Goal: Obtain resource: Download file/media

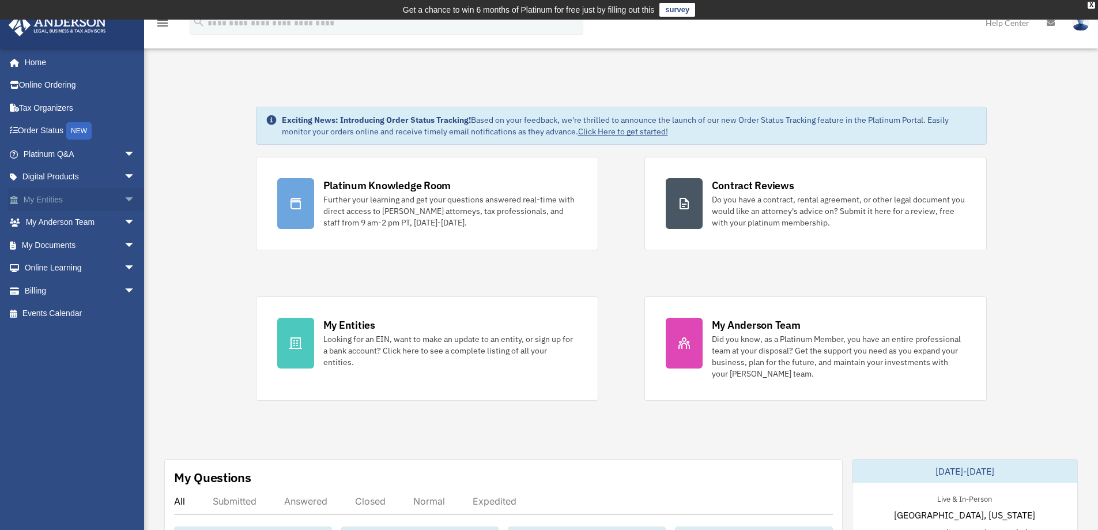
click at [124, 197] on span "arrow_drop_down" at bounding box center [135, 200] width 23 height 24
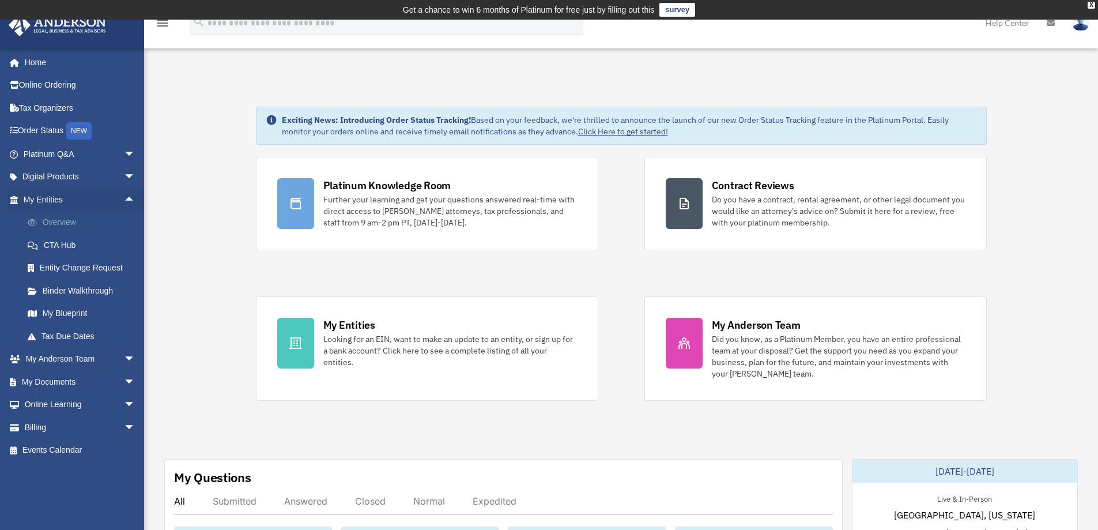
click at [61, 221] on link "Overview" at bounding box center [84, 222] width 137 height 23
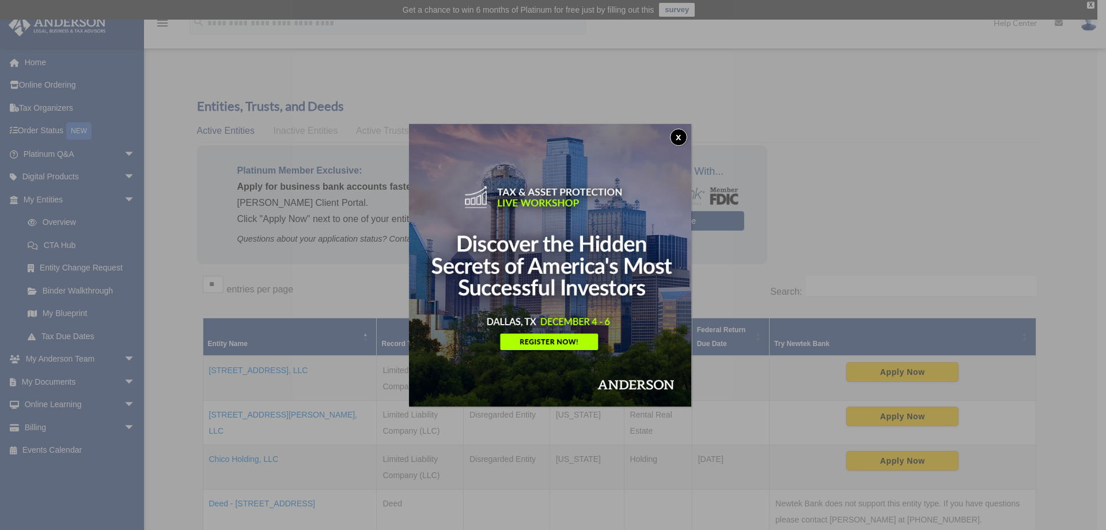
click at [683, 135] on button "x" at bounding box center [678, 137] width 17 height 17
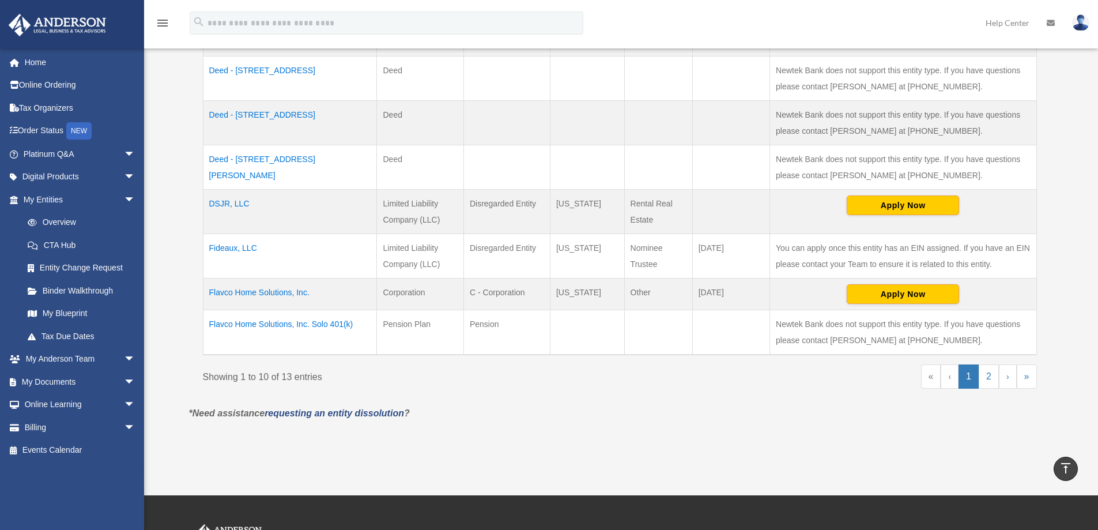
scroll to position [461, 0]
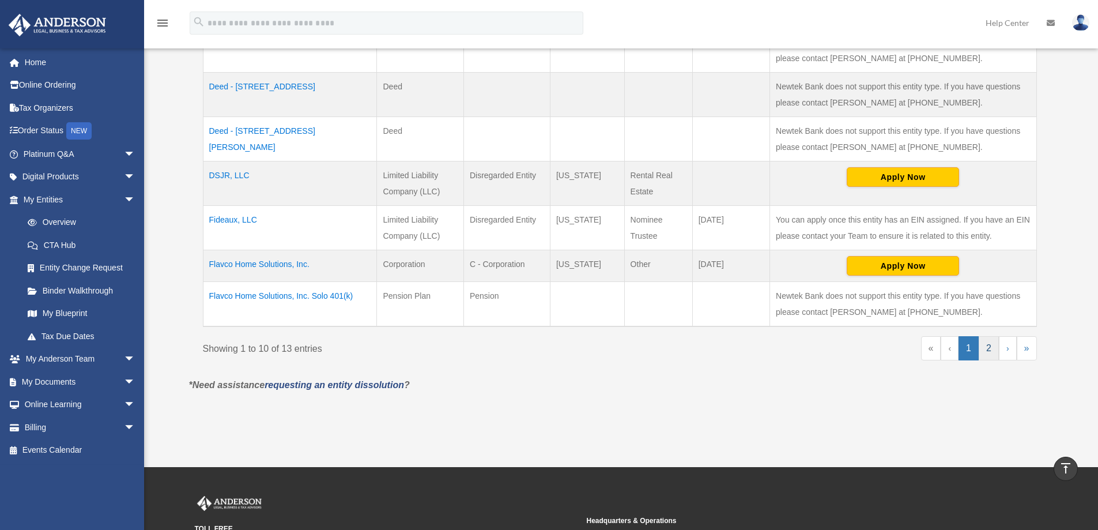
click at [987, 350] on link "2" at bounding box center [989, 348] width 20 height 24
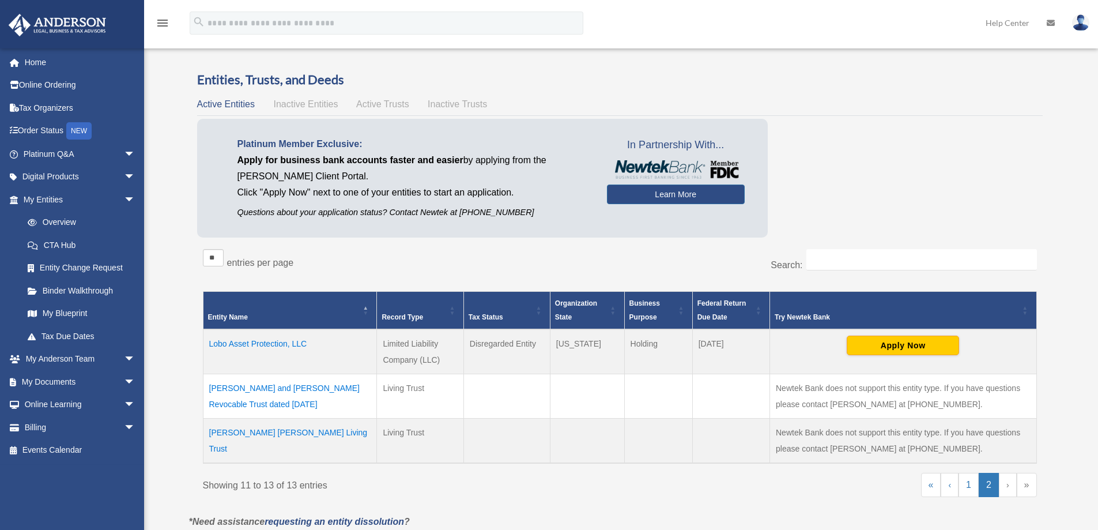
scroll to position [0, 0]
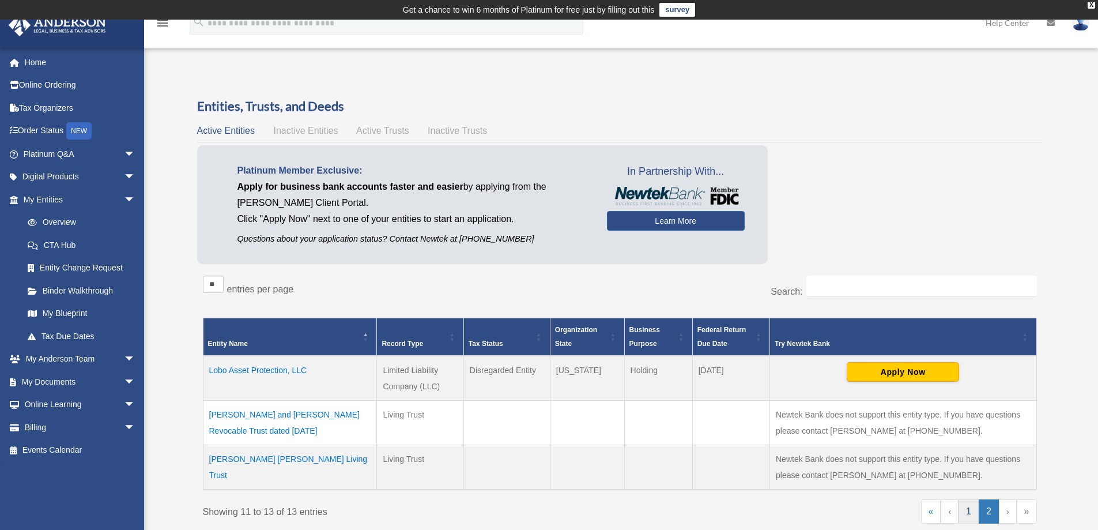
click at [963, 513] on link "1" at bounding box center [968, 511] width 20 height 24
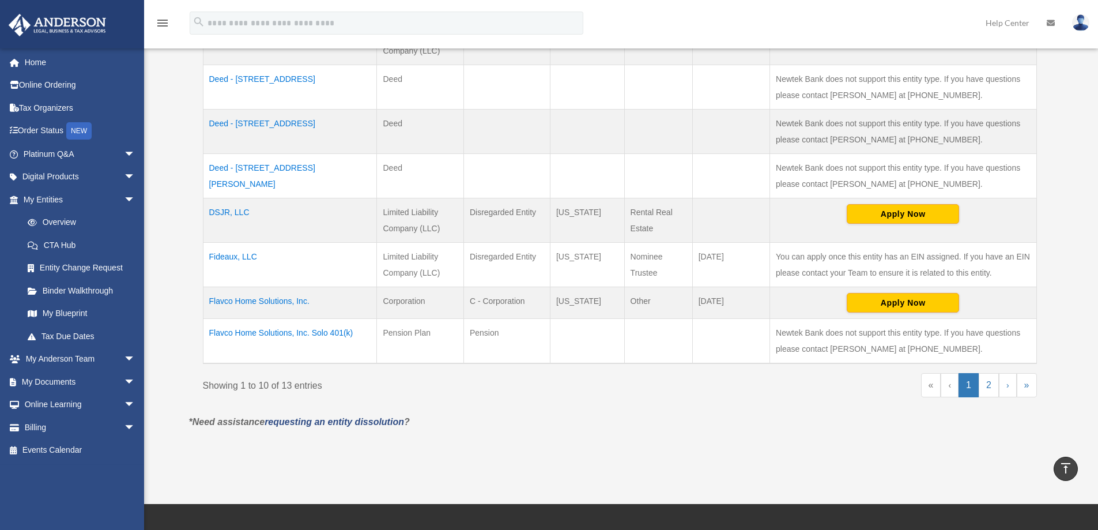
scroll to position [429, 0]
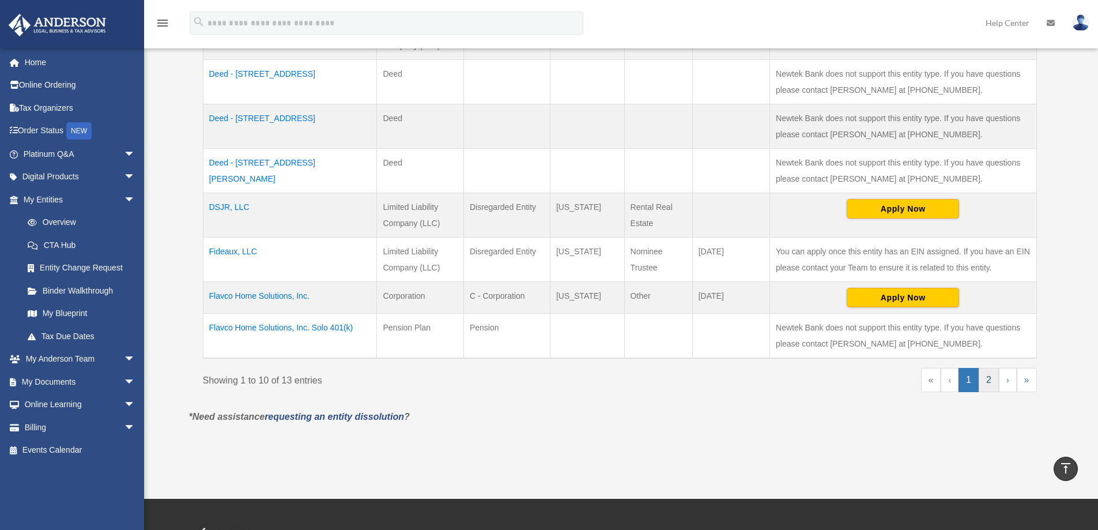
click at [991, 377] on link "2" at bounding box center [989, 380] width 20 height 24
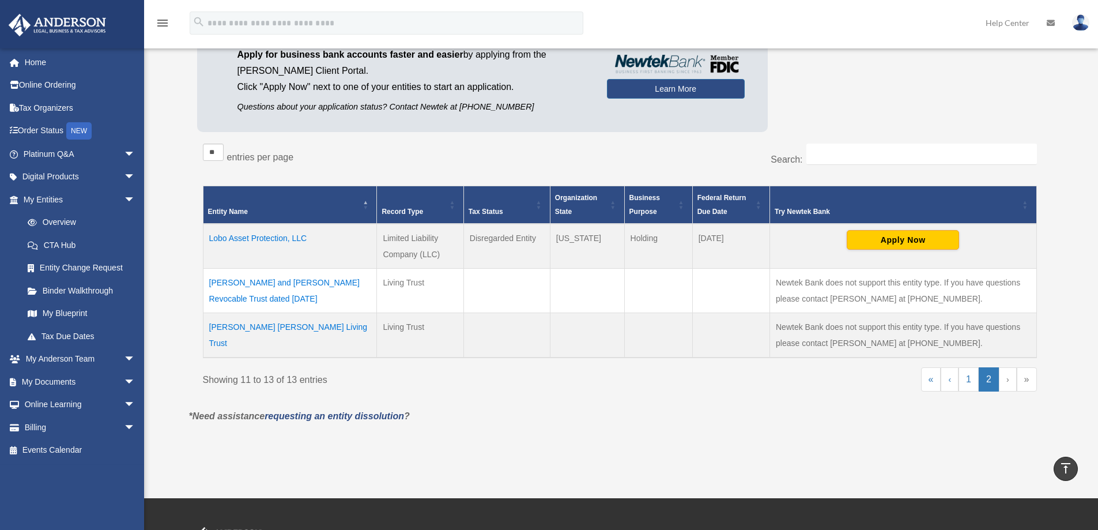
scroll to position [86, 0]
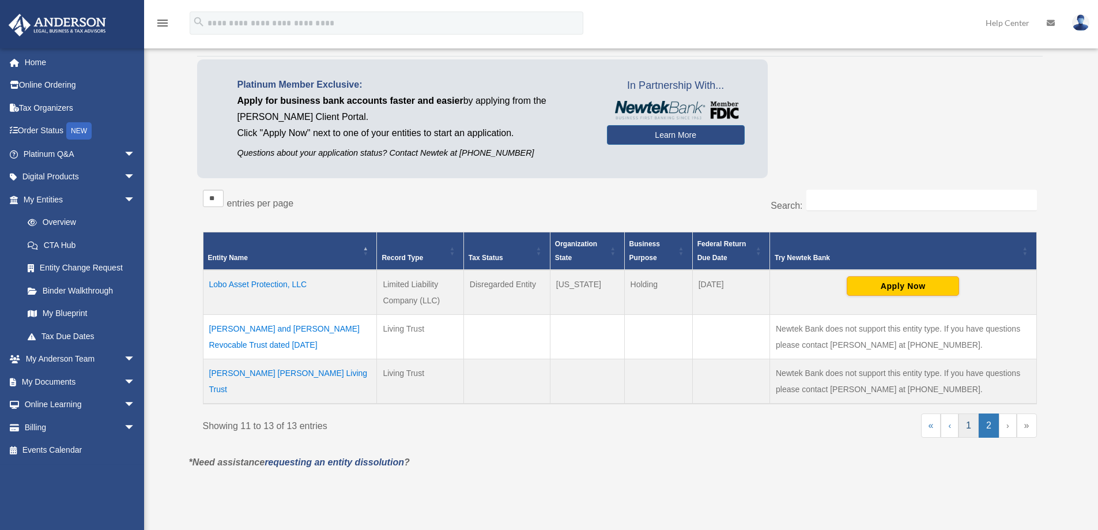
click at [968, 428] on link "1" at bounding box center [968, 425] width 20 height 24
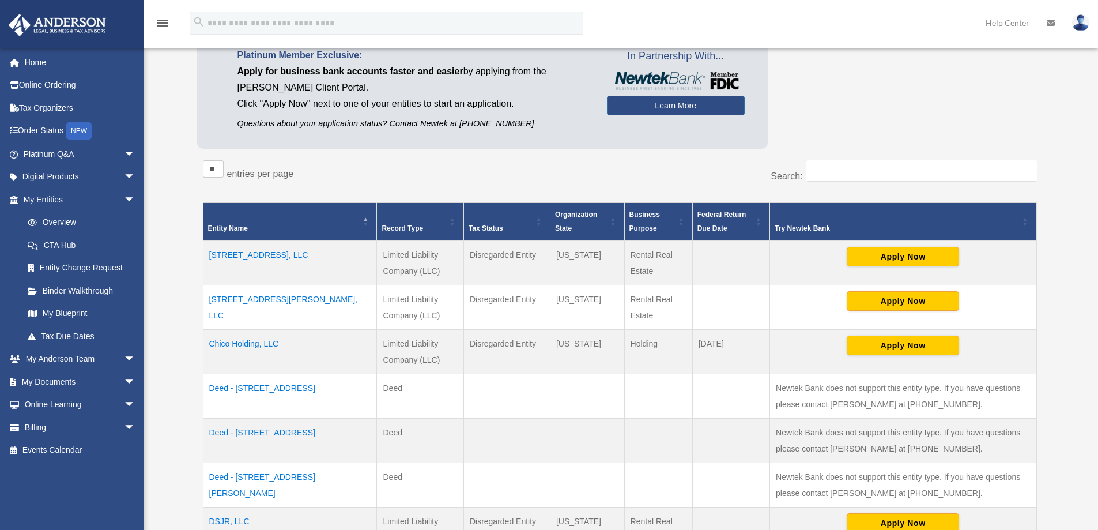
scroll to position [0, 0]
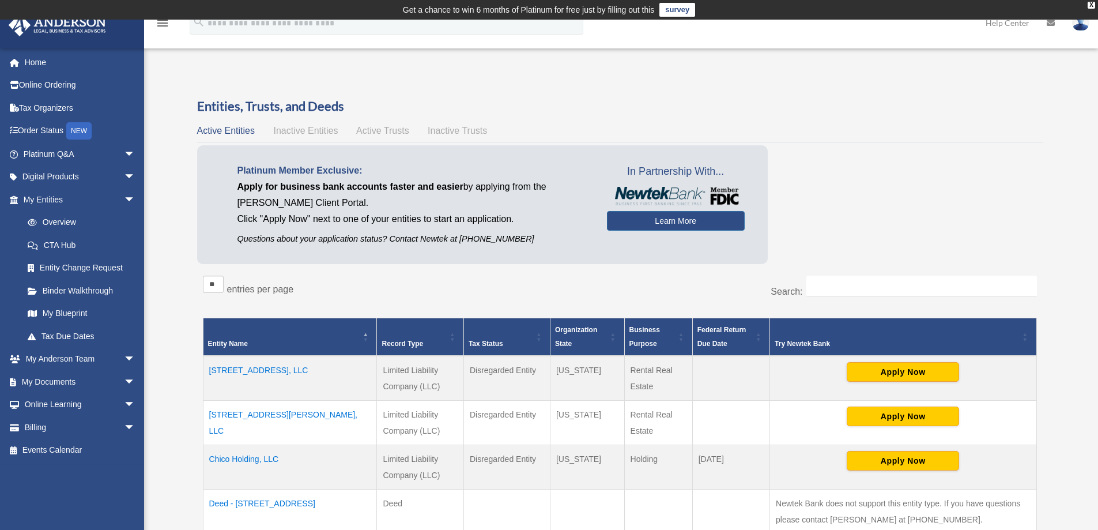
click at [309, 130] on span "Inactive Entities" at bounding box center [305, 131] width 65 height 10
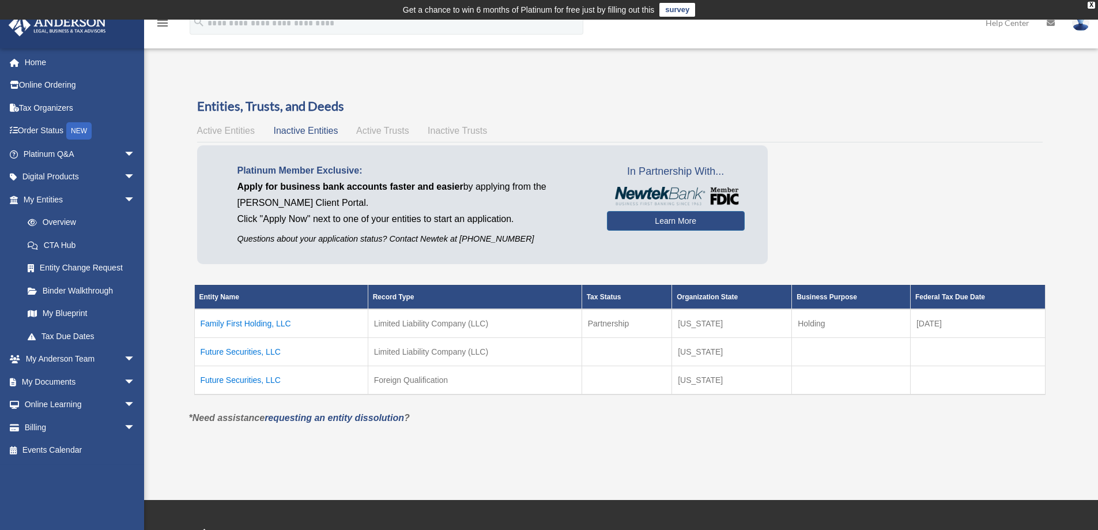
click at [383, 133] on span "Active Trusts" at bounding box center [382, 131] width 53 height 10
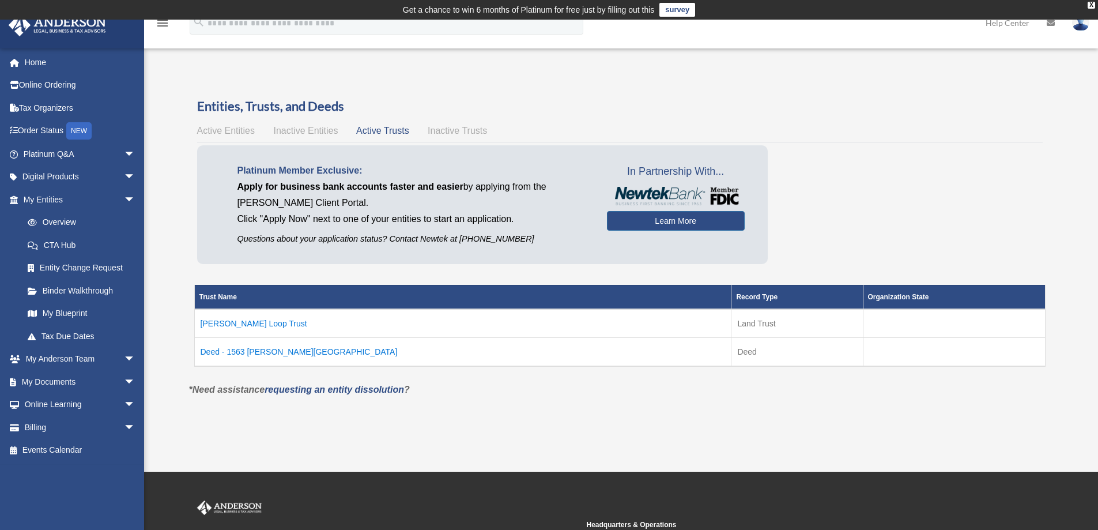
click at [260, 352] on td "Deed - 1563 [PERSON_NAME][GEOGRAPHIC_DATA]" at bounding box center [462, 351] width 537 height 29
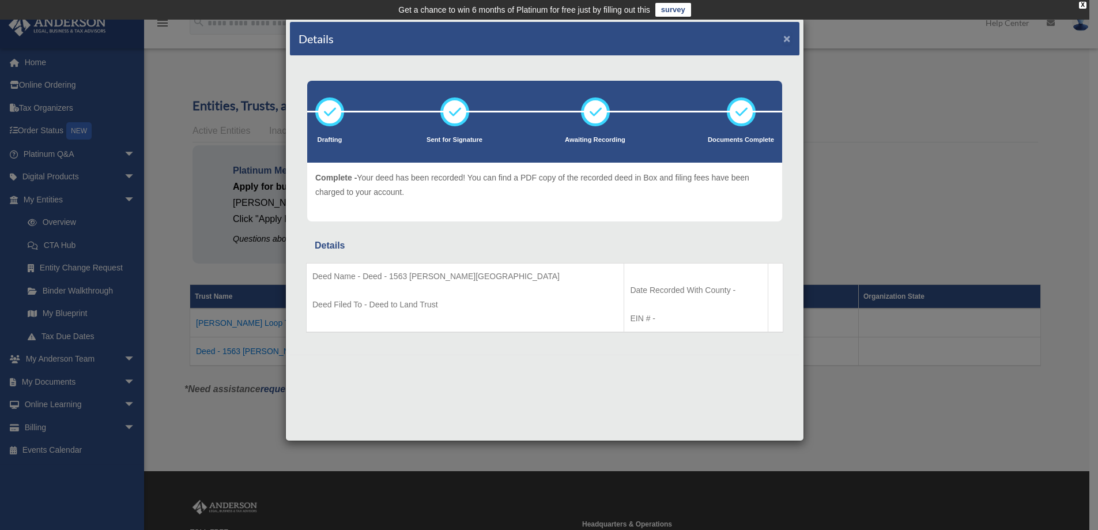
click at [785, 38] on button "×" at bounding box center [786, 38] width 7 height 12
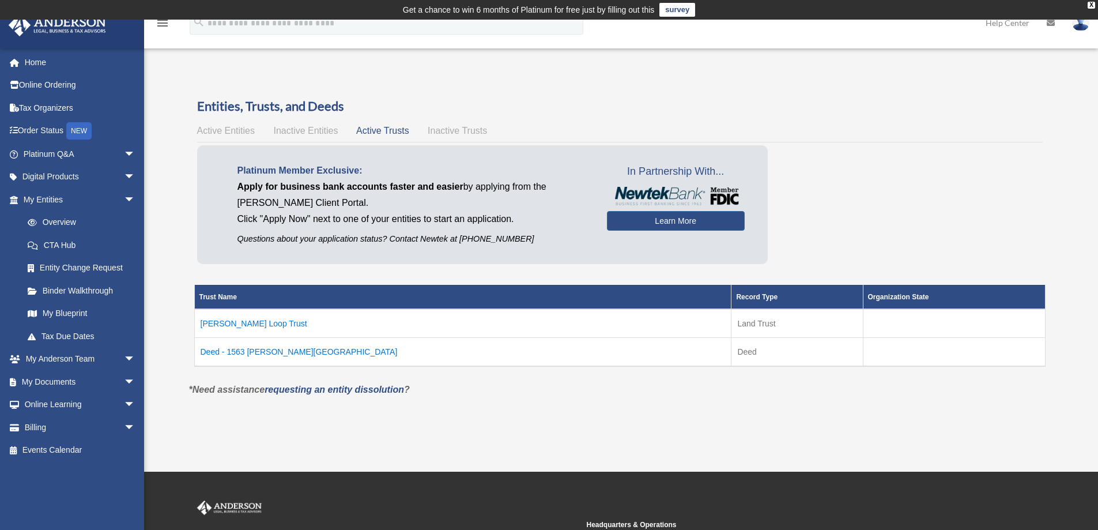
click at [218, 132] on span "Active Entities" at bounding box center [226, 131] width 58 height 10
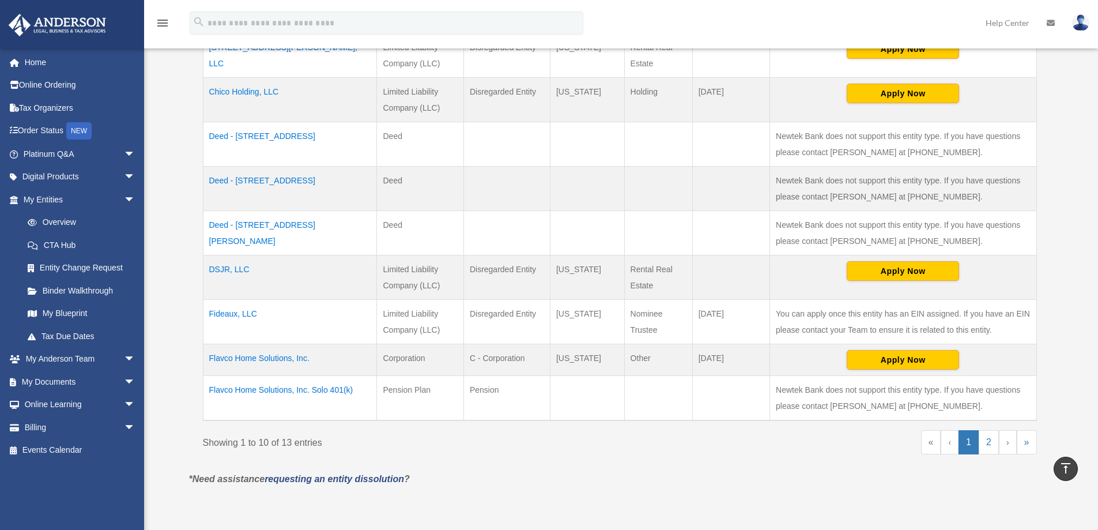
scroll to position [461, 0]
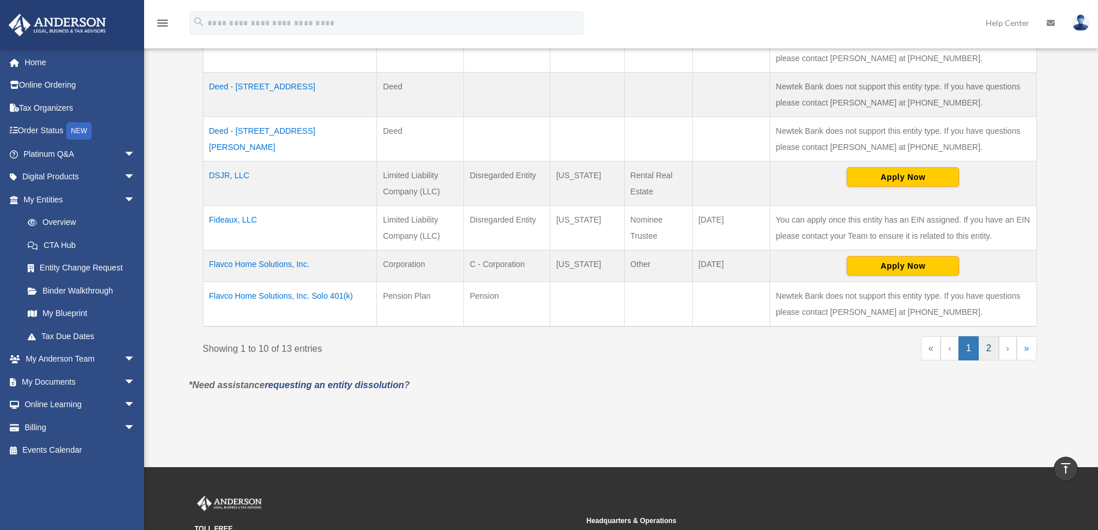
click at [991, 348] on link "2" at bounding box center [989, 348] width 20 height 24
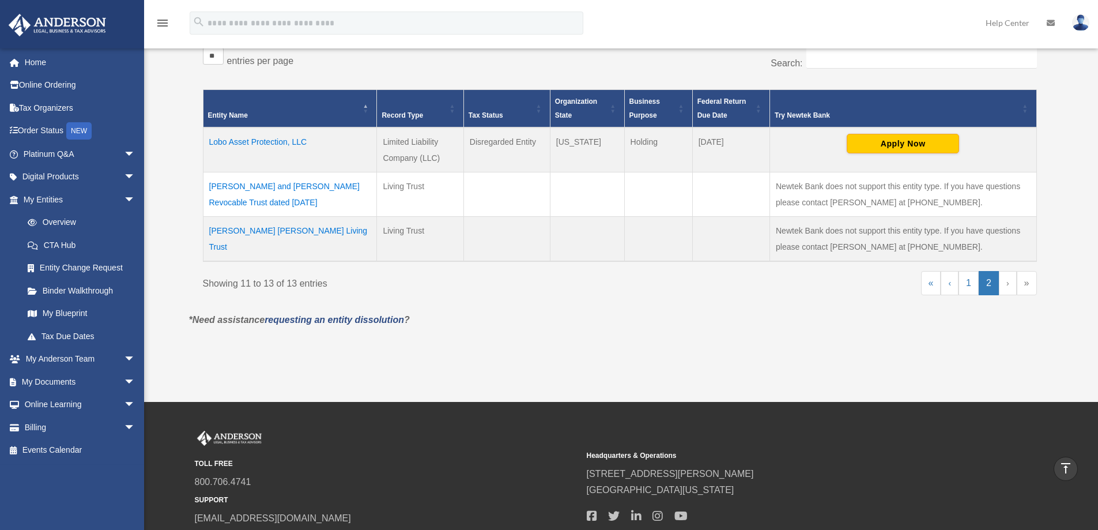
scroll to position [201, 0]
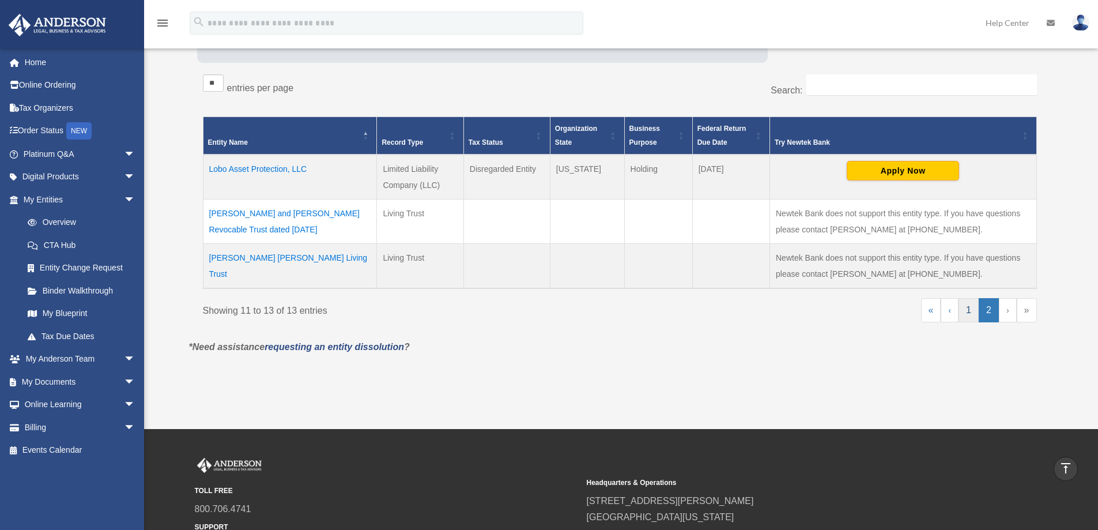
click at [962, 307] on link "1" at bounding box center [968, 310] width 20 height 24
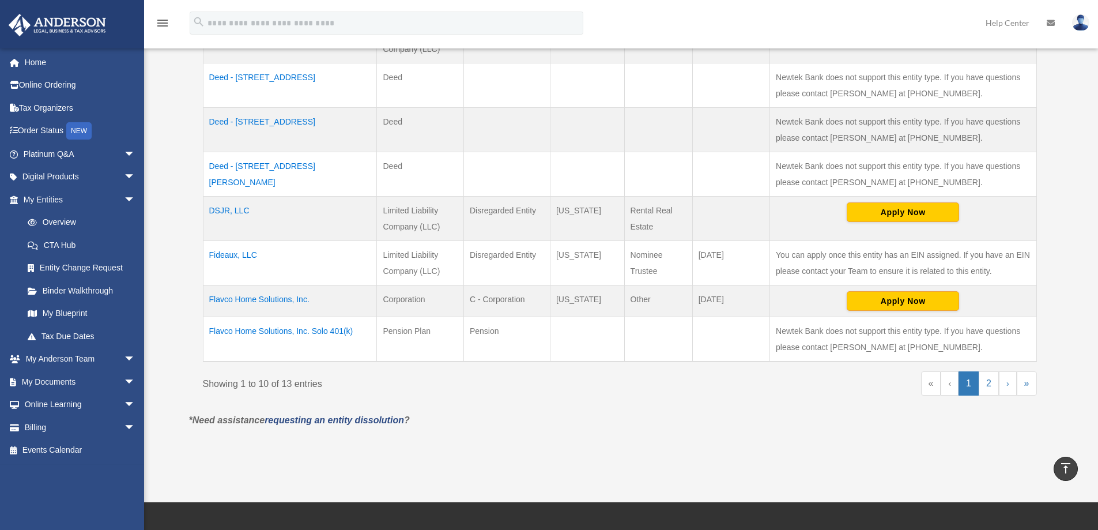
scroll to position [429, 0]
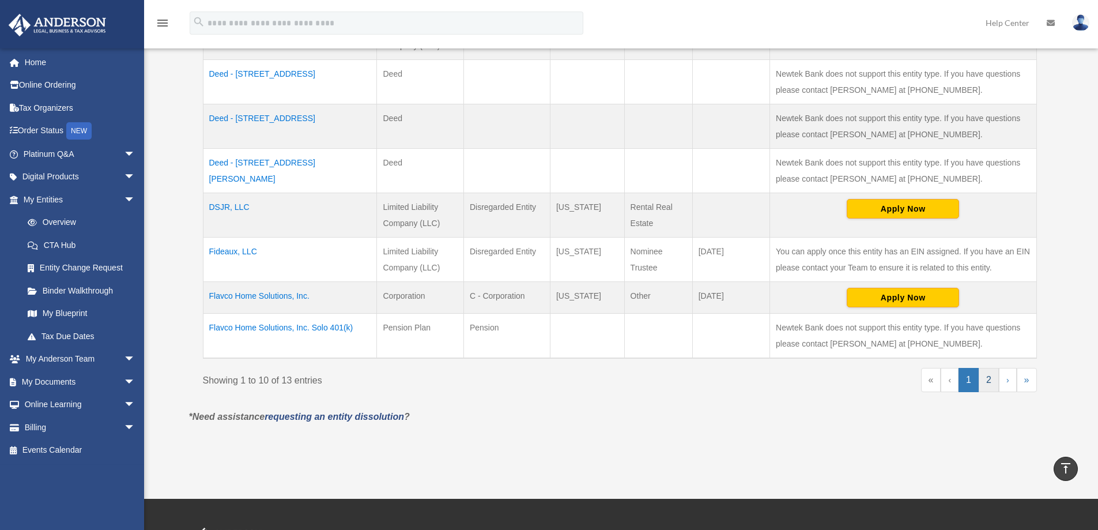
click at [987, 377] on link "2" at bounding box center [989, 380] width 20 height 24
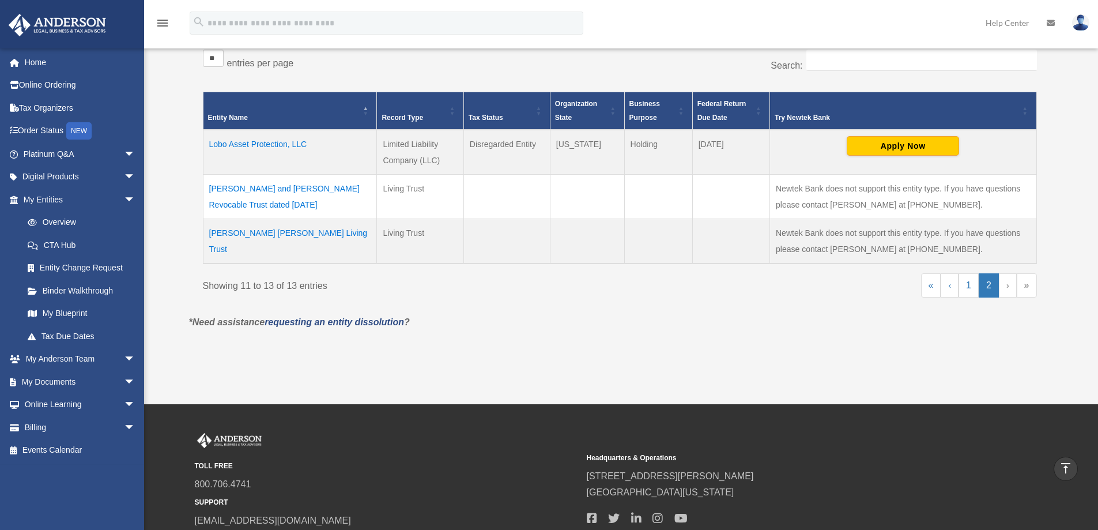
scroll to position [201, 0]
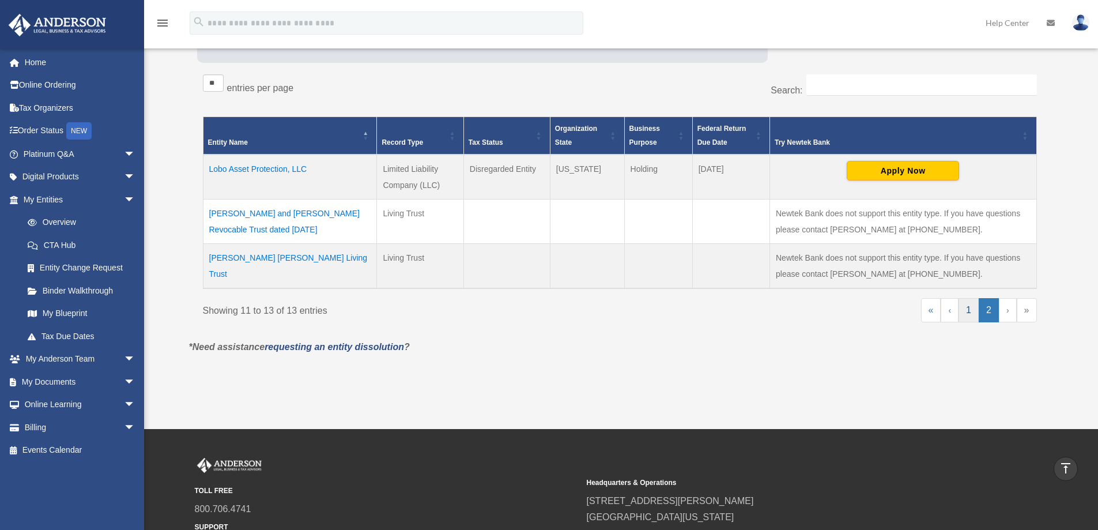
click at [969, 312] on link "1" at bounding box center [968, 310] width 20 height 24
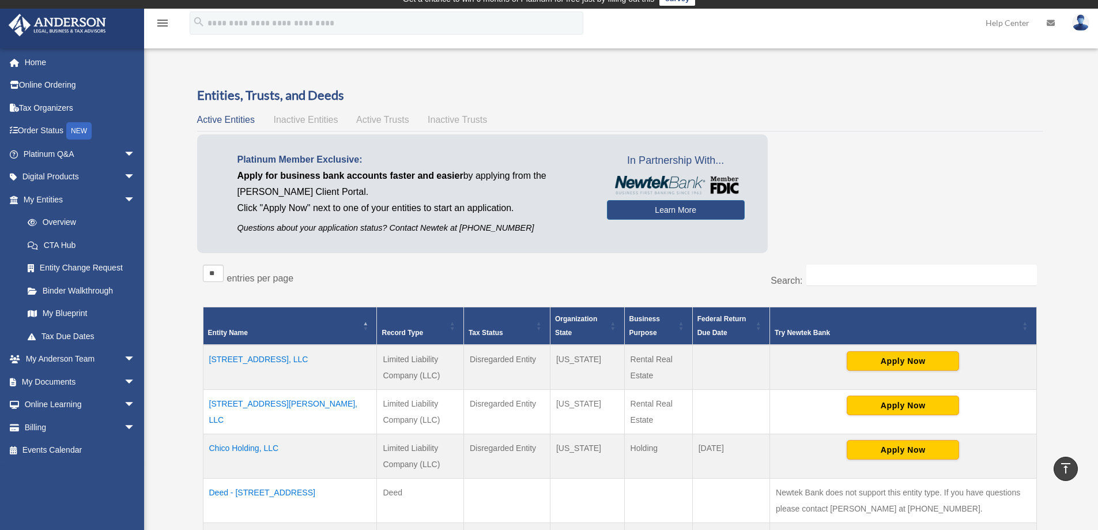
scroll to position [0, 0]
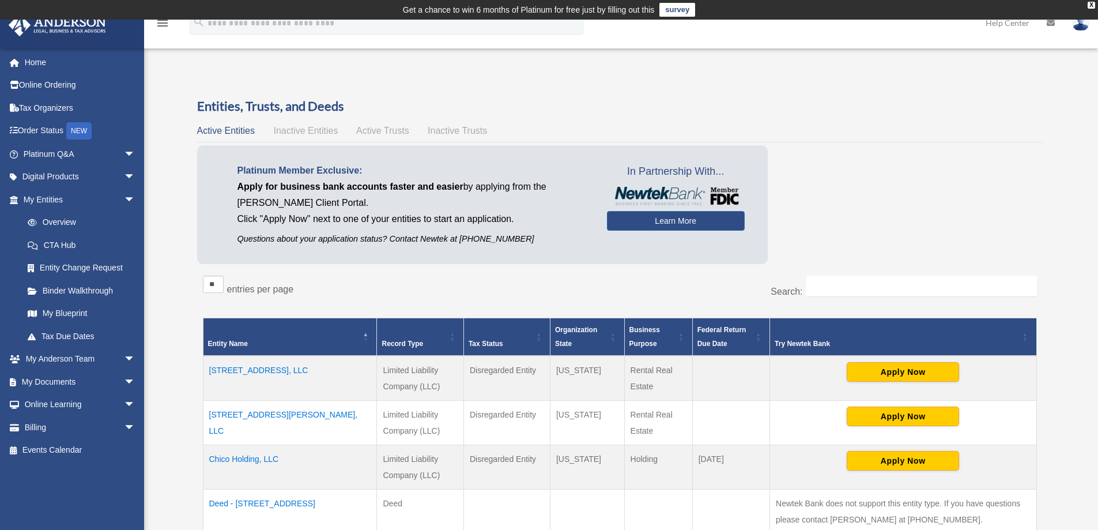
click at [308, 126] on span "Inactive Entities" at bounding box center [305, 131] width 65 height 10
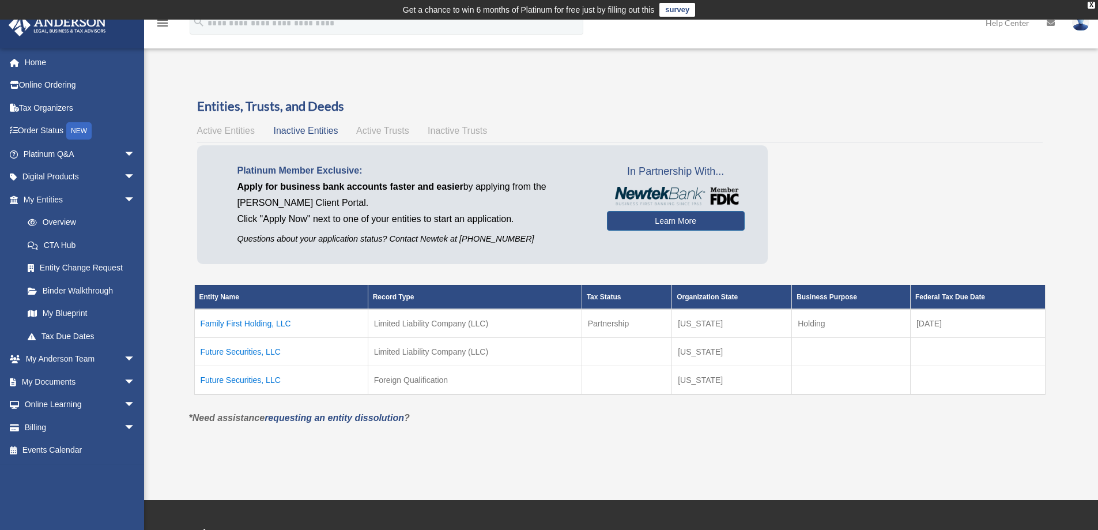
click at [372, 131] on span "Active Trusts" at bounding box center [382, 131] width 53 height 10
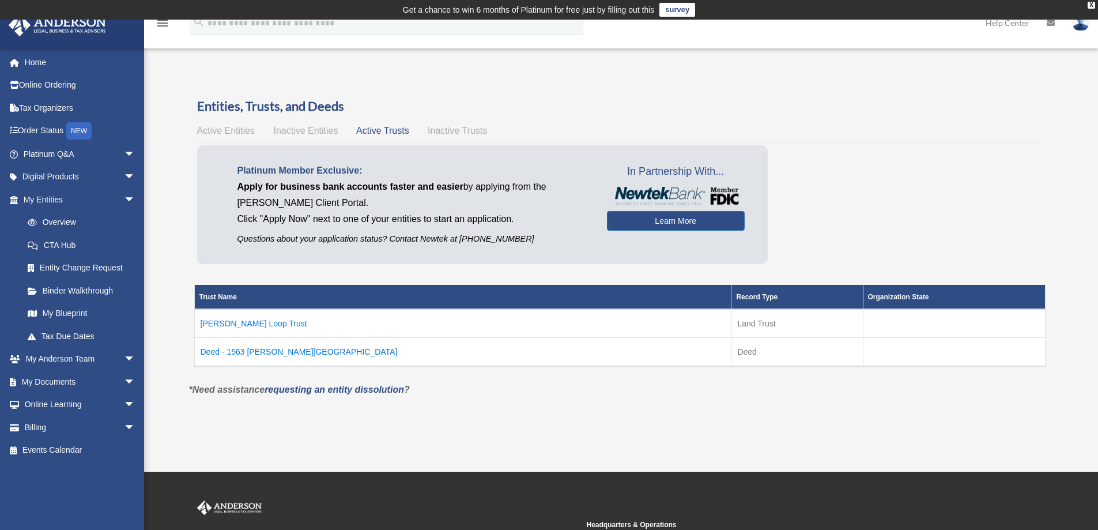
click at [240, 322] on td "Bolton Loop Trust" at bounding box center [462, 323] width 537 height 29
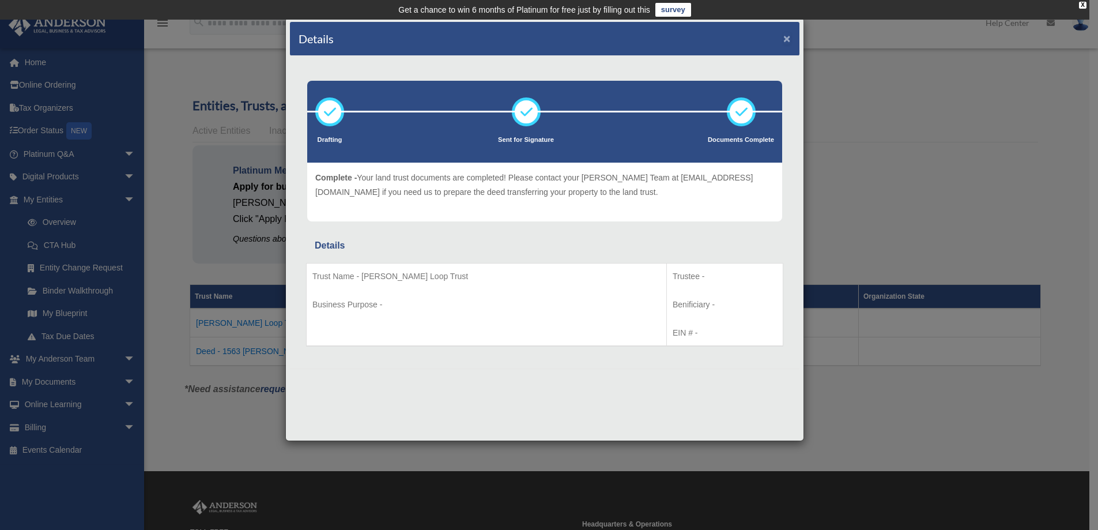
click at [787, 37] on button "×" at bounding box center [786, 38] width 7 height 12
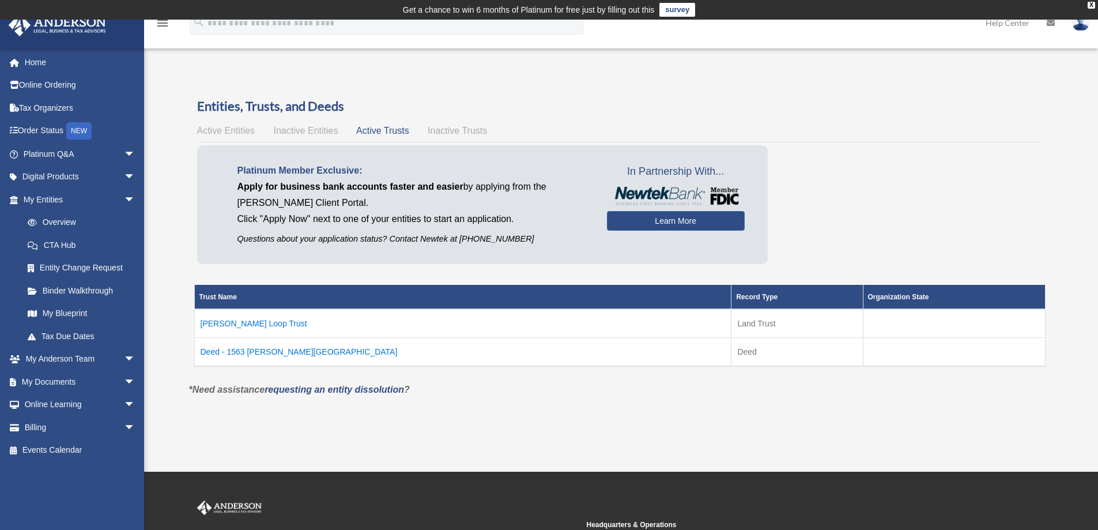
click at [255, 349] on td "Deed - 1563 Bolton Loop" at bounding box center [462, 351] width 537 height 29
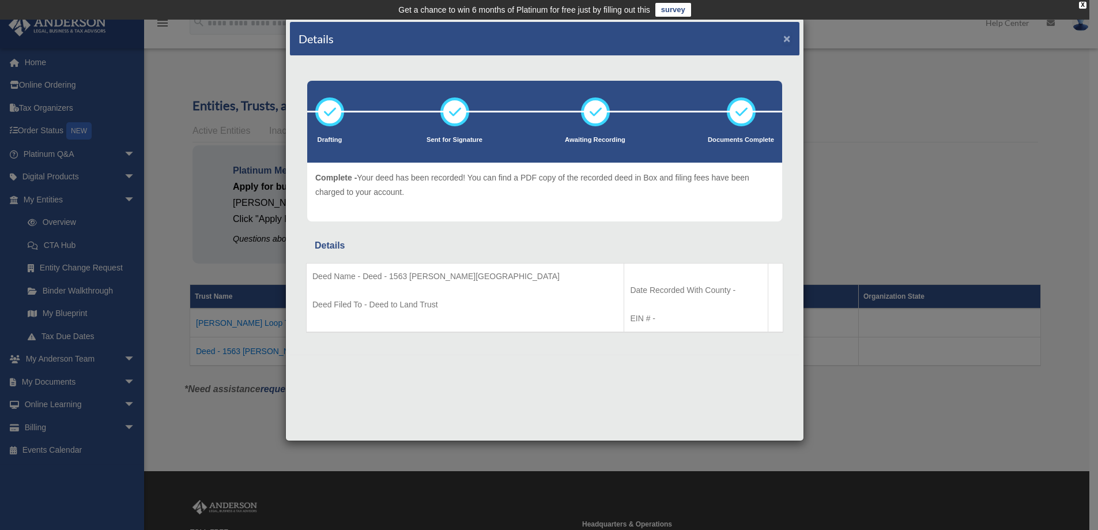
click at [785, 38] on button "×" at bounding box center [786, 38] width 7 height 12
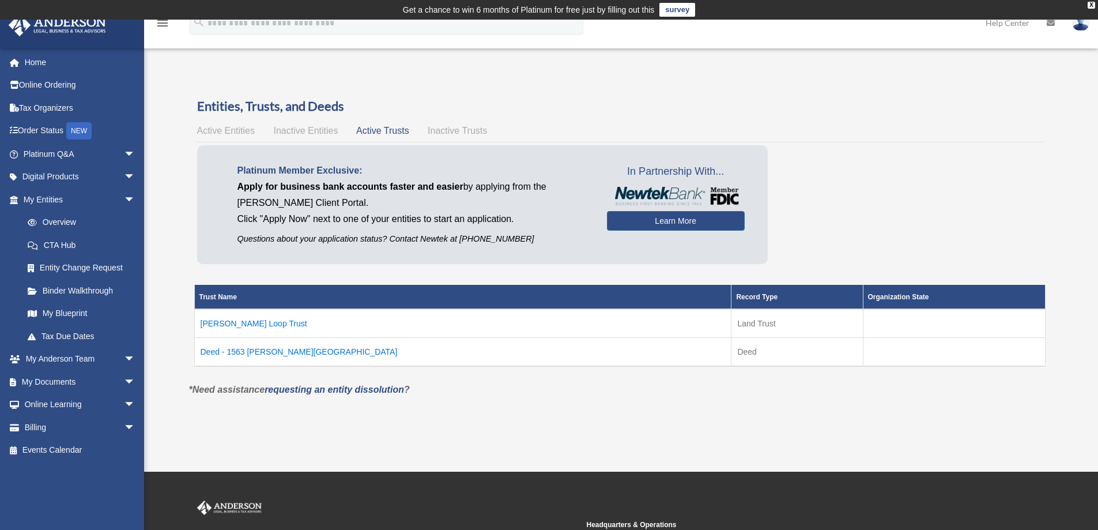
click at [459, 127] on span "Inactive Trusts" at bounding box center [457, 131] width 59 height 10
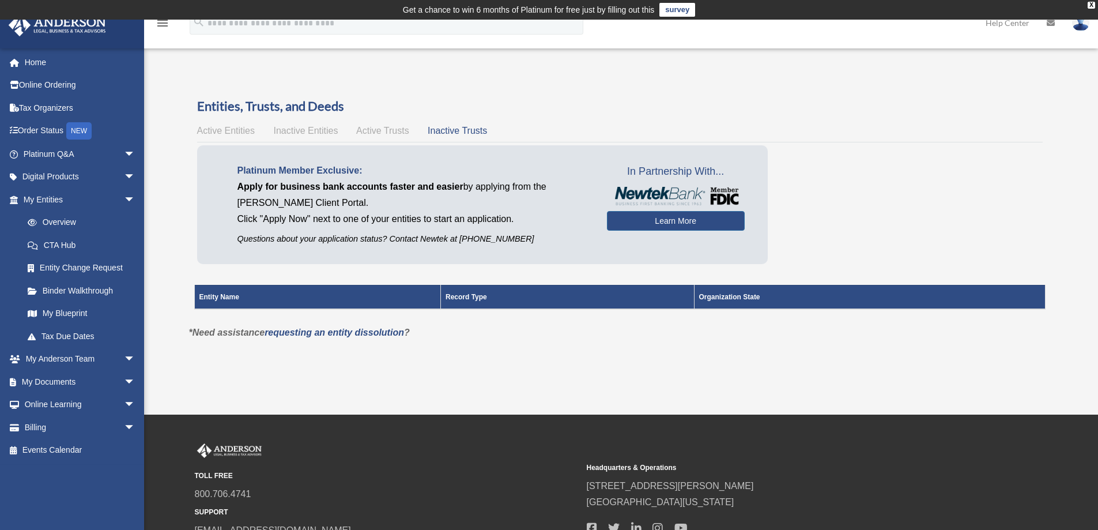
click at [387, 129] on span "Active Trusts" at bounding box center [382, 131] width 53 height 10
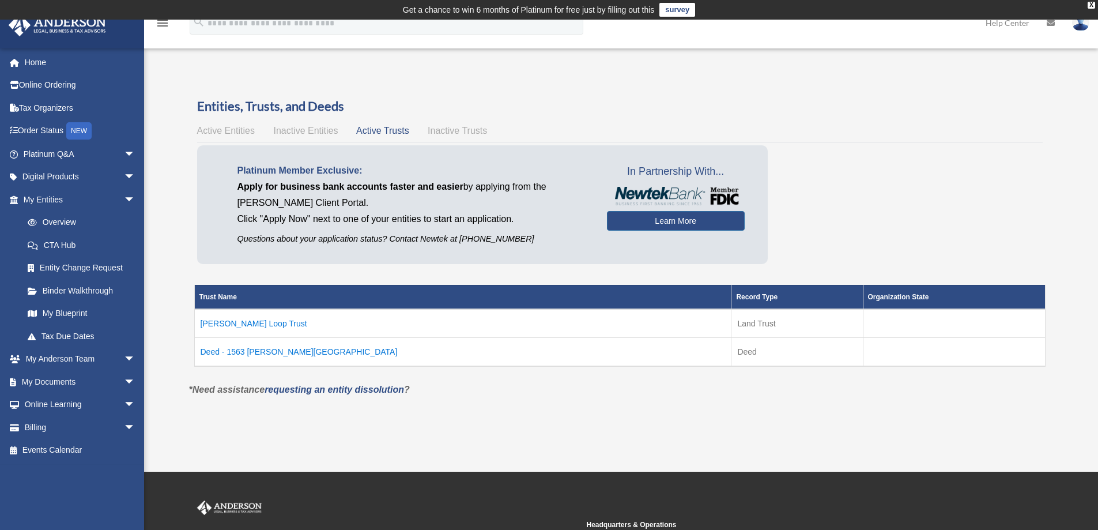
click at [247, 352] on td "Deed - 1563 Bolton Loop" at bounding box center [462, 351] width 537 height 29
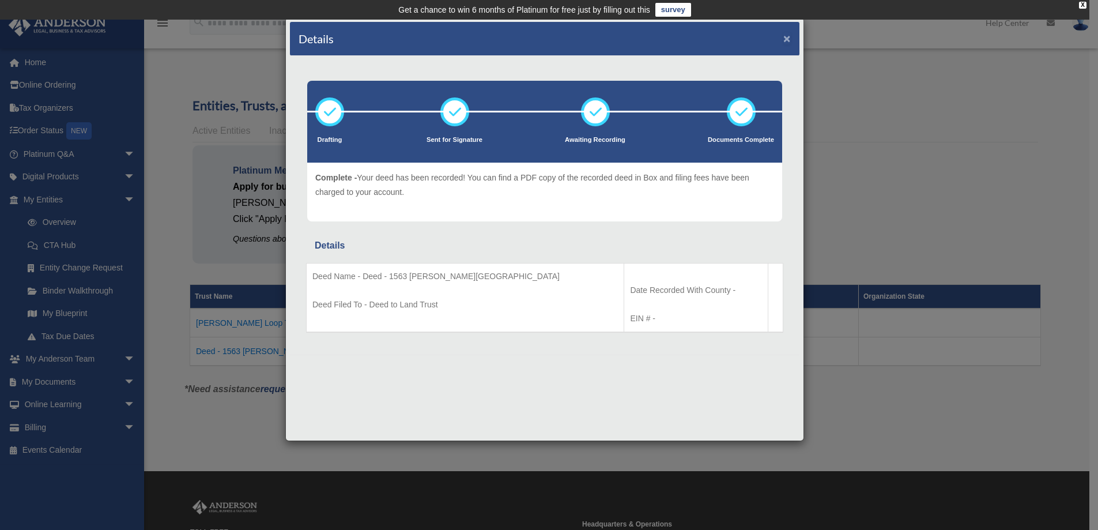
click at [787, 38] on button "×" at bounding box center [786, 38] width 7 height 12
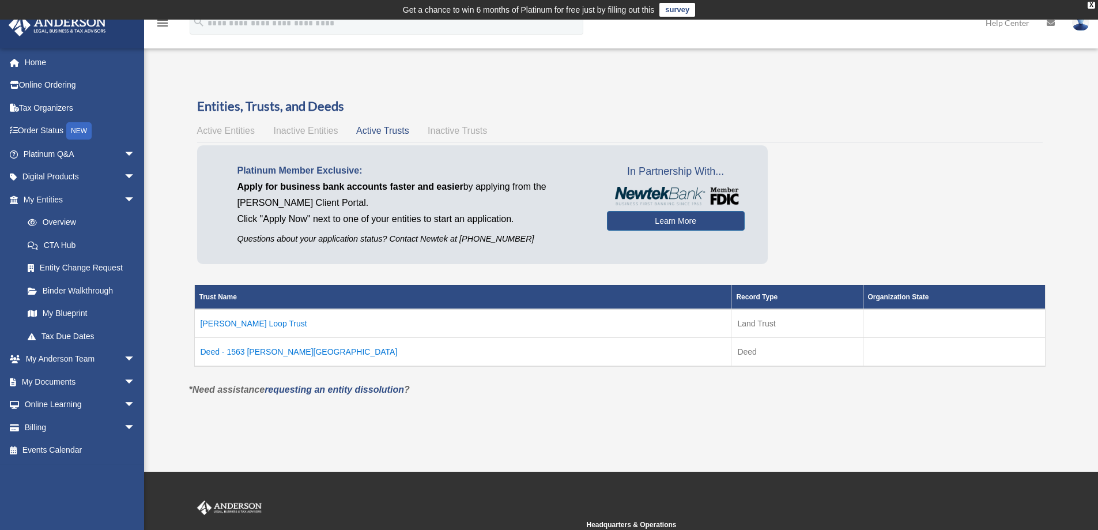
click at [302, 130] on span "Inactive Entities" at bounding box center [305, 131] width 65 height 10
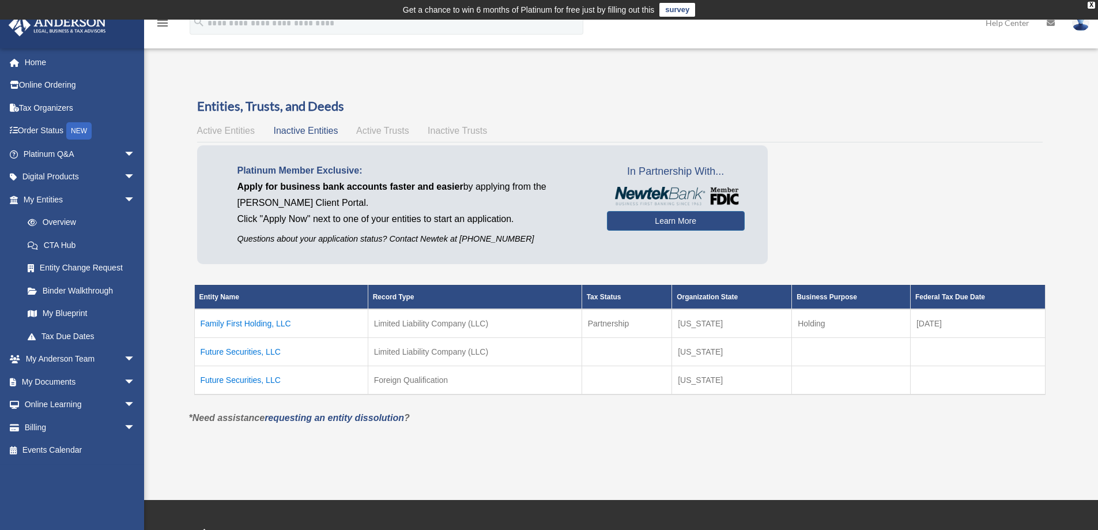
click at [381, 130] on span "Active Trusts" at bounding box center [382, 131] width 53 height 10
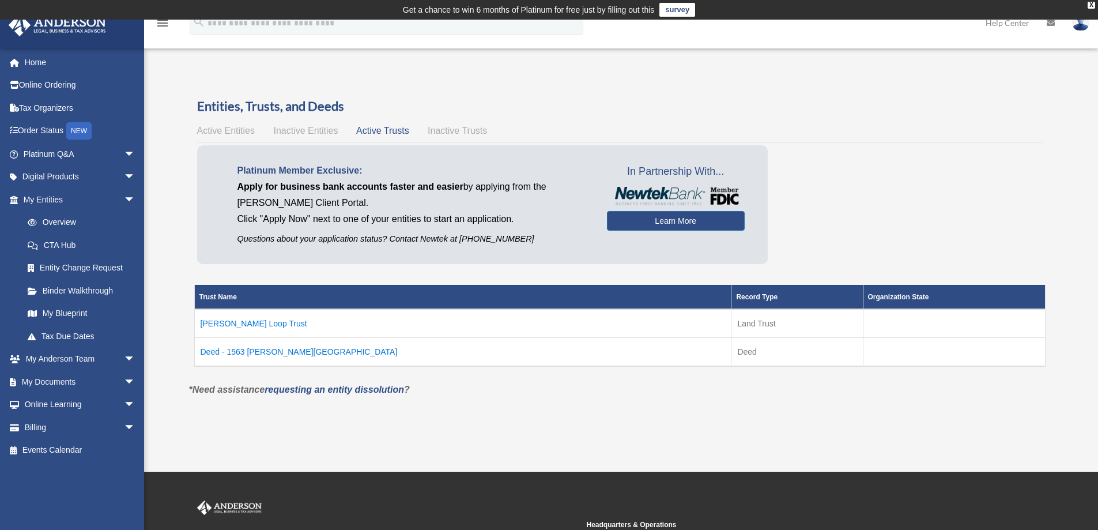
click at [234, 130] on span "Active Entities" at bounding box center [226, 131] width 58 height 10
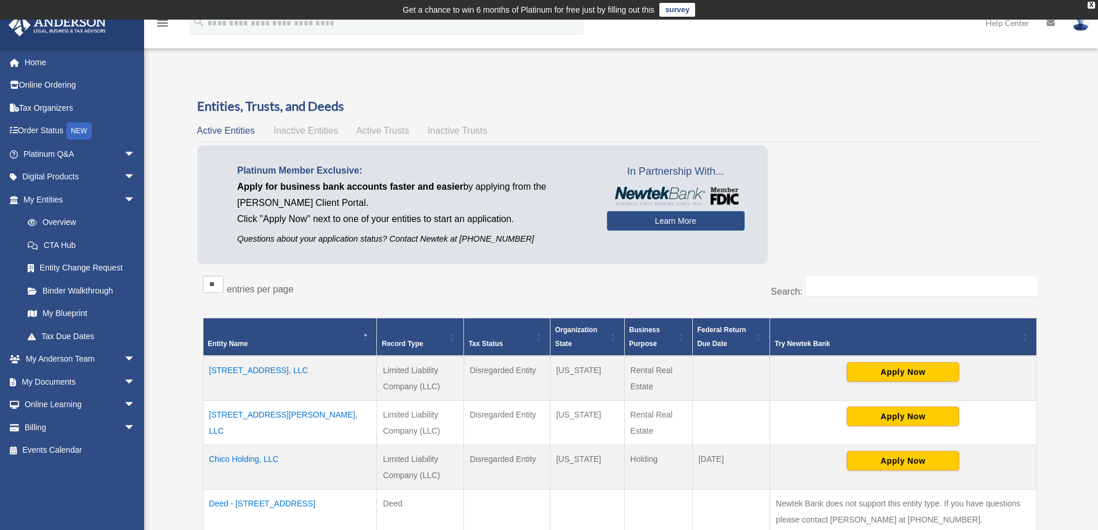
click at [234, 130] on span "Active Entities" at bounding box center [226, 131] width 58 height 10
click at [379, 128] on span "Active Trusts" at bounding box center [382, 131] width 53 height 10
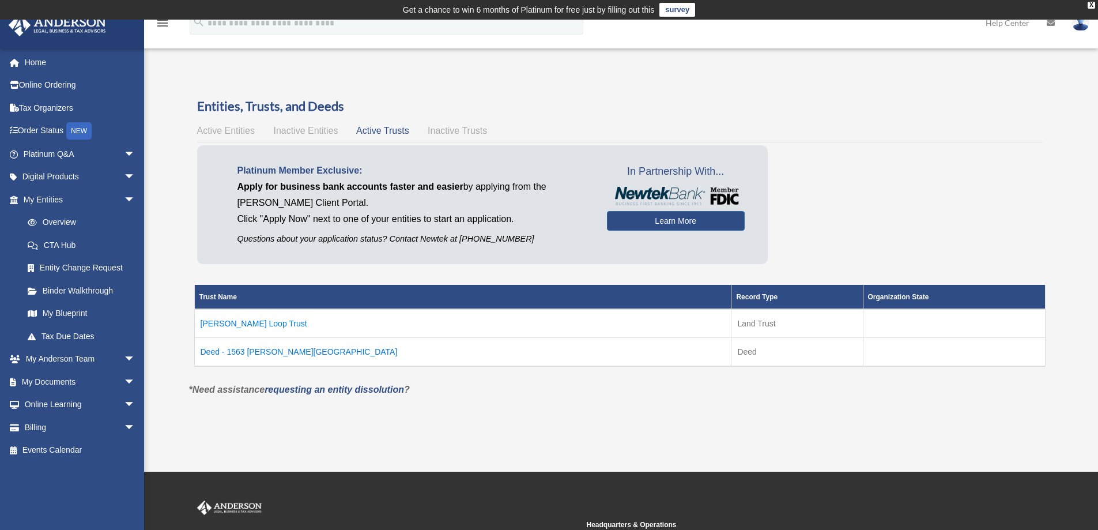
click at [455, 129] on span "Inactive Trusts" at bounding box center [457, 131] width 59 height 10
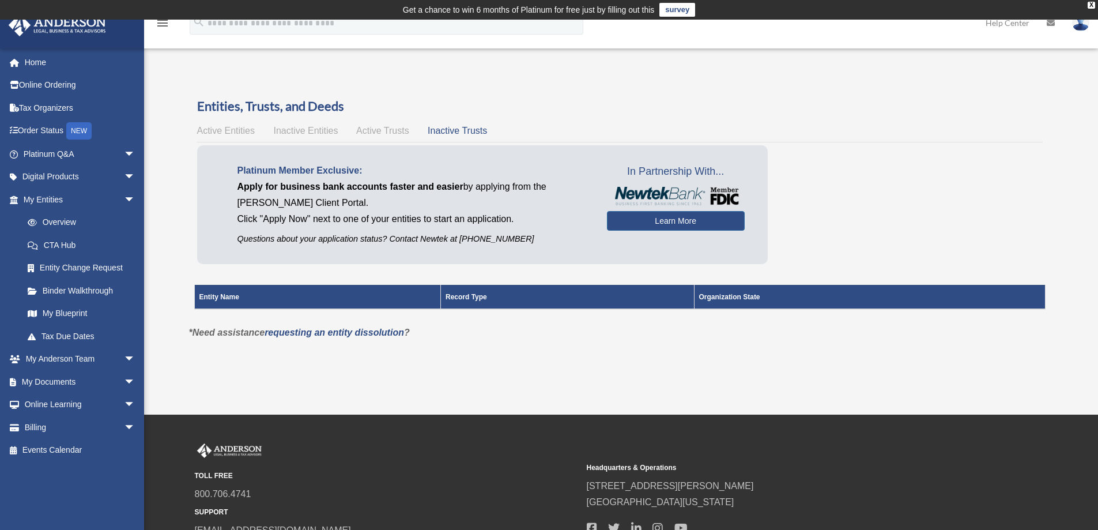
click at [375, 129] on span "Active Trusts" at bounding box center [382, 131] width 53 height 10
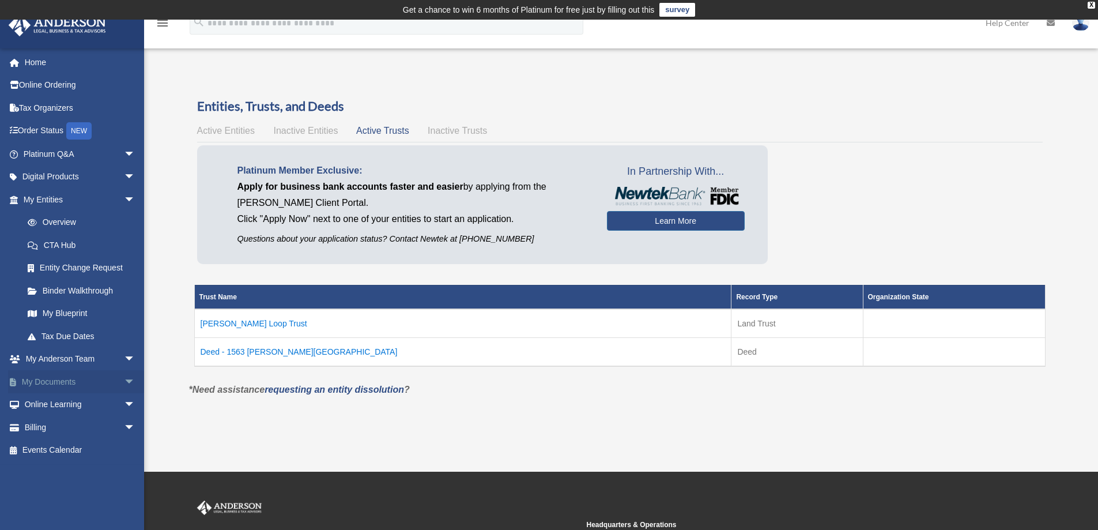
click at [124, 380] on span "arrow_drop_down" at bounding box center [135, 382] width 23 height 24
click at [61, 404] on link "Box" at bounding box center [84, 404] width 137 height 23
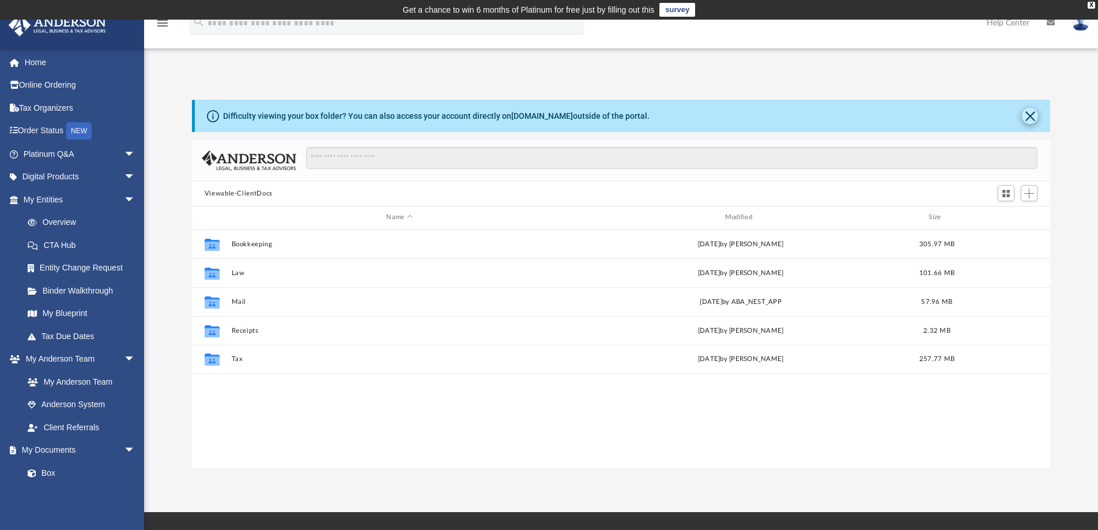
scroll to position [254, 849]
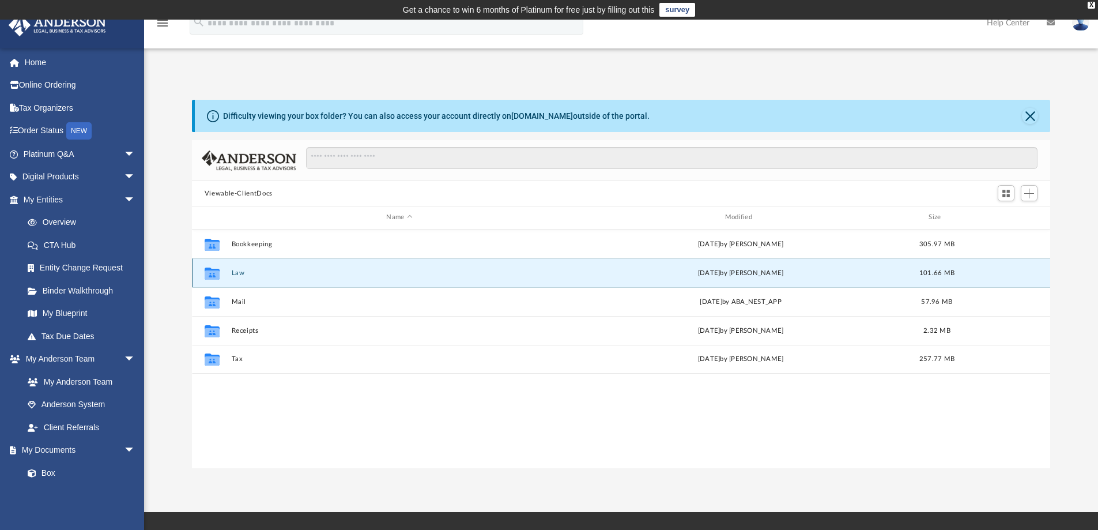
click at [244, 271] on button "Law" at bounding box center [399, 272] width 336 height 7
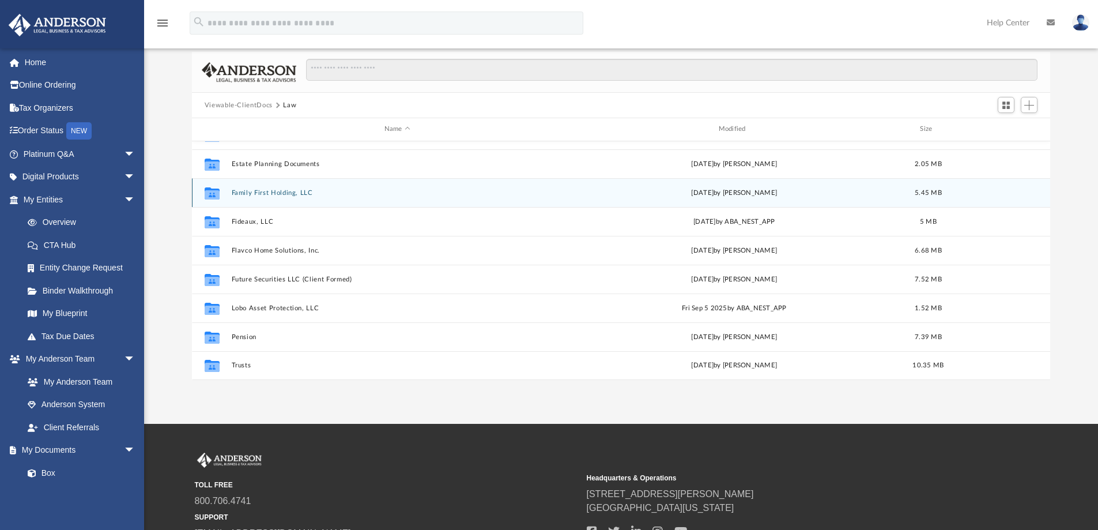
scroll to position [115, 0]
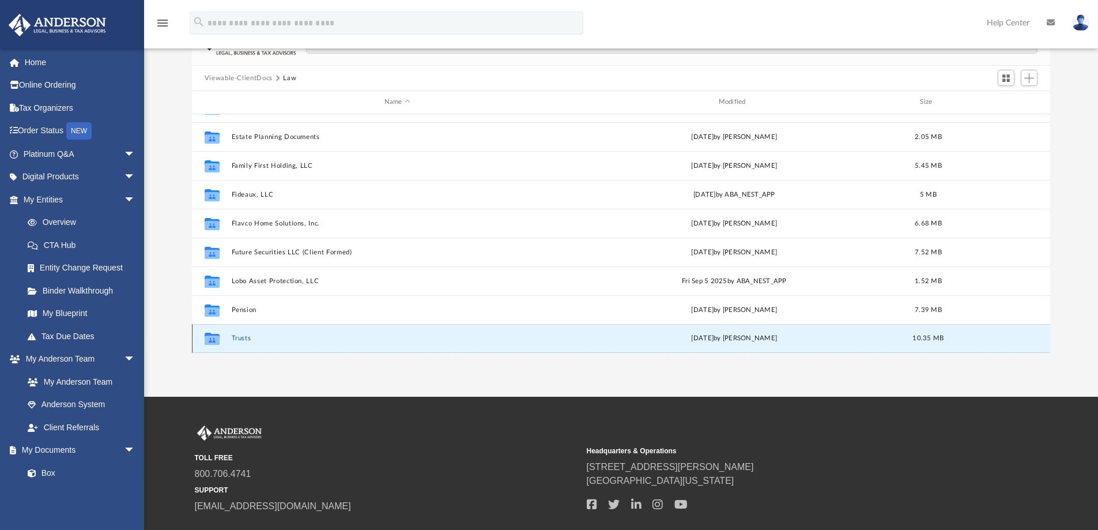
click at [244, 337] on button "Trusts" at bounding box center [397, 337] width 332 height 7
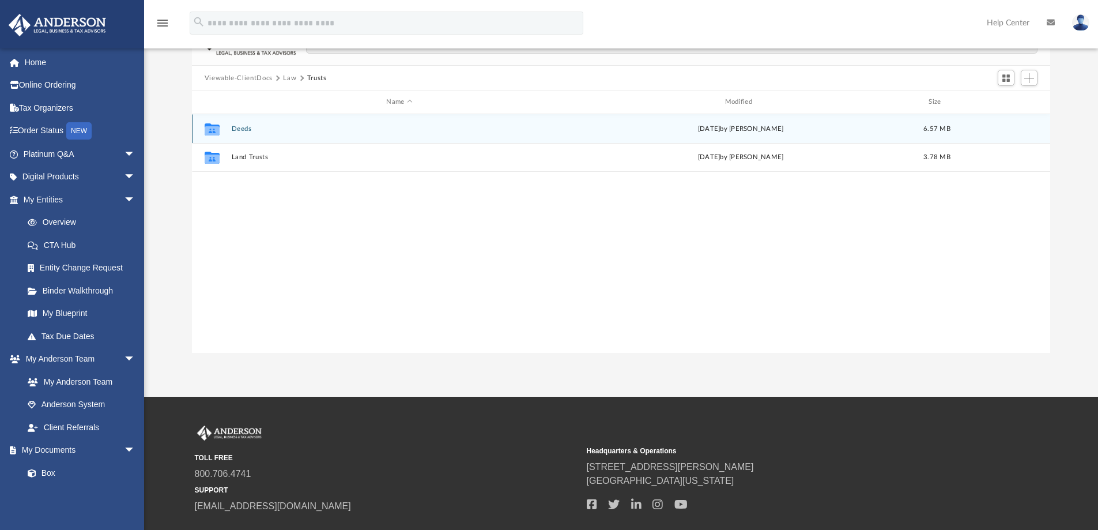
click at [242, 131] on button "Deeds" at bounding box center [399, 128] width 336 height 7
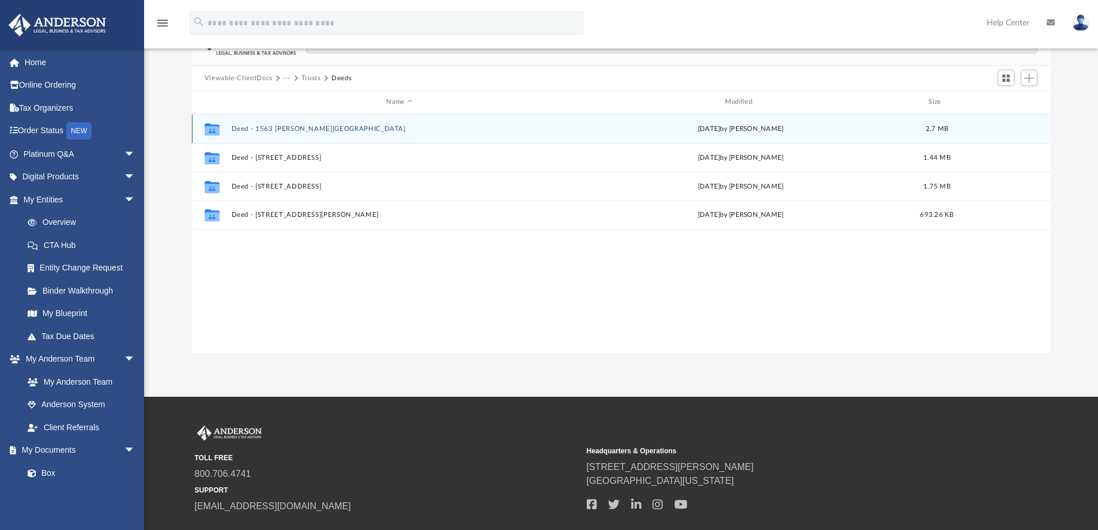
click at [288, 130] on button "Deed - 1563 [PERSON_NAME][GEOGRAPHIC_DATA]" at bounding box center [399, 128] width 336 height 7
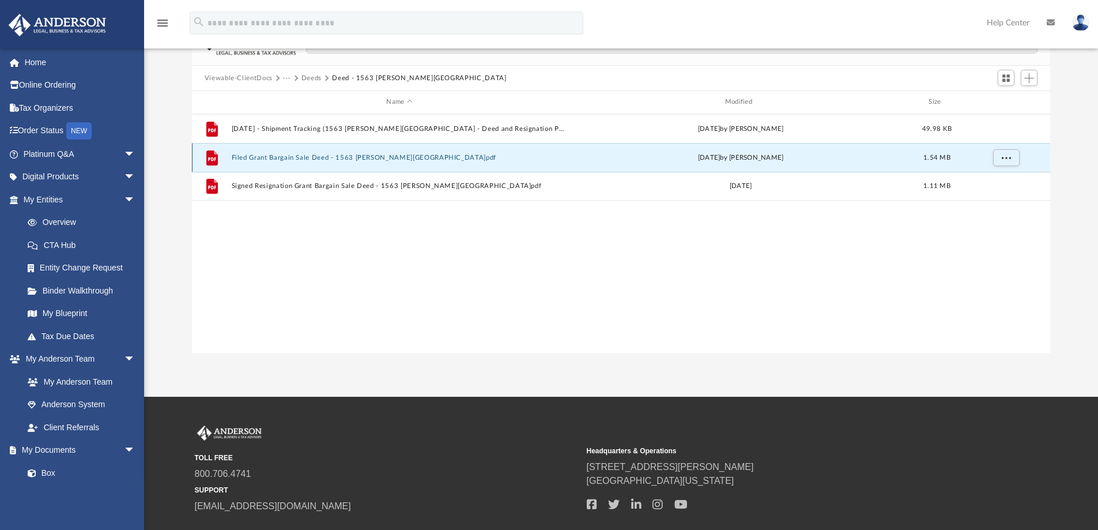
click at [288, 158] on button "Filed Grant Bargain Sale Deed - 1563 Bolton Loop.pdf" at bounding box center [399, 157] width 336 height 7
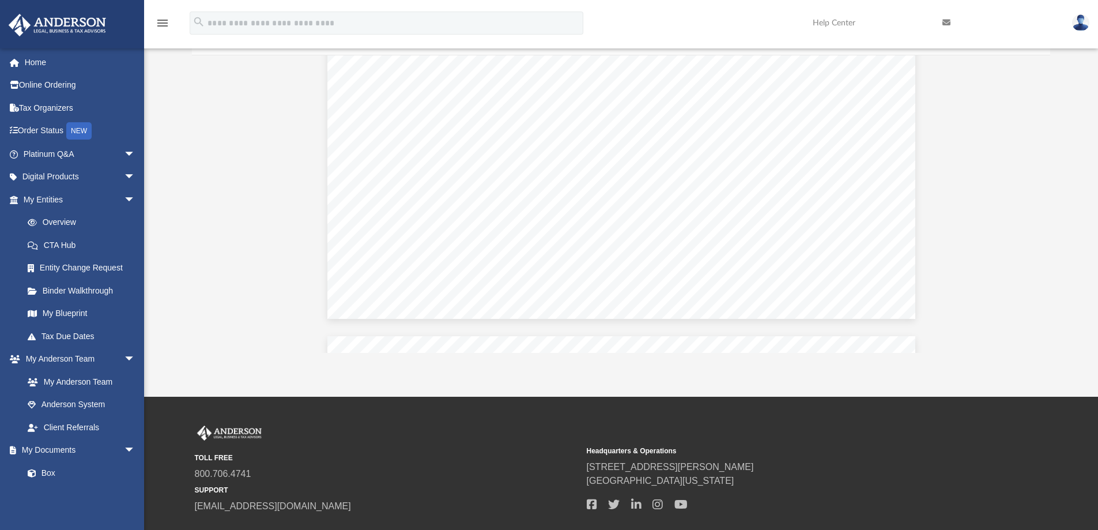
scroll to position [3448, 0]
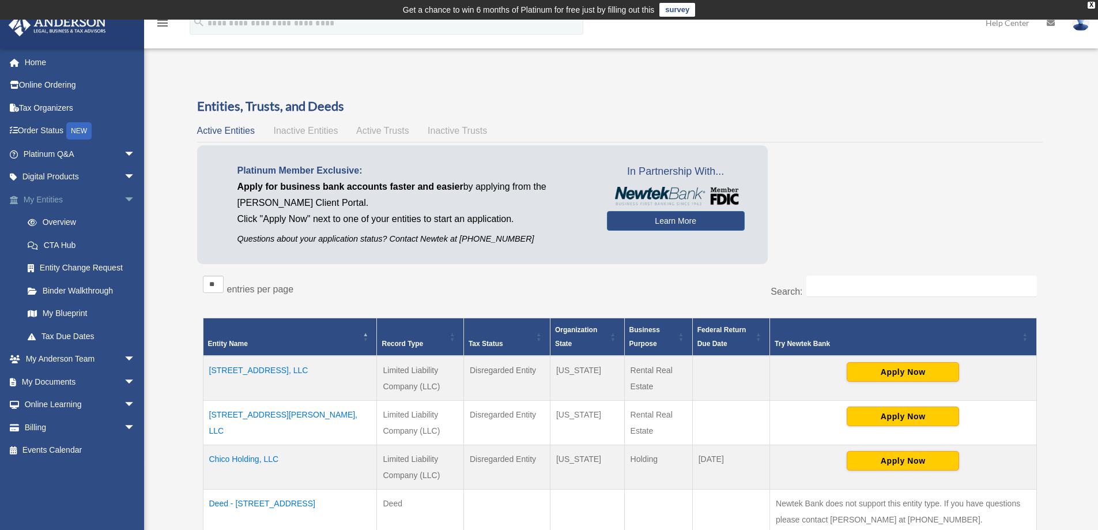
click at [124, 198] on span "arrow_drop_down" at bounding box center [135, 200] width 23 height 24
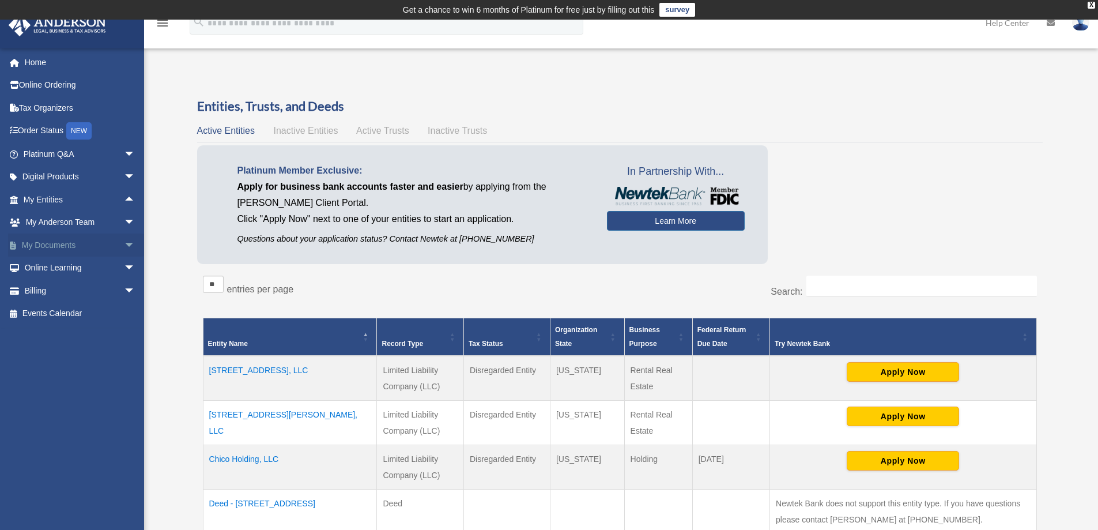
click at [124, 241] on span "arrow_drop_down" at bounding box center [135, 245] width 23 height 24
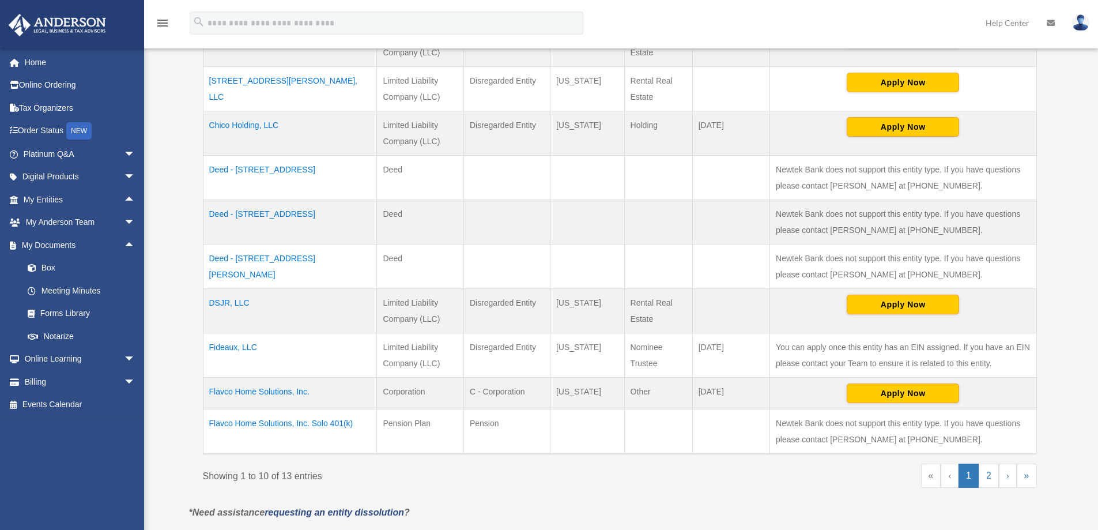
scroll to position [346, 0]
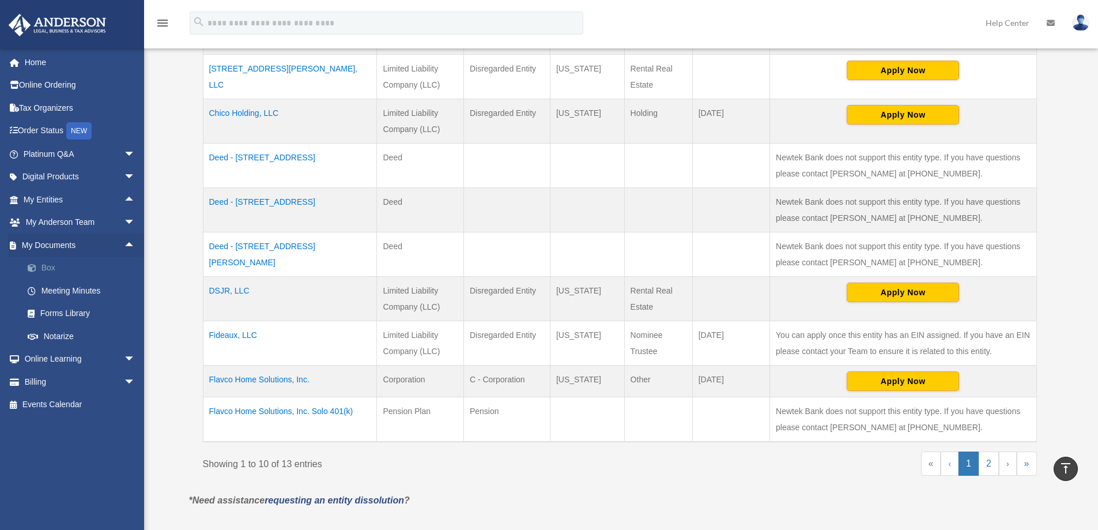
click at [46, 265] on link "Box" at bounding box center [84, 267] width 137 height 23
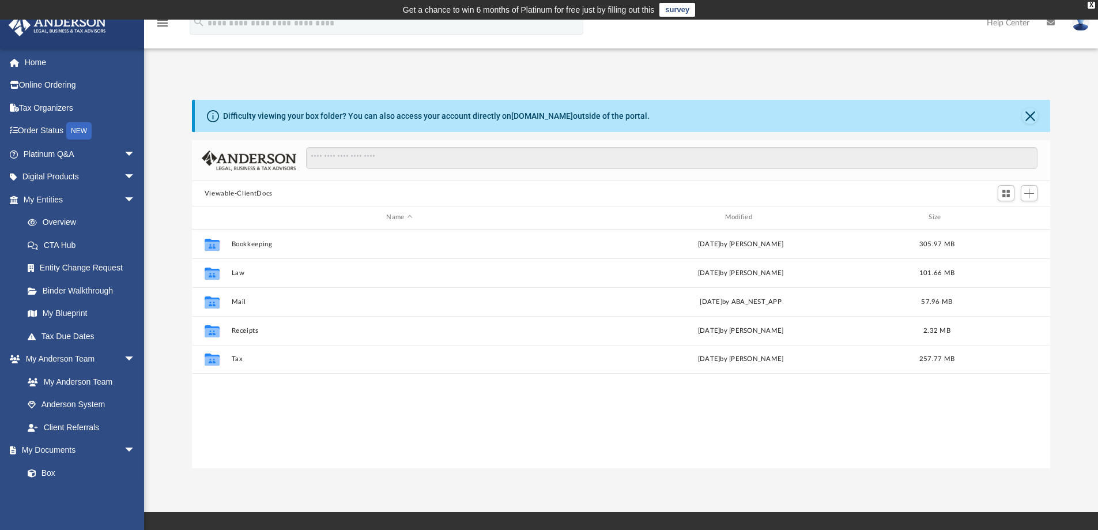
scroll to position [254, 849]
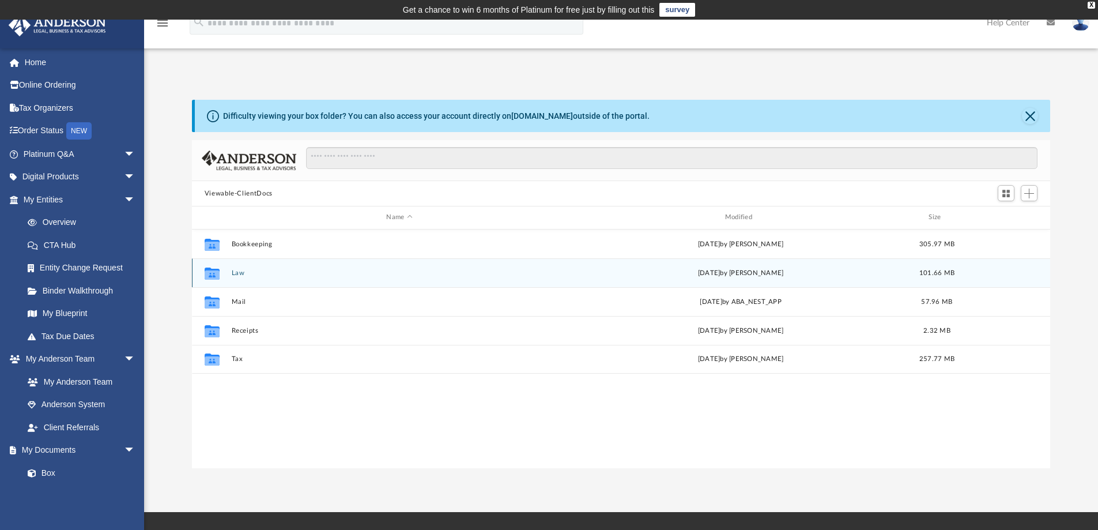
click at [237, 273] on button "Law" at bounding box center [399, 272] width 336 height 7
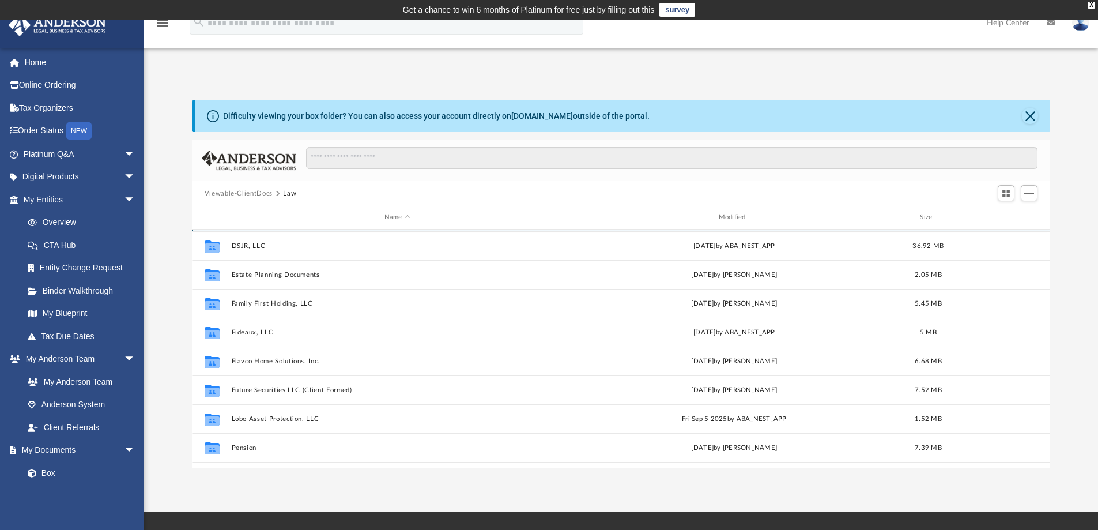
scroll to position [107, 0]
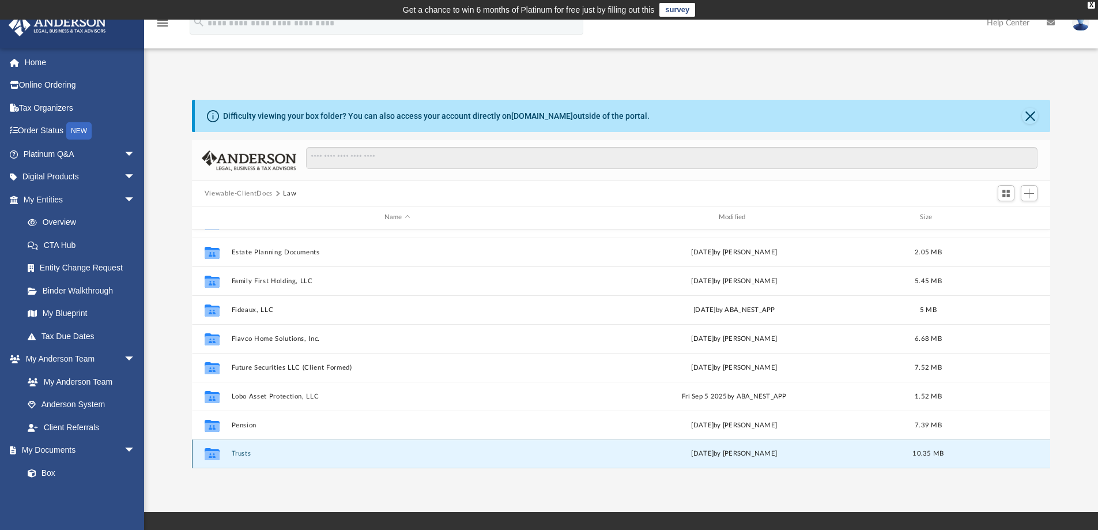
click at [239, 454] on button "Trusts" at bounding box center [397, 452] width 332 height 7
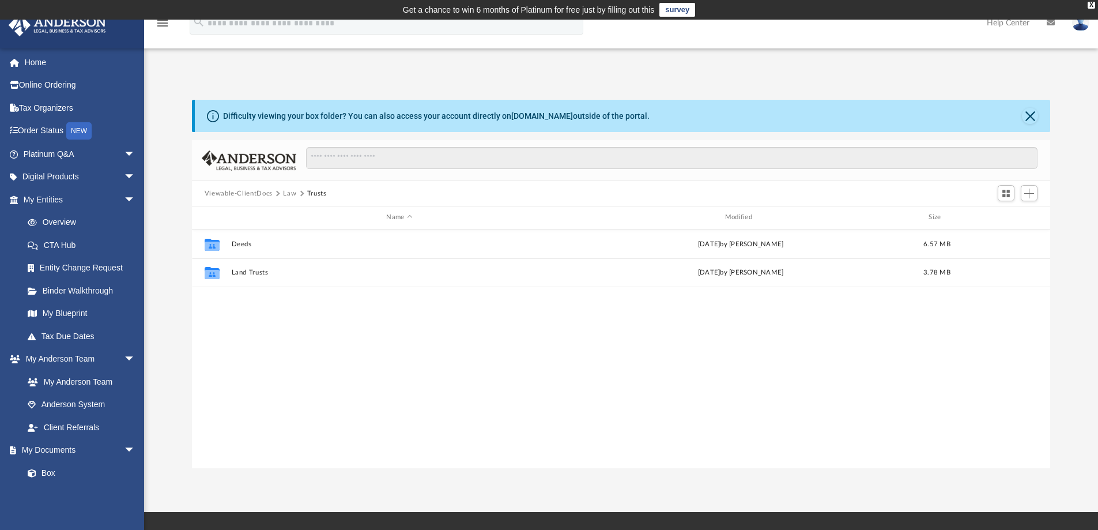
scroll to position [0, 0]
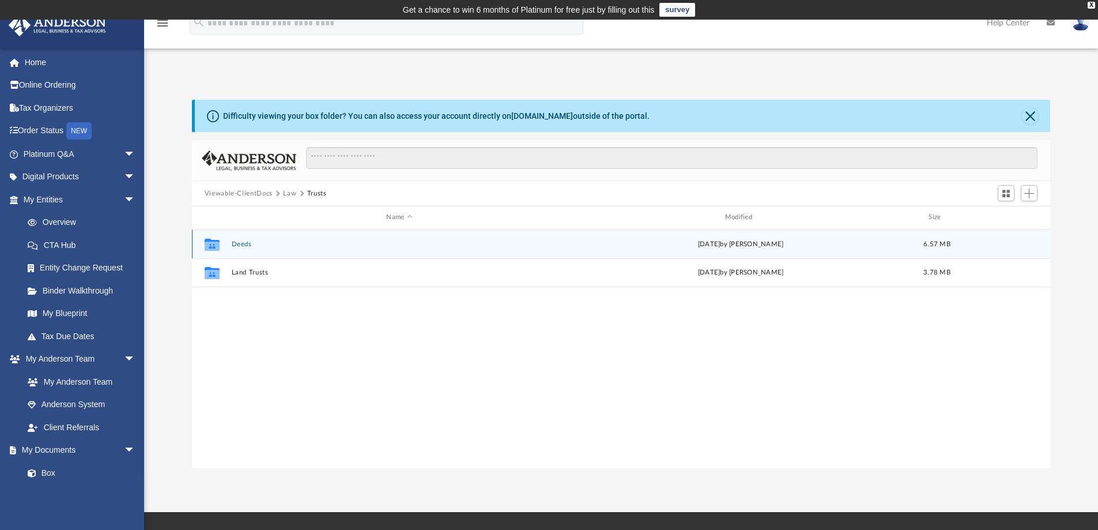
click at [241, 244] on button "Deeds" at bounding box center [399, 243] width 336 height 7
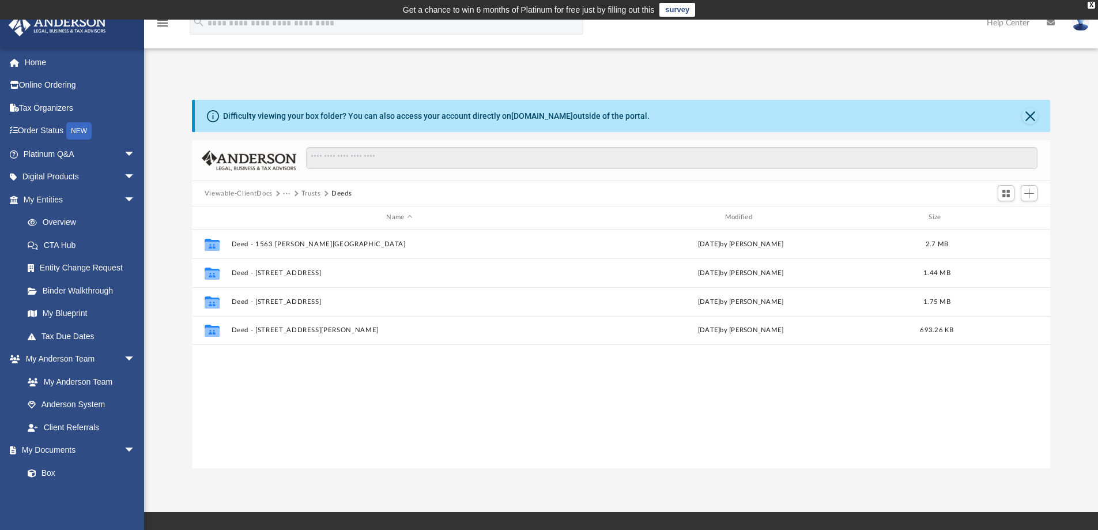
click at [312, 195] on button "Trusts" at bounding box center [311, 193] width 20 height 10
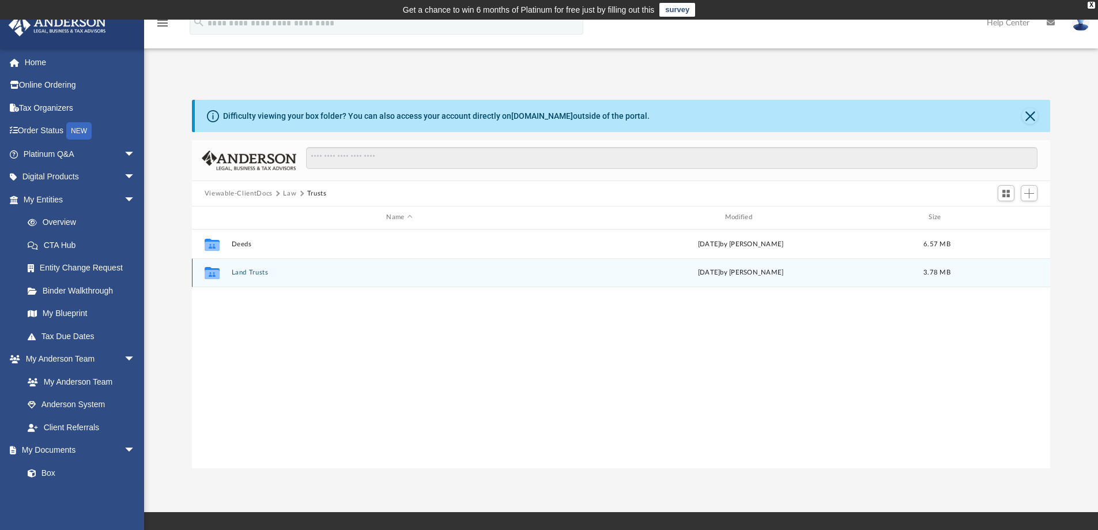
click at [244, 272] on button "Land Trusts" at bounding box center [399, 272] width 336 height 7
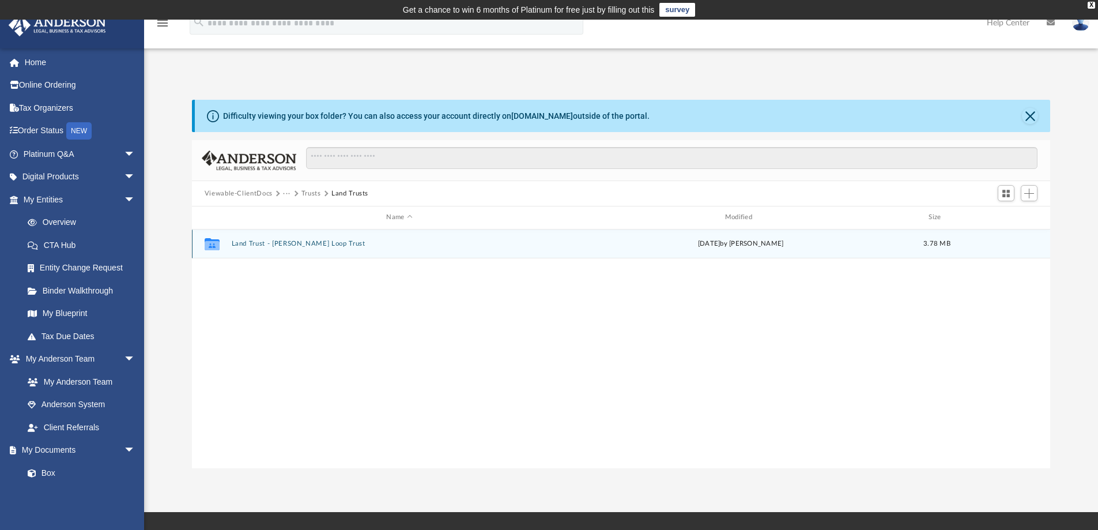
click at [274, 241] on button "Land Trust - Bolton Loop Trust" at bounding box center [399, 243] width 336 height 7
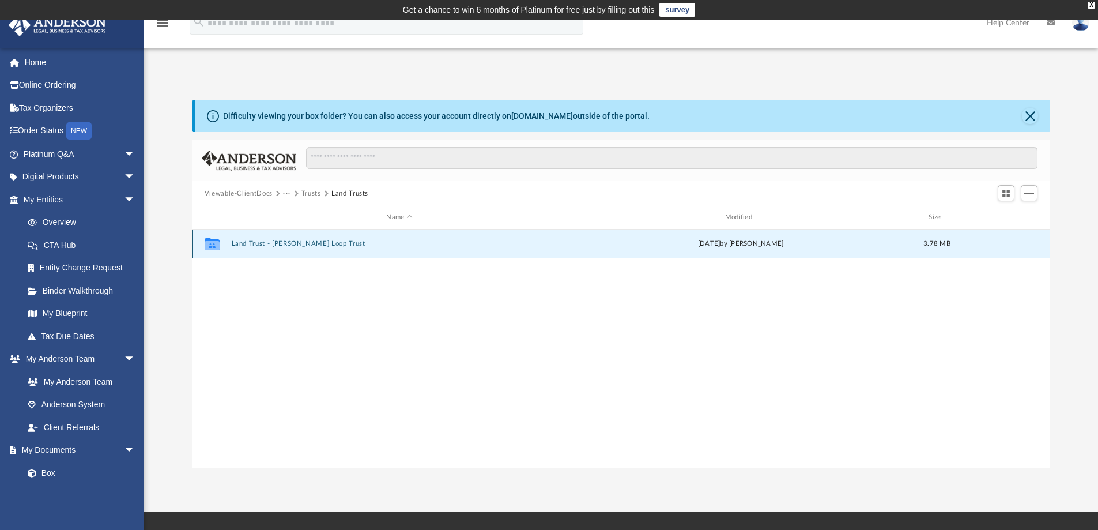
click at [274, 241] on button "Land Trust - [PERSON_NAME] Loop Trust" at bounding box center [399, 243] width 336 height 7
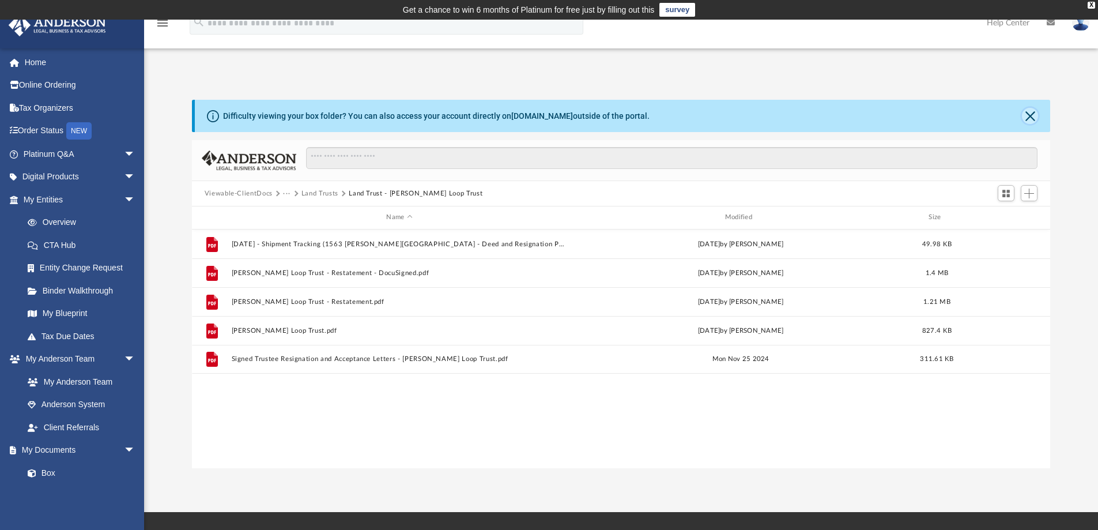
click at [1026, 116] on button "Close" at bounding box center [1030, 116] width 16 height 16
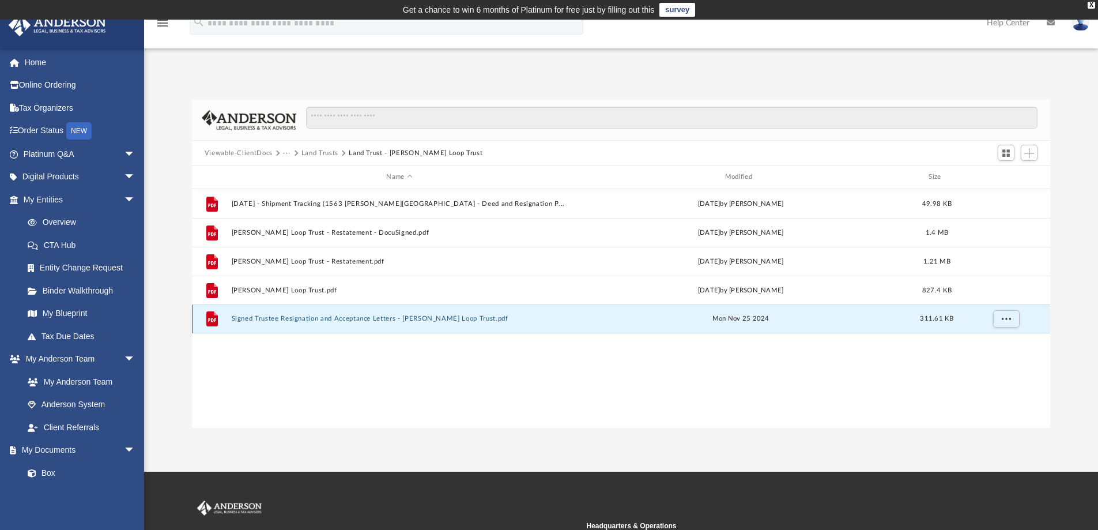
click at [309, 318] on button "Signed Trustee Resignation and Acceptance Letters - [PERSON_NAME] Loop Trust.pdf" at bounding box center [399, 318] width 336 height 7
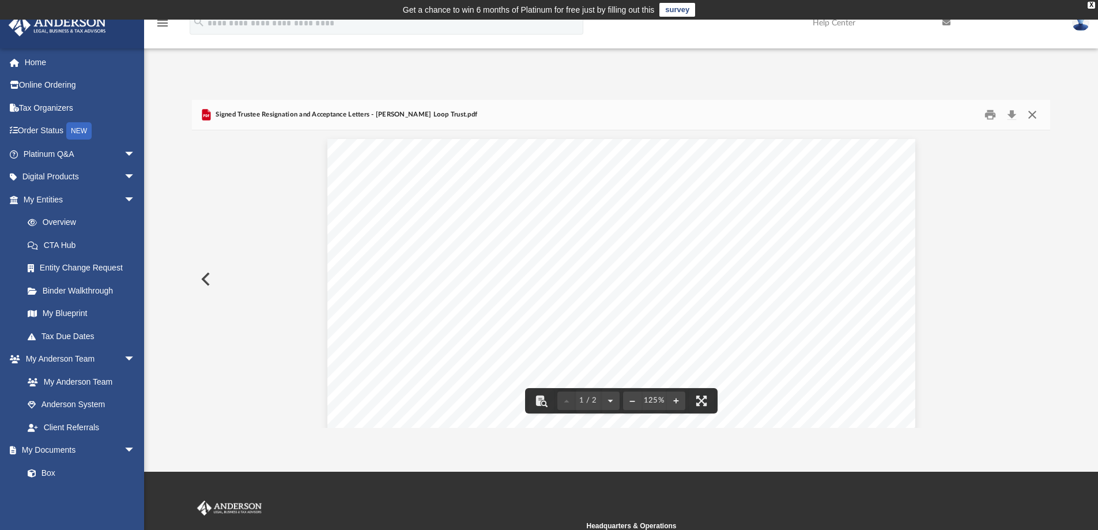
click at [1032, 116] on button "Close" at bounding box center [1032, 115] width 21 height 18
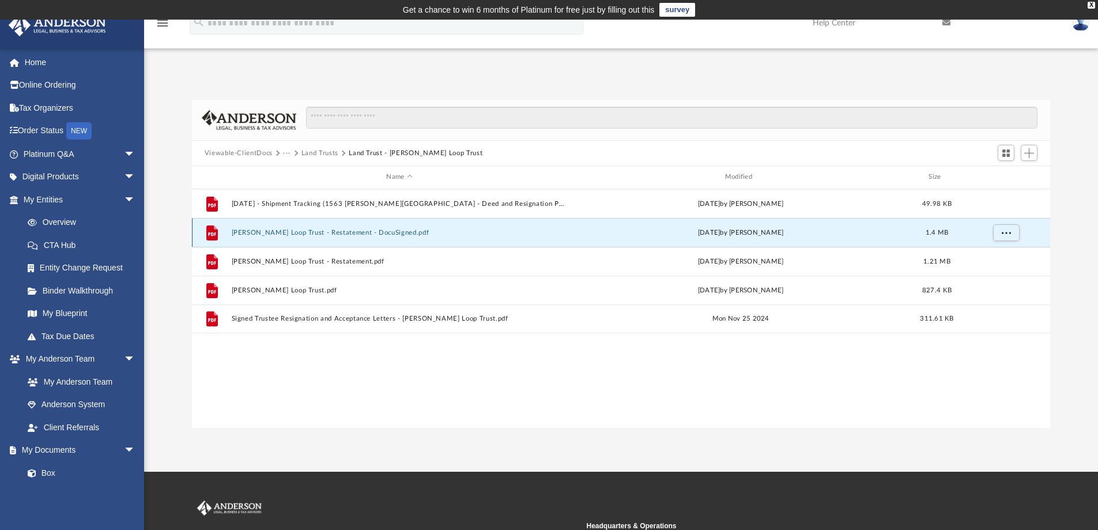
click at [290, 231] on button "[PERSON_NAME] Loop Trust - Restatement - DocuSigned.pdf" at bounding box center [399, 232] width 336 height 7
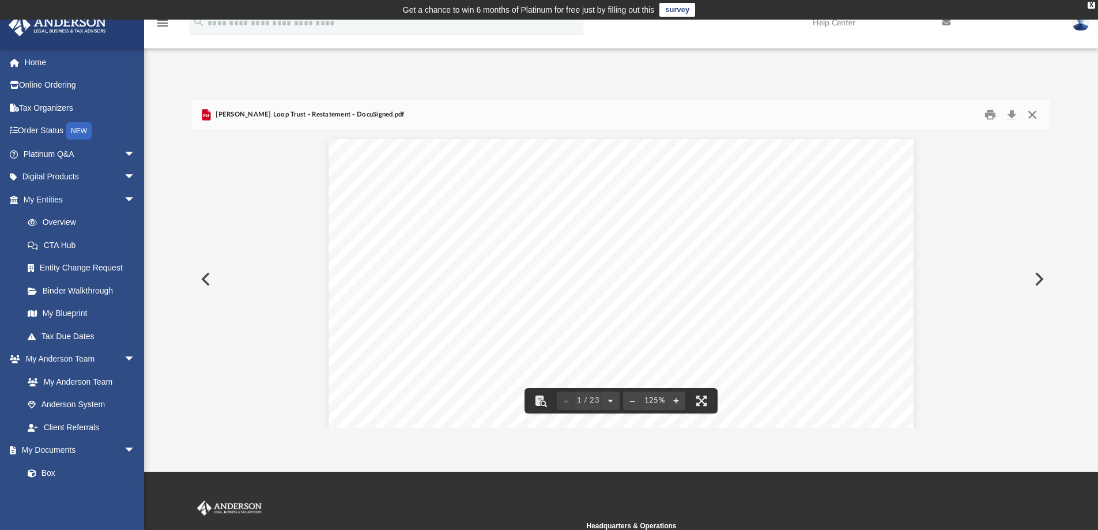
click at [1030, 115] on button "Close" at bounding box center [1032, 115] width 21 height 18
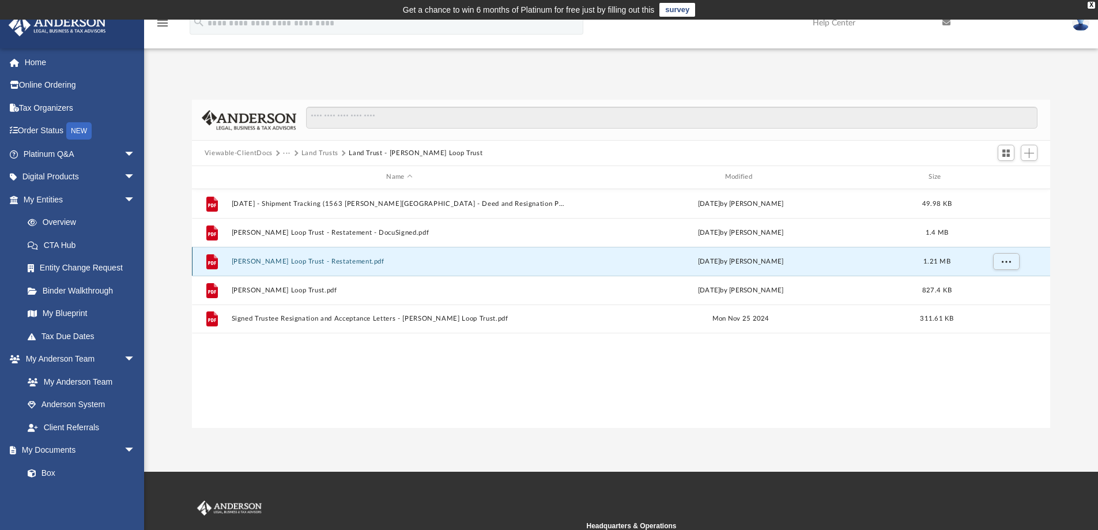
click at [316, 262] on button "[PERSON_NAME] Loop Trust - Restatement.pdf" at bounding box center [399, 261] width 336 height 7
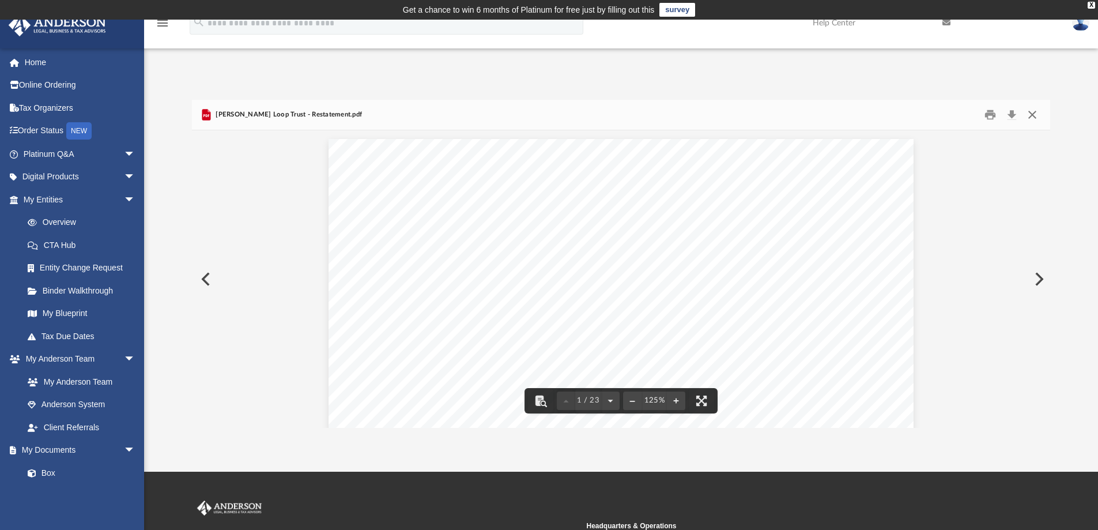
click at [1033, 115] on button "Close" at bounding box center [1032, 115] width 21 height 18
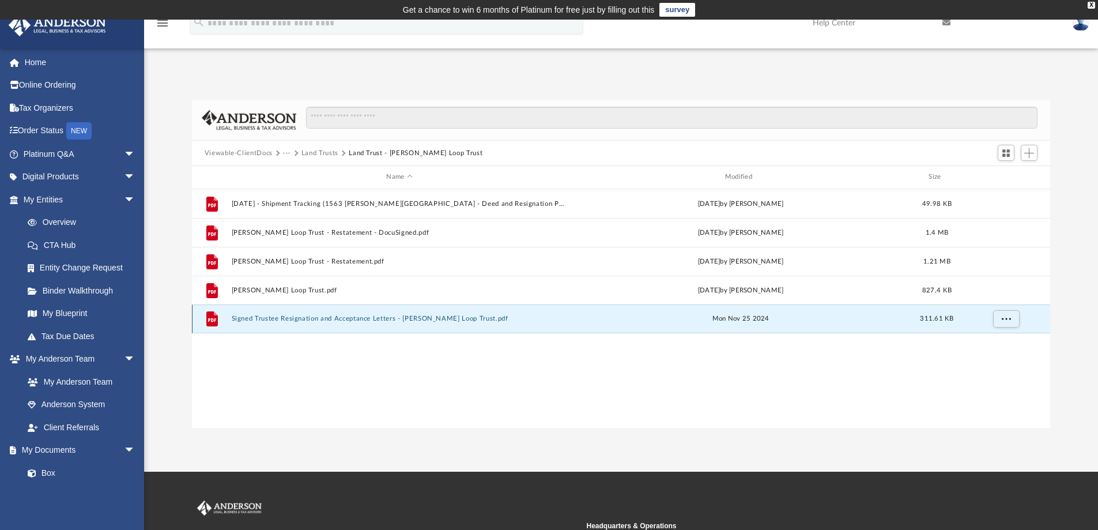
click at [322, 320] on button "Signed Trustee Resignation and Acceptance Letters - [PERSON_NAME] Loop Trust.pdf" at bounding box center [399, 318] width 336 height 7
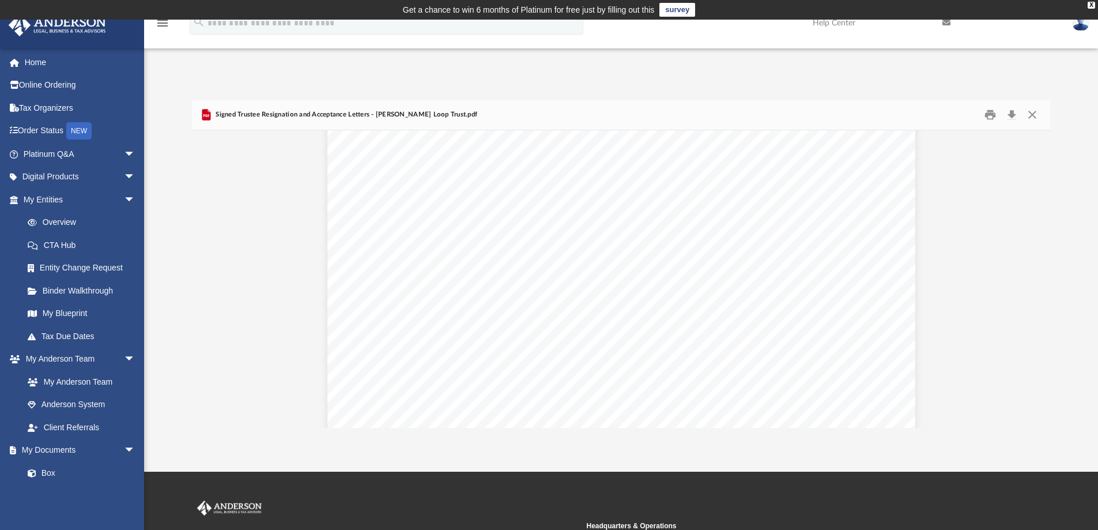
scroll to position [115, 0]
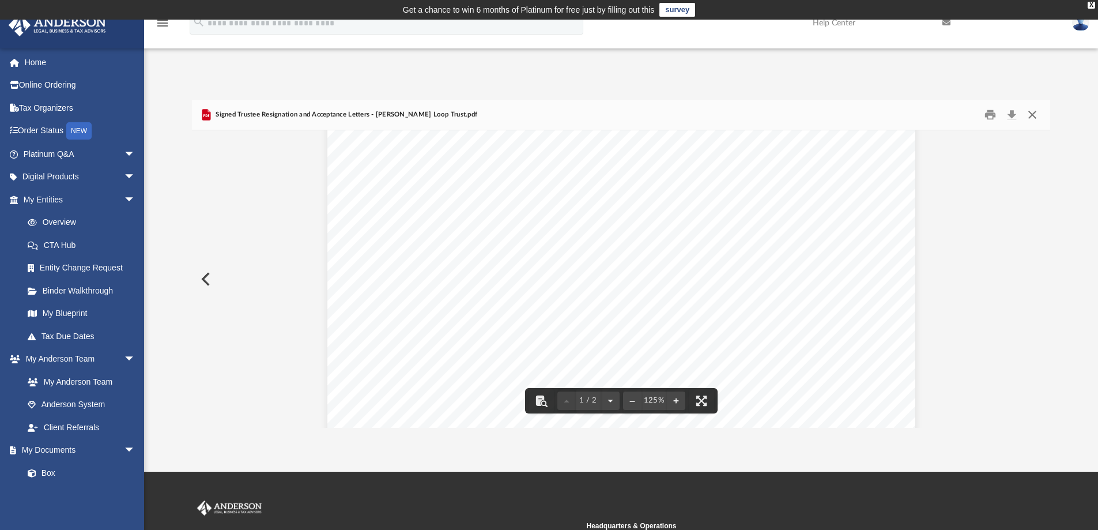
click at [1032, 116] on button "Close" at bounding box center [1032, 115] width 21 height 18
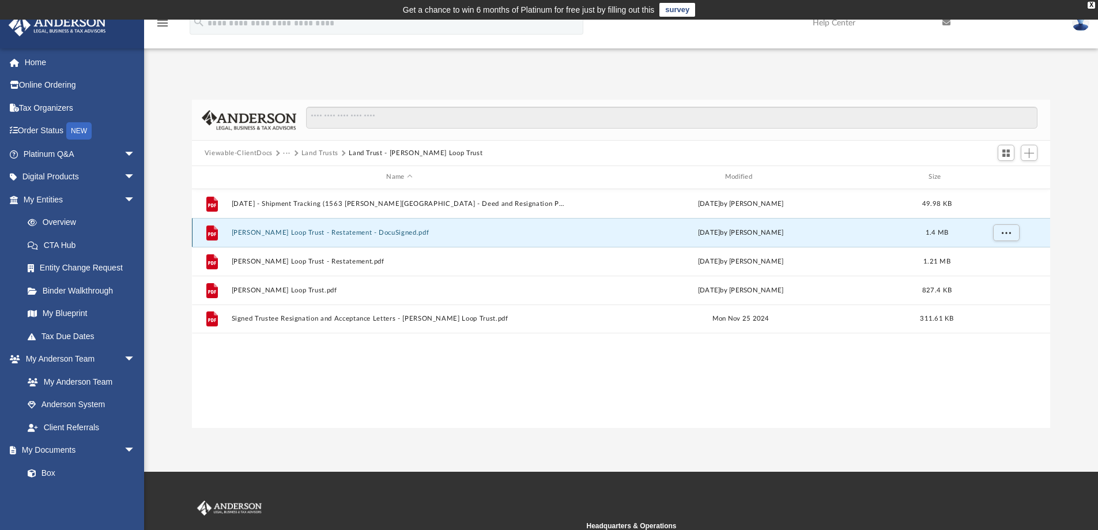
click at [307, 232] on button "[PERSON_NAME] Loop Trust - Restatement - DocuSigned.pdf" at bounding box center [399, 232] width 336 height 7
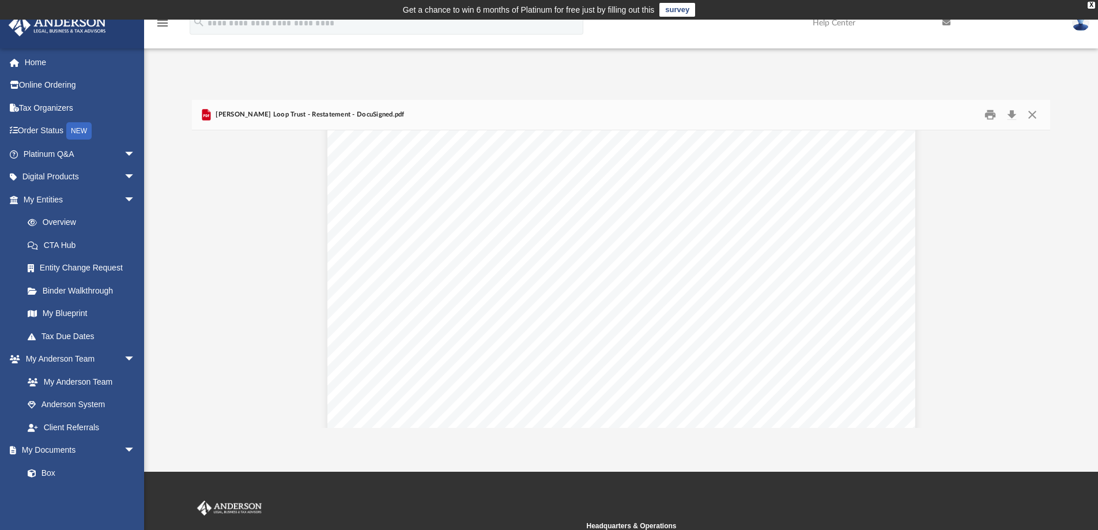
scroll to position [3919, 0]
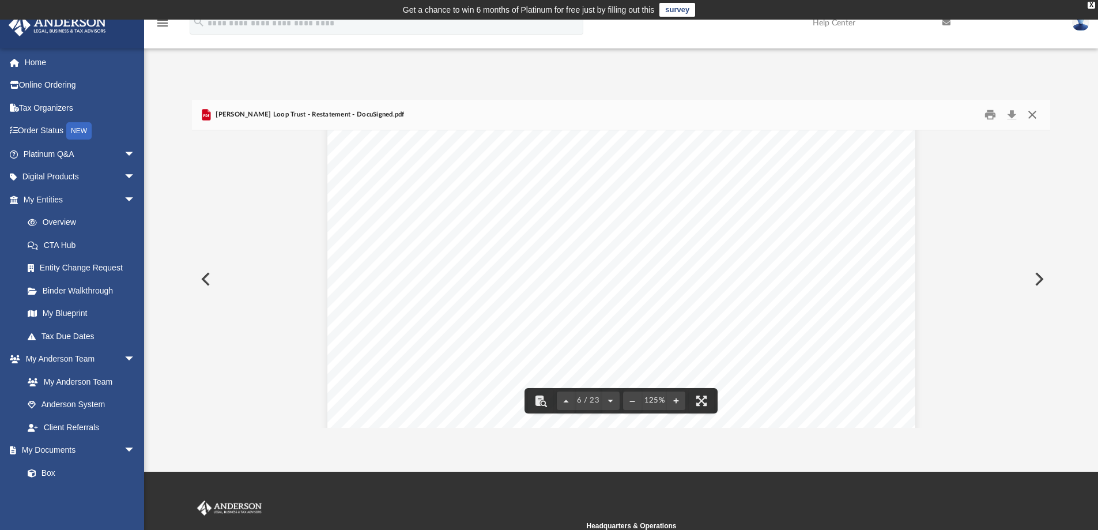
click at [1030, 116] on button "Close" at bounding box center [1032, 115] width 21 height 18
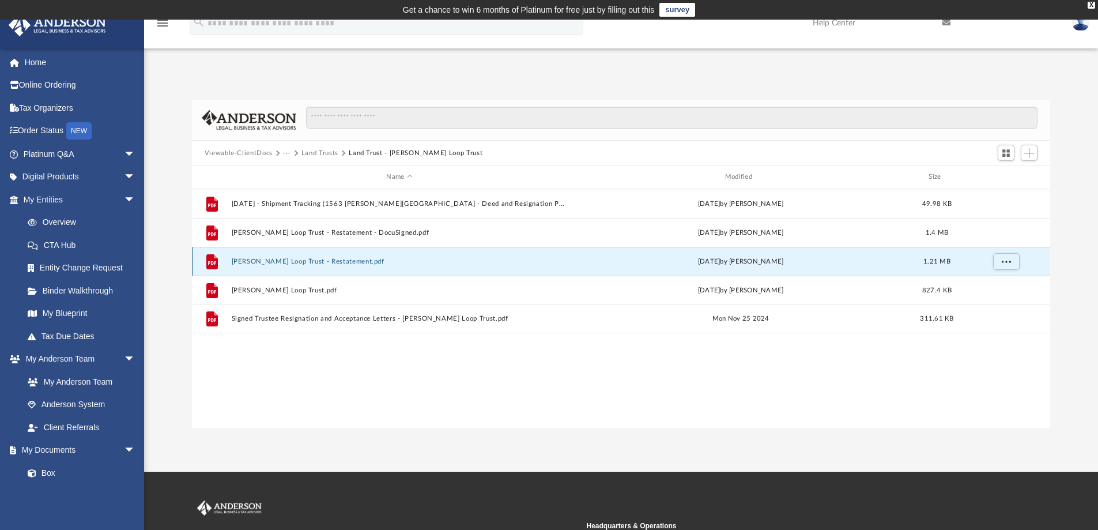
click at [297, 262] on button "[PERSON_NAME] Loop Trust - Restatement.pdf" at bounding box center [399, 261] width 336 height 7
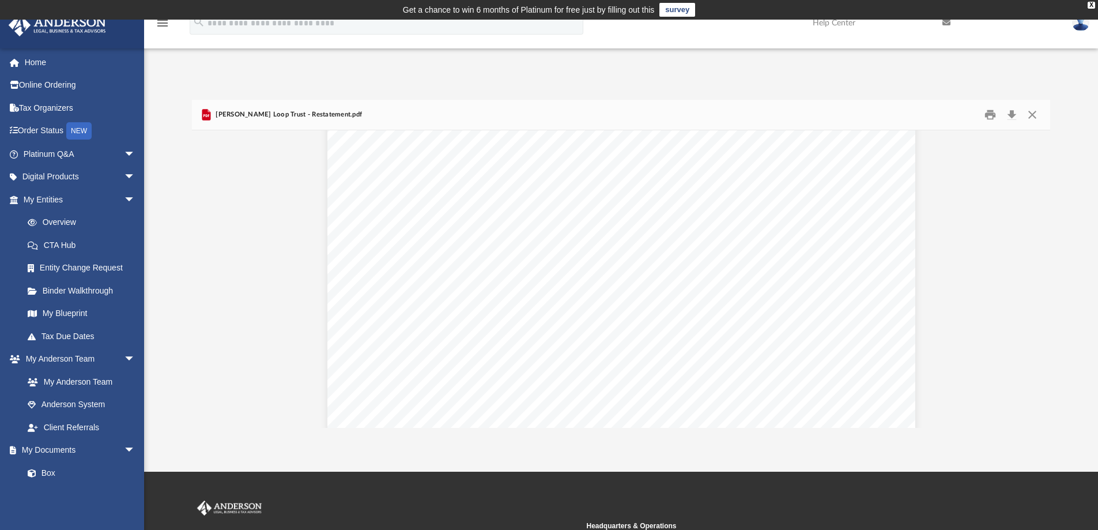
scroll to position [4380, 0]
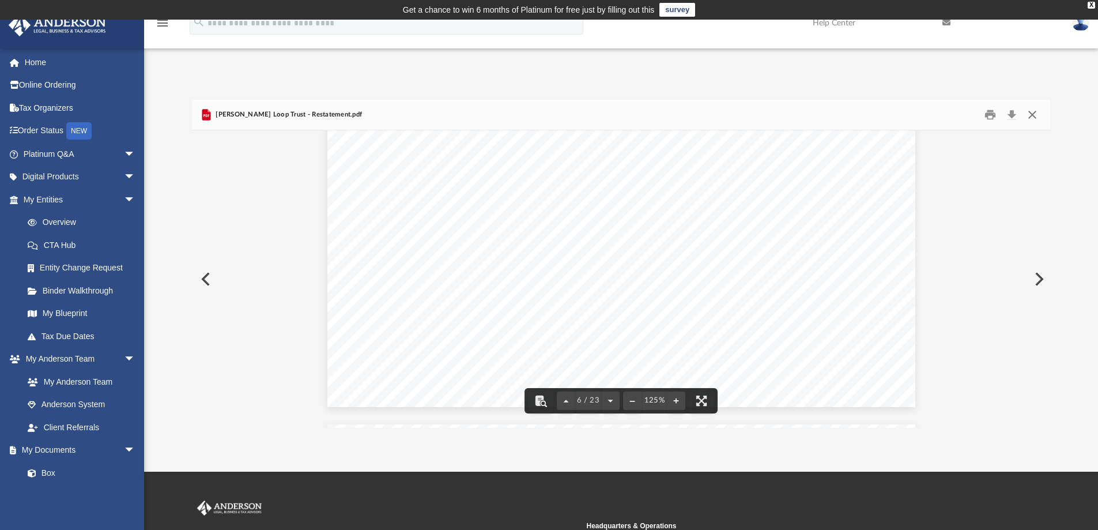
click at [1033, 115] on button "Close" at bounding box center [1032, 115] width 21 height 18
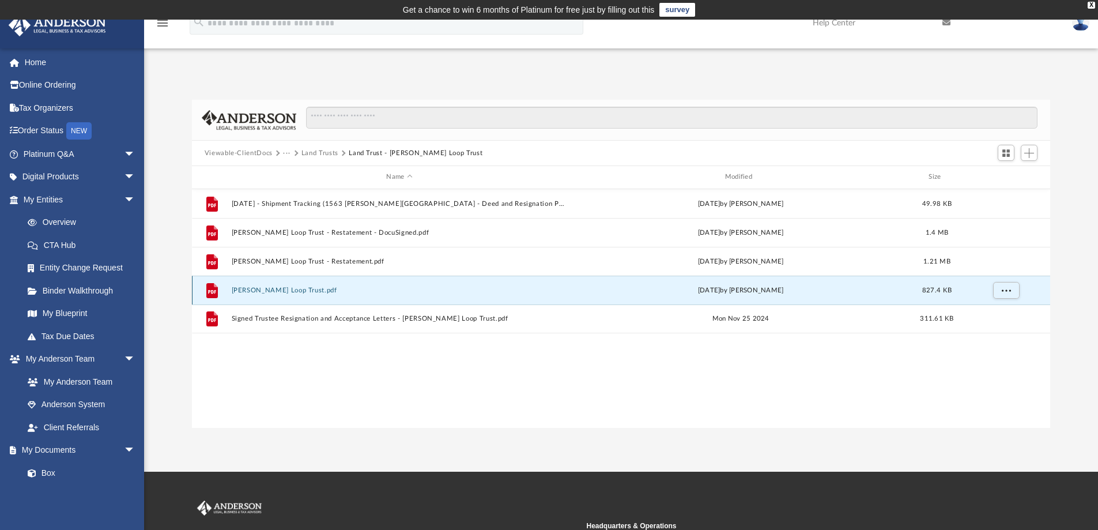
click at [284, 290] on button "Bolton Loop Trust.pdf" at bounding box center [399, 289] width 336 height 7
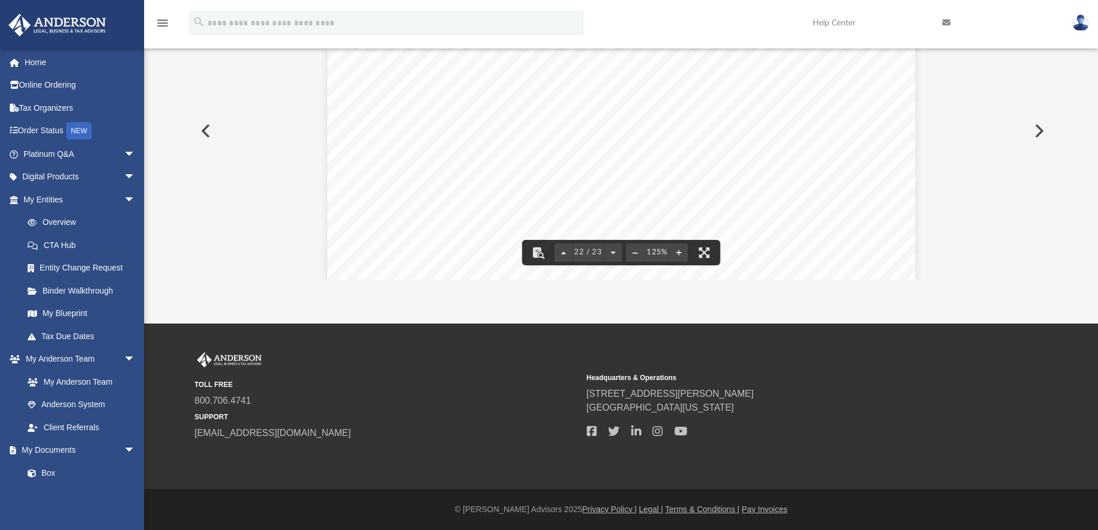
scroll to position [16556, 0]
click at [1038, 131] on button "Preview" at bounding box center [1037, 131] width 25 height 32
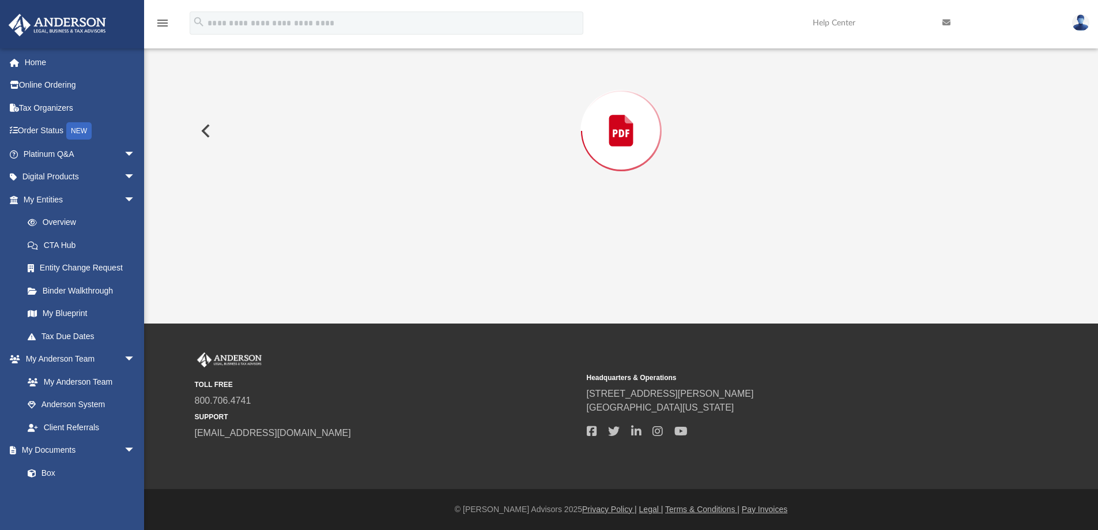
scroll to position [100, 0]
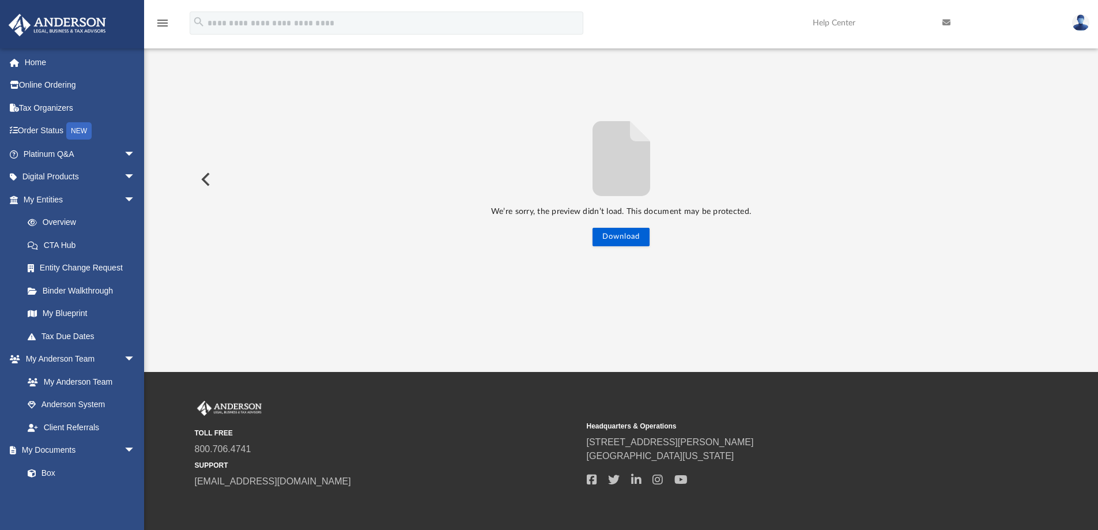
click at [201, 175] on button "Preview" at bounding box center [204, 179] width 25 height 32
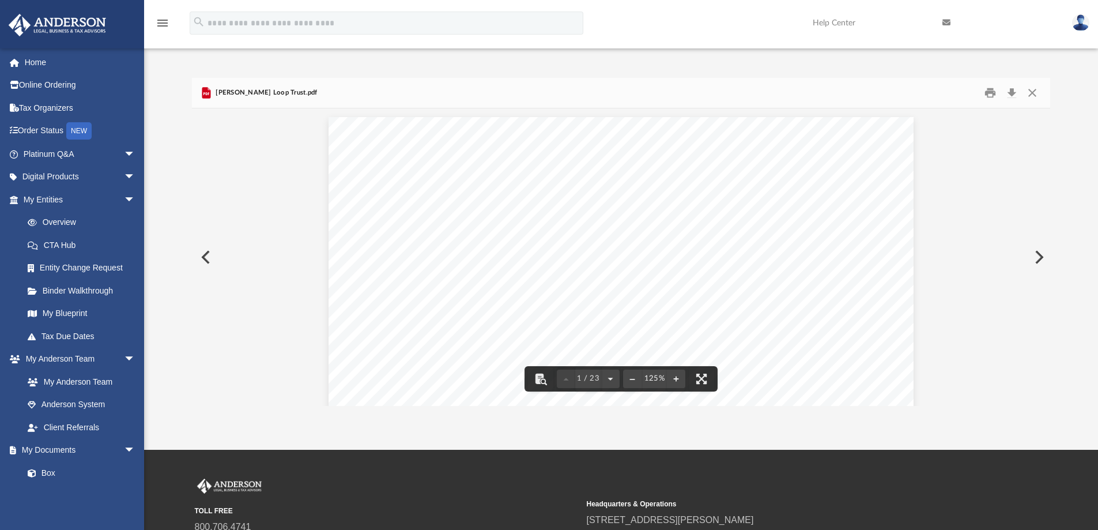
scroll to position [0, 0]
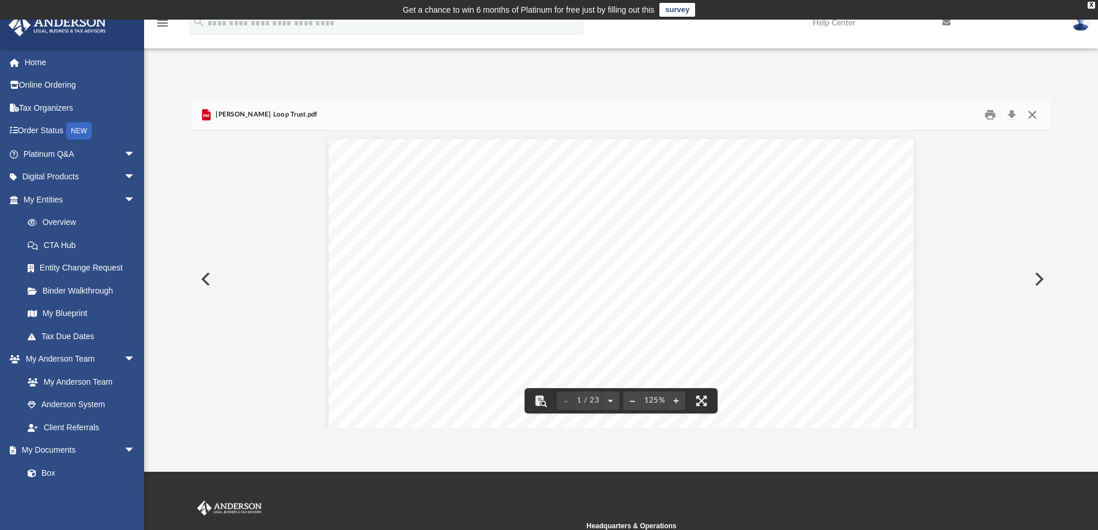
click at [1032, 114] on button "Close" at bounding box center [1032, 115] width 21 height 18
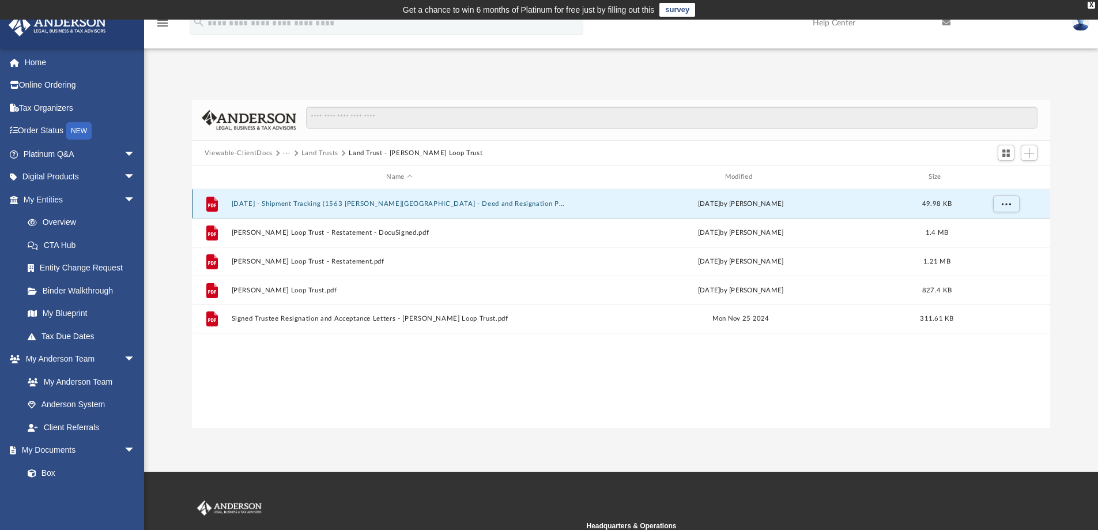
click at [315, 205] on button "[DATE] - Shipment Tracking (1563 [PERSON_NAME][GEOGRAPHIC_DATA] - Deed and Resi…" at bounding box center [399, 203] width 336 height 7
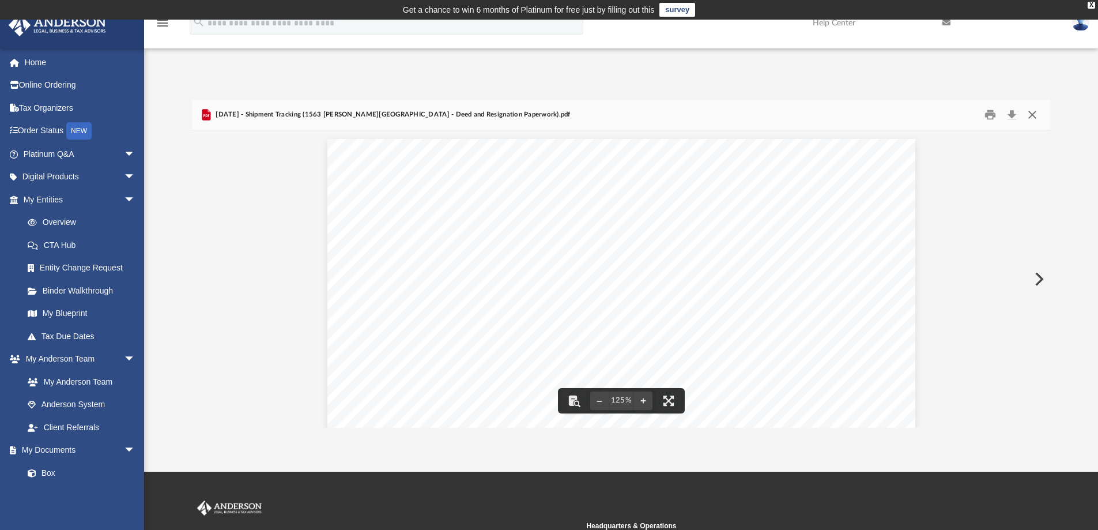
click at [1038, 115] on button "Close" at bounding box center [1032, 115] width 21 height 18
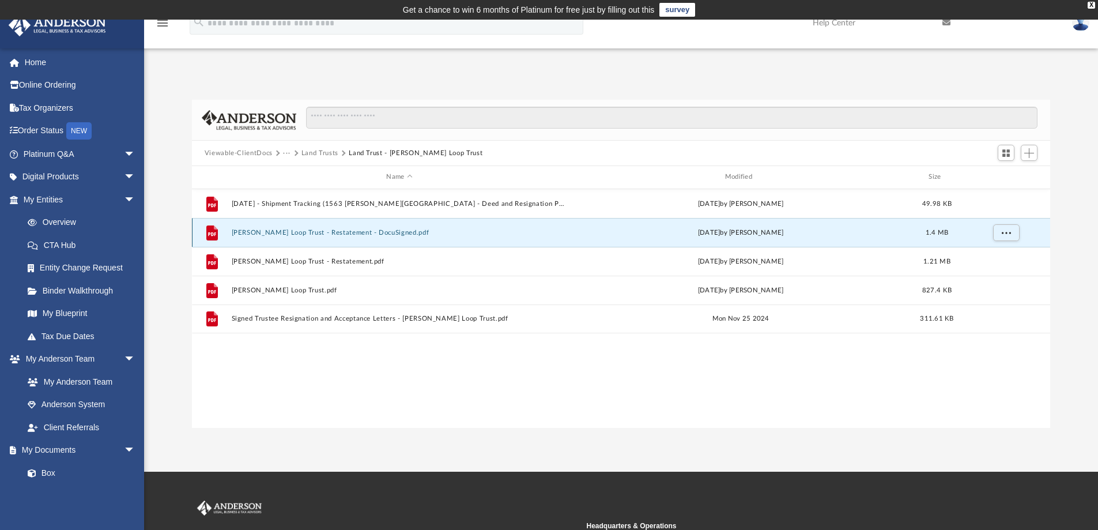
click at [302, 234] on button "[PERSON_NAME] Loop Trust - Restatement - DocuSigned.pdf" at bounding box center [399, 232] width 336 height 7
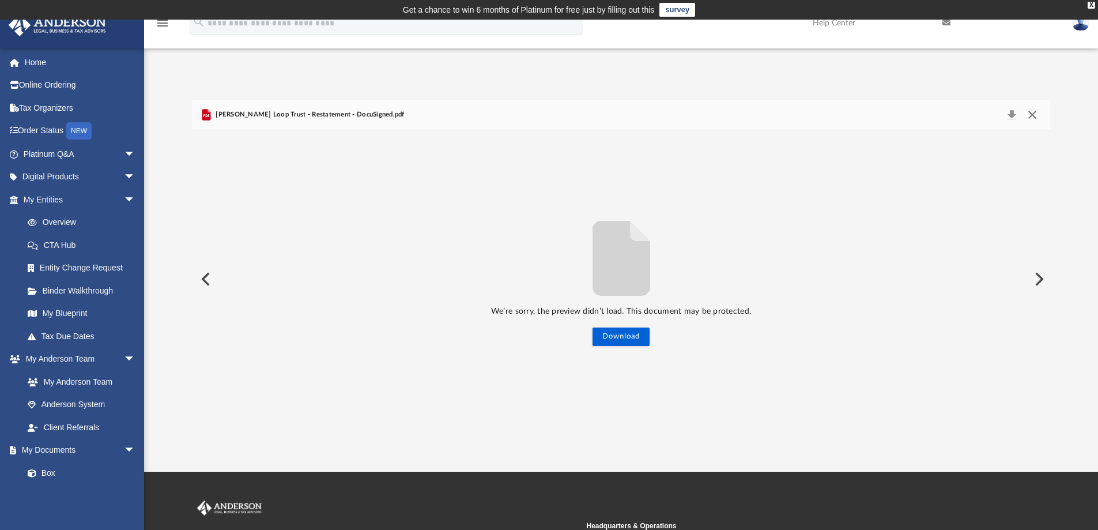
click at [1034, 115] on button "Close" at bounding box center [1032, 115] width 21 height 16
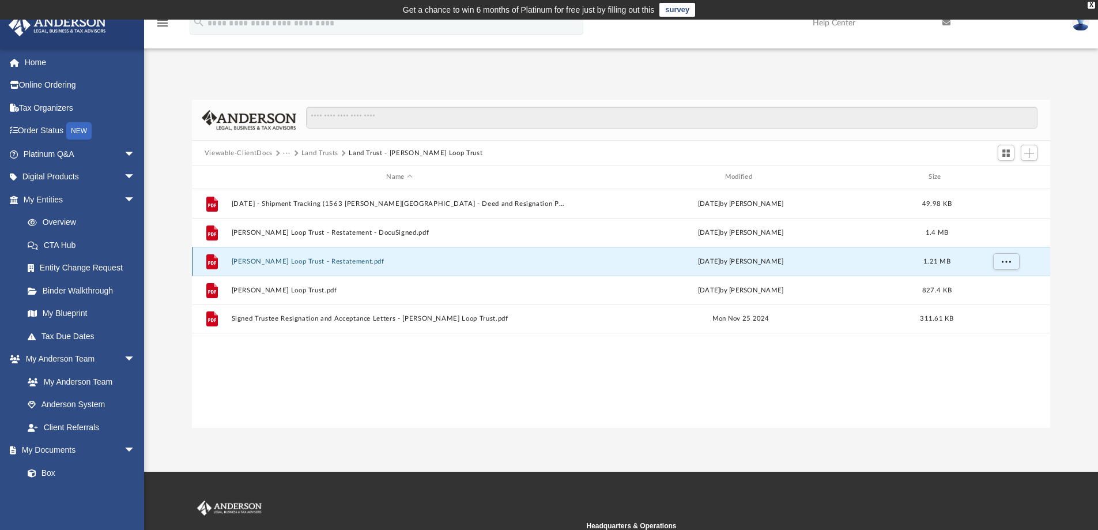
click at [300, 265] on button "[PERSON_NAME] Loop Trust - Restatement.pdf" at bounding box center [399, 261] width 336 height 7
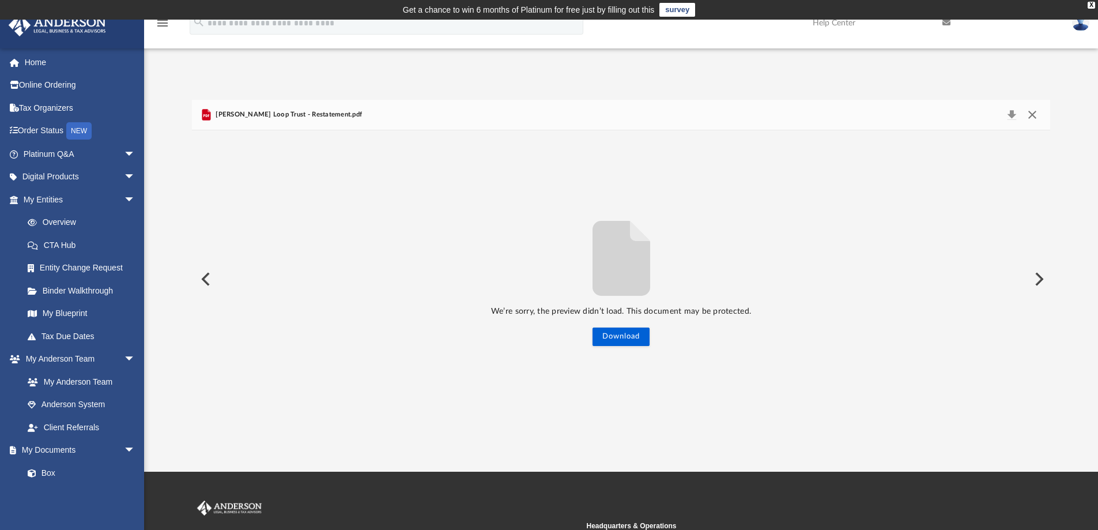
click at [1029, 114] on button "Close" at bounding box center [1032, 115] width 21 height 16
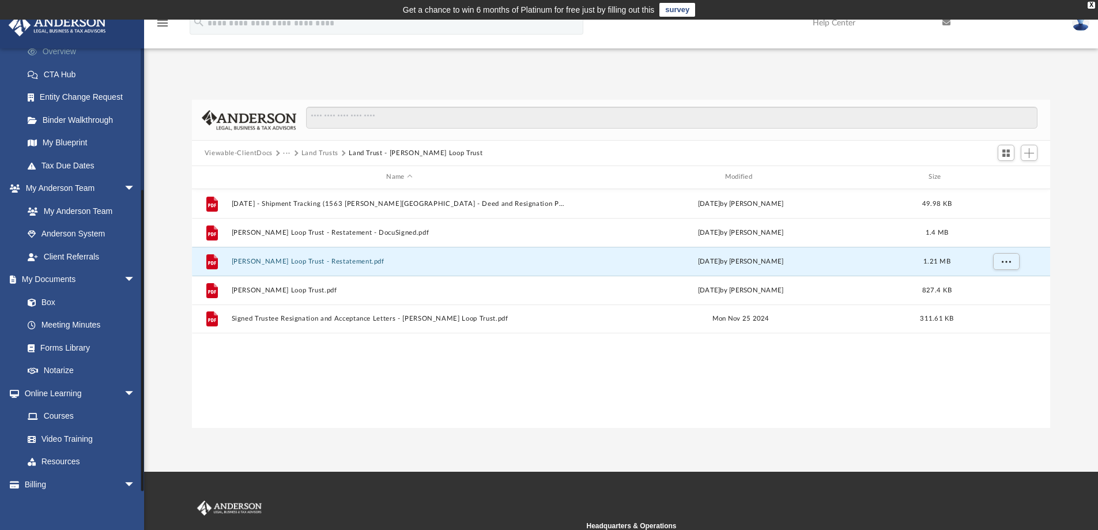
scroll to position [201, 0]
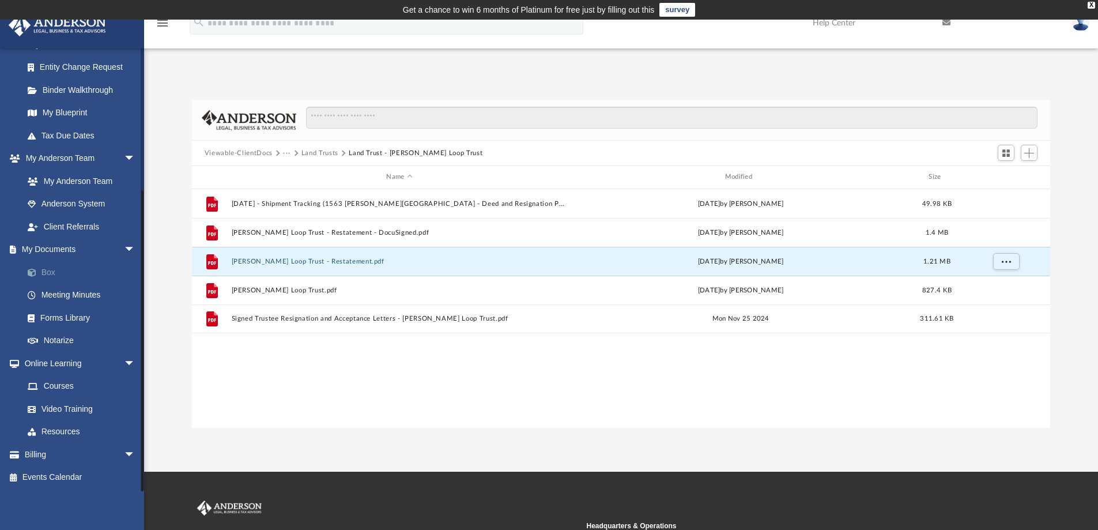
click at [46, 272] on link "Box" at bounding box center [84, 271] width 137 height 23
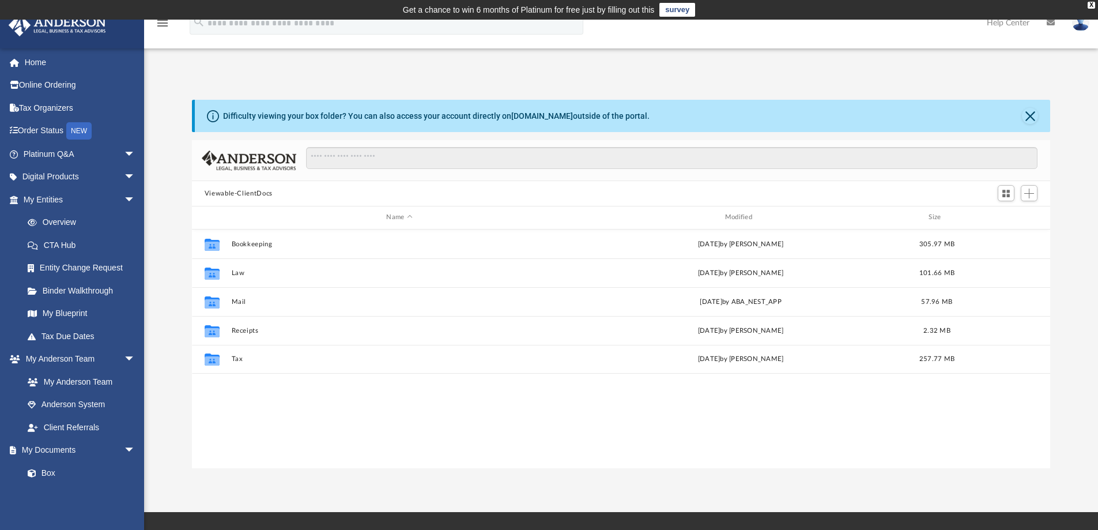
scroll to position [254, 849]
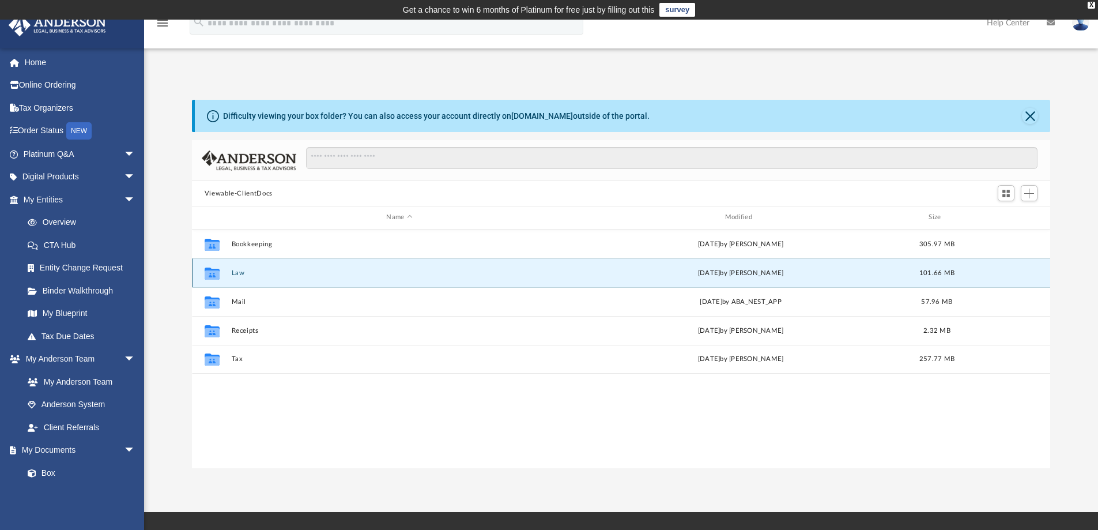
click at [238, 275] on button "Law" at bounding box center [399, 272] width 336 height 7
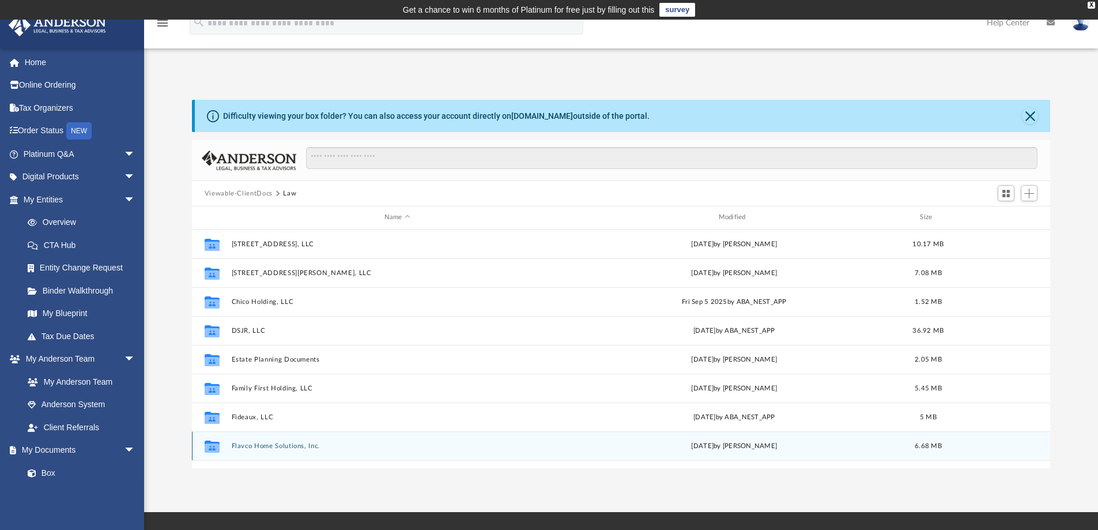
click at [258, 444] on button "Flavco Home Solutions, Inc." at bounding box center [397, 445] width 332 height 7
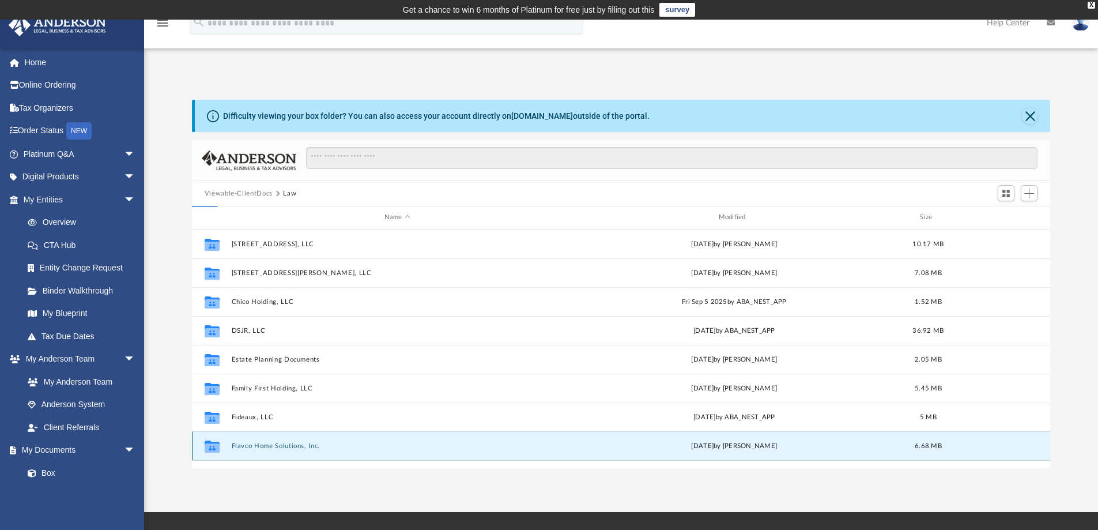
click at [258, 444] on button "Flavco Home Solutions, Inc." at bounding box center [397, 445] width 332 height 7
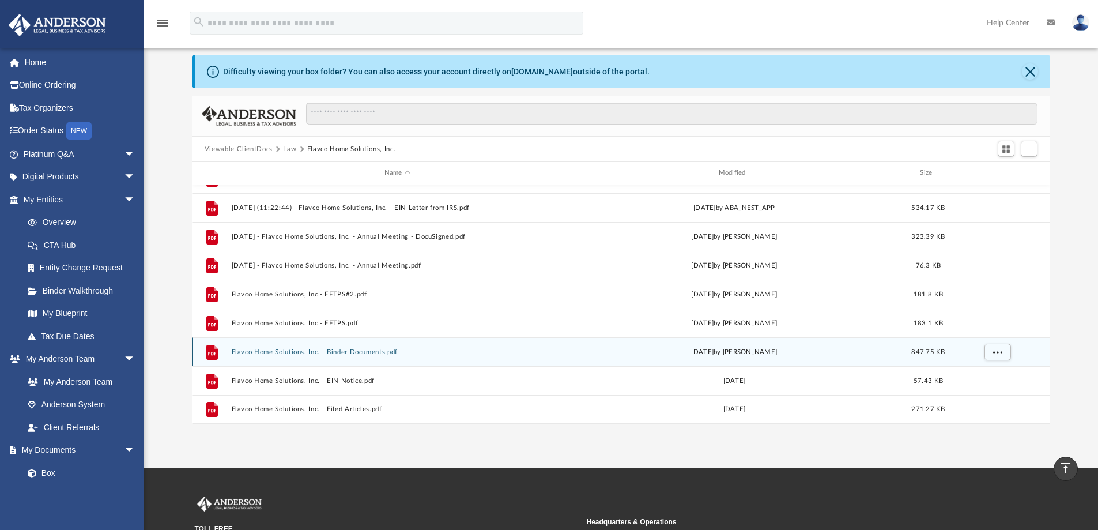
scroll to position [0, 0]
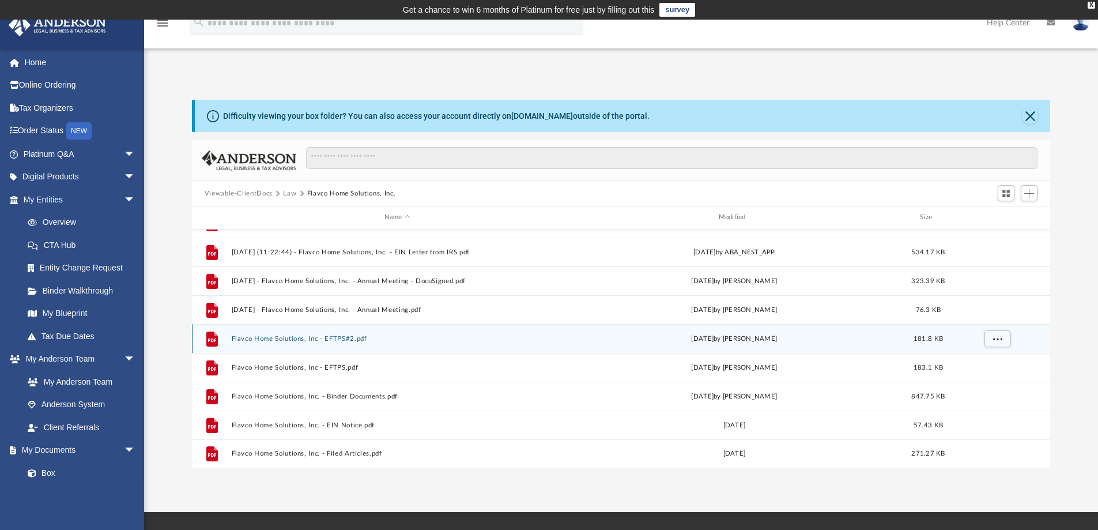
click at [288, 340] on button "Flavco Home Solutions, Inc - EFTPS#2.pdf" at bounding box center [397, 338] width 332 height 7
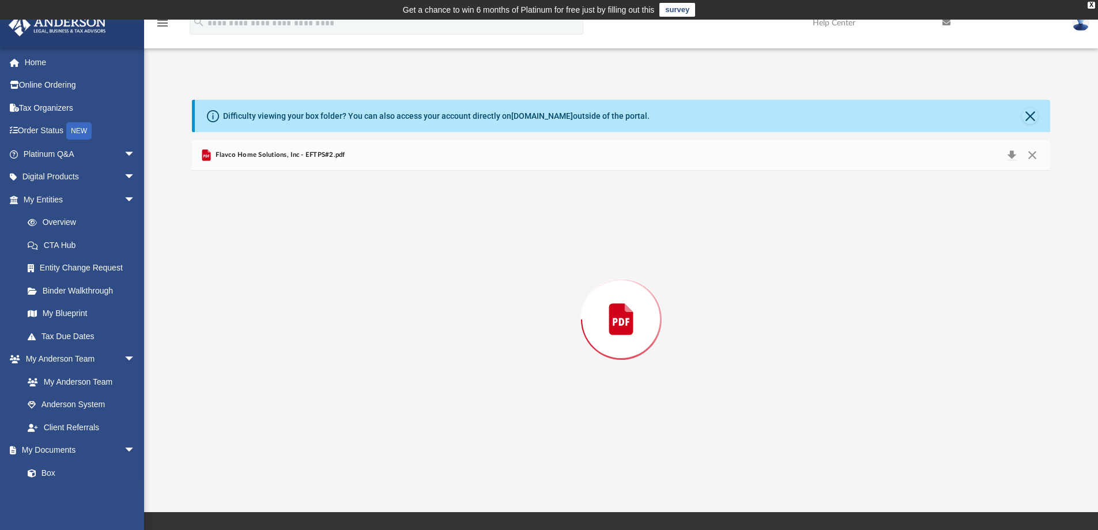
click at [288, 340] on div "Preview" at bounding box center [621, 319] width 859 height 297
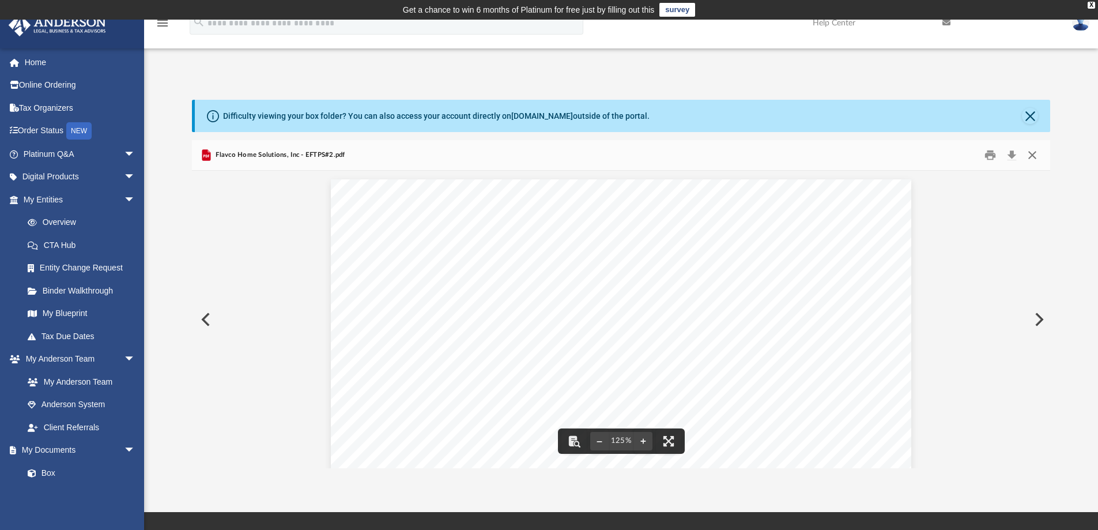
click at [1033, 152] on button "Close" at bounding box center [1032, 155] width 21 height 18
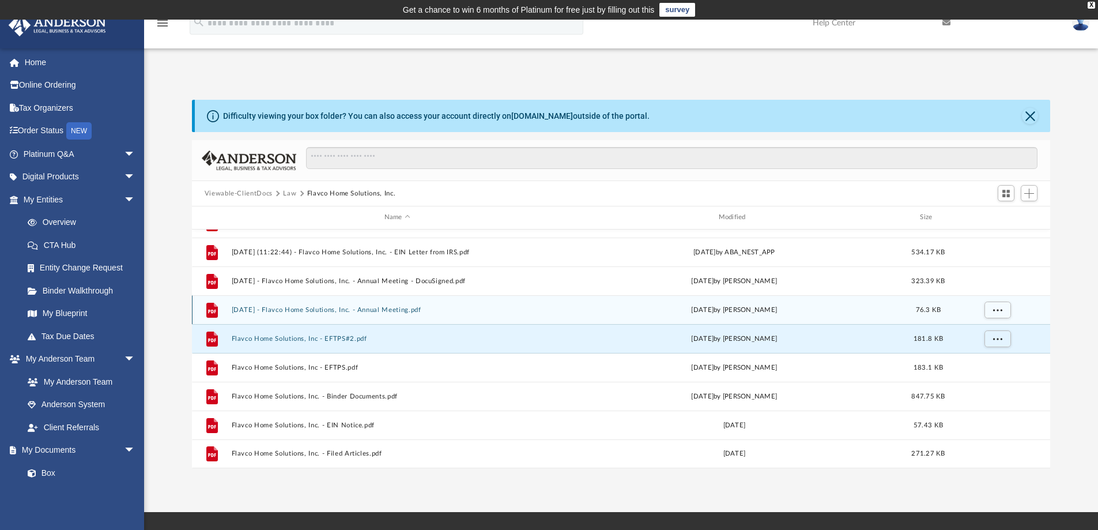
click at [326, 309] on button "[DATE] - Flavco Home Solutions, Inc. - Annual Meeting.pdf" at bounding box center [397, 309] width 332 height 7
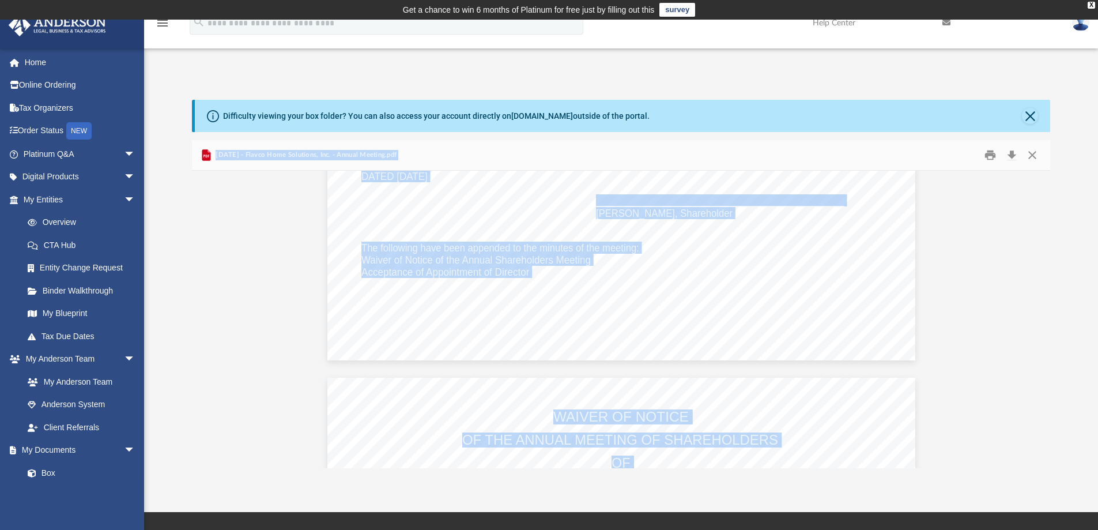
scroll to position [576, 0]
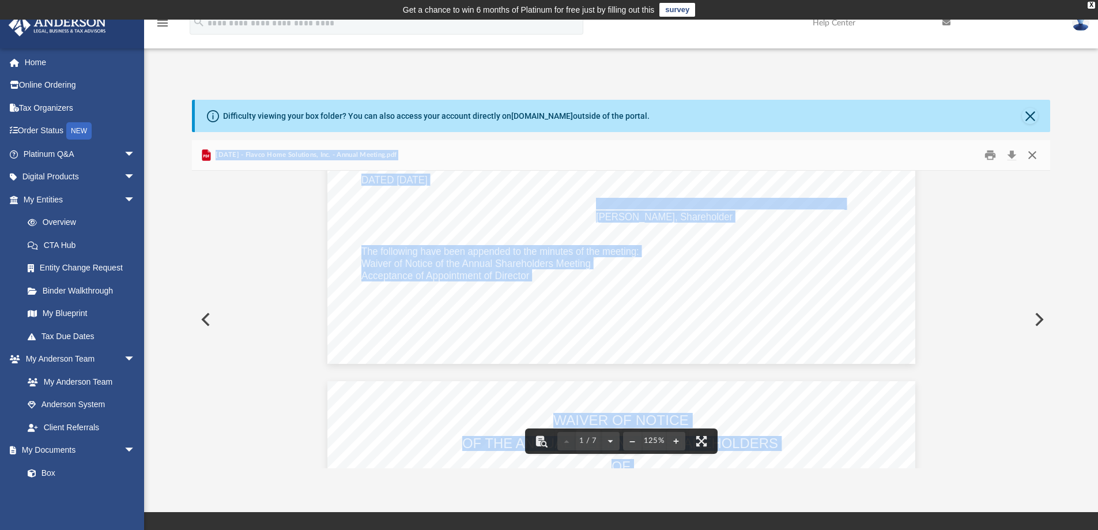
click at [1032, 156] on button "Close" at bounding box center [1032, 155] width 21 height 18
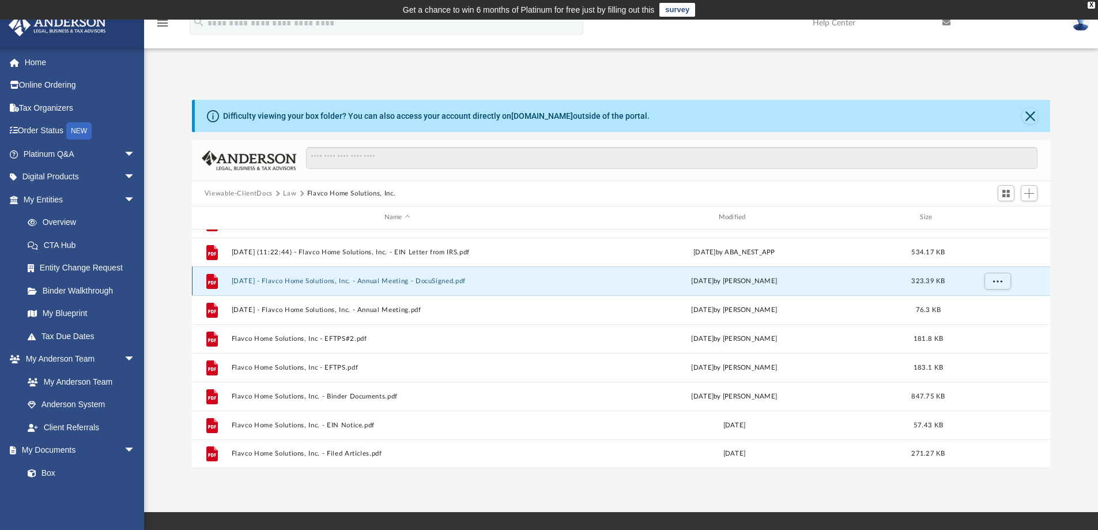
click at [365, 281] on button "[DATE] - Flavco Home Solutions, Inc. - Annual Meeting - DocuSigned.pdf" at bounding box center [397, 280] width 332 height 7
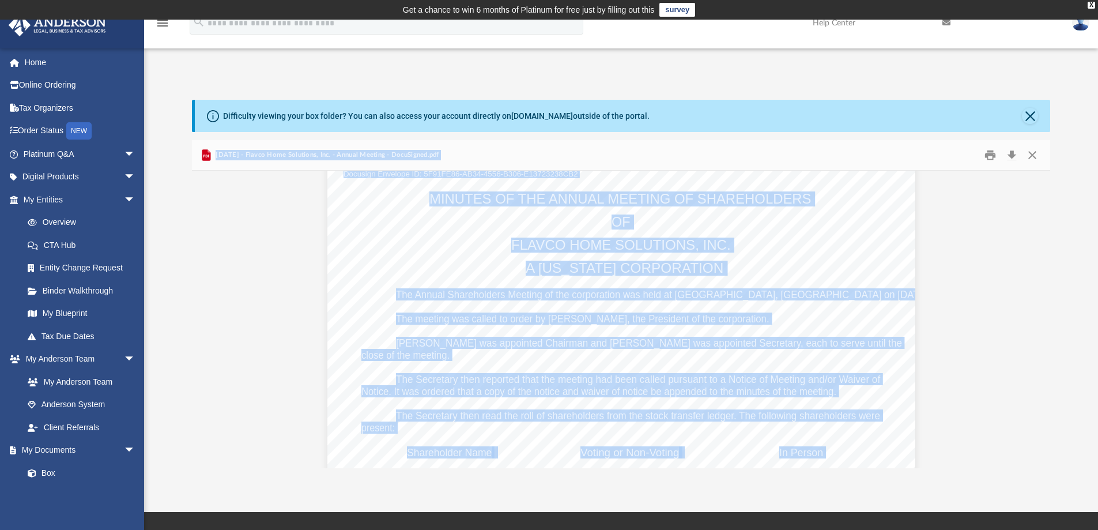
scroll to position [0, 0]
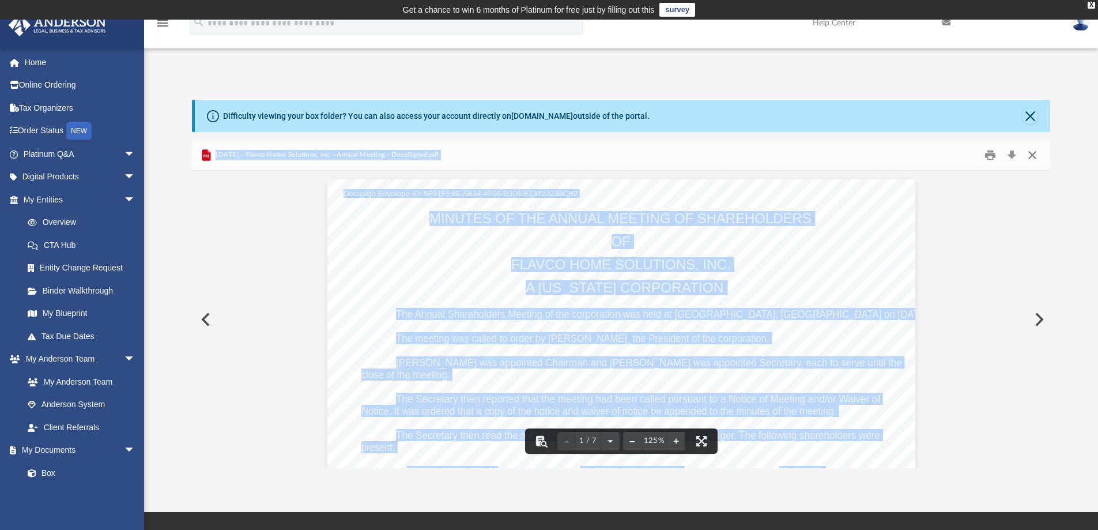
click at [1031, 156] on button "Close" at bounding box center [1032, 155] width 21 height 18
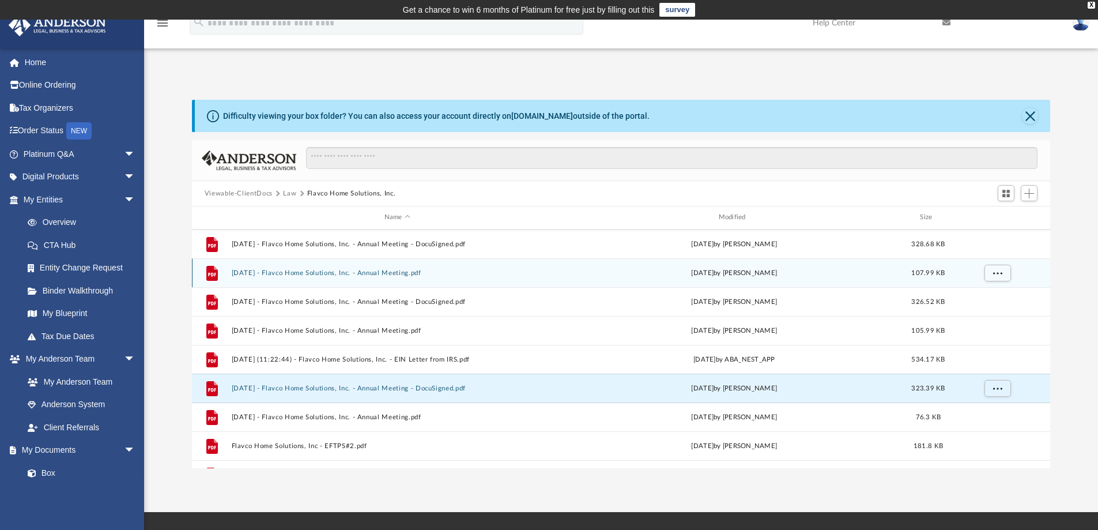
scroll to position [222, 0]
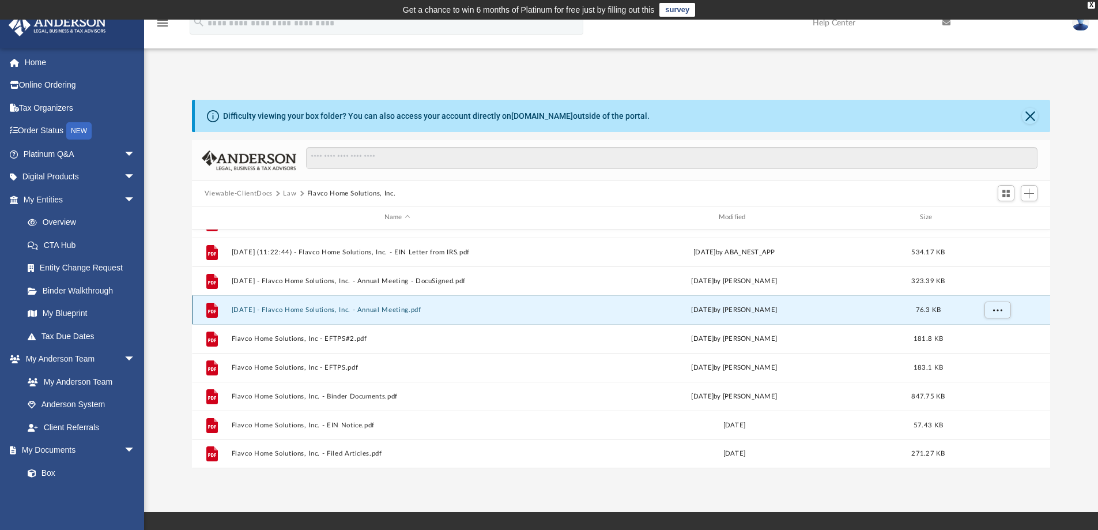
click at [307, 309] on button "2025.06.29 - Flavco Home Solutions, Inc. - Annual Meeting.pdf" at bounding box center [397, 309] width 332 height 7
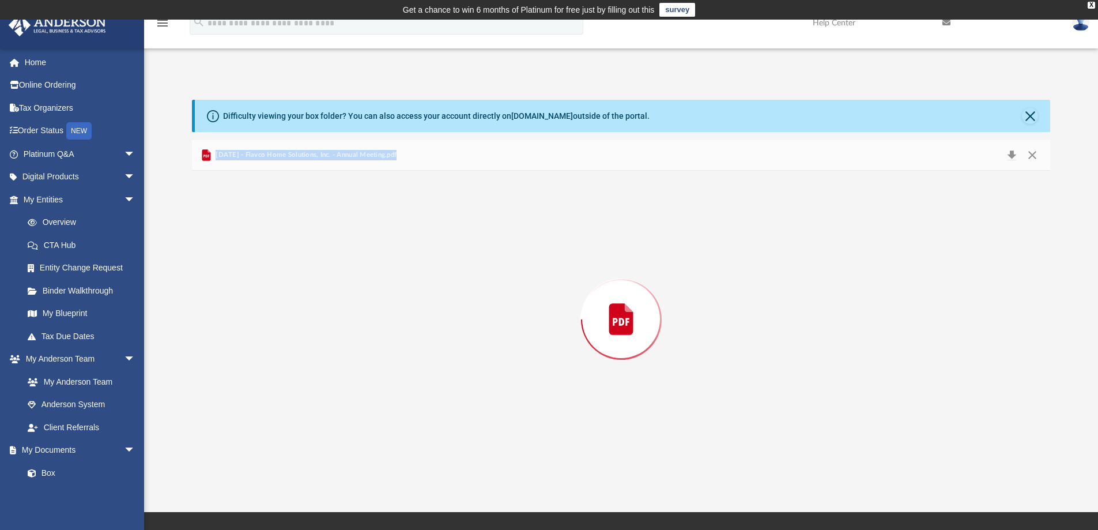
click at [307, 309] on div "Preview" at bounding box center [621, 319] width 859 height 297
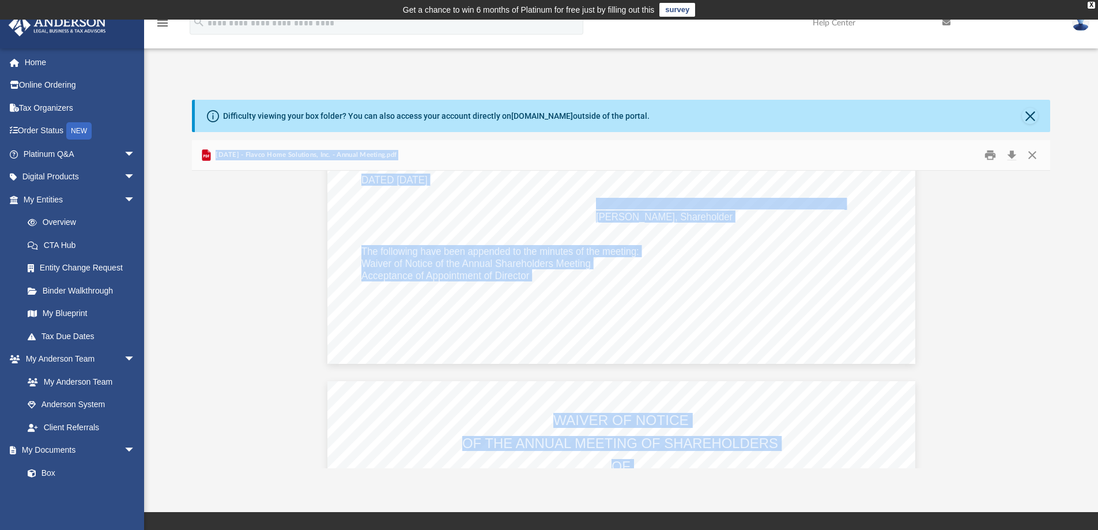
scroll to position [231, 0]
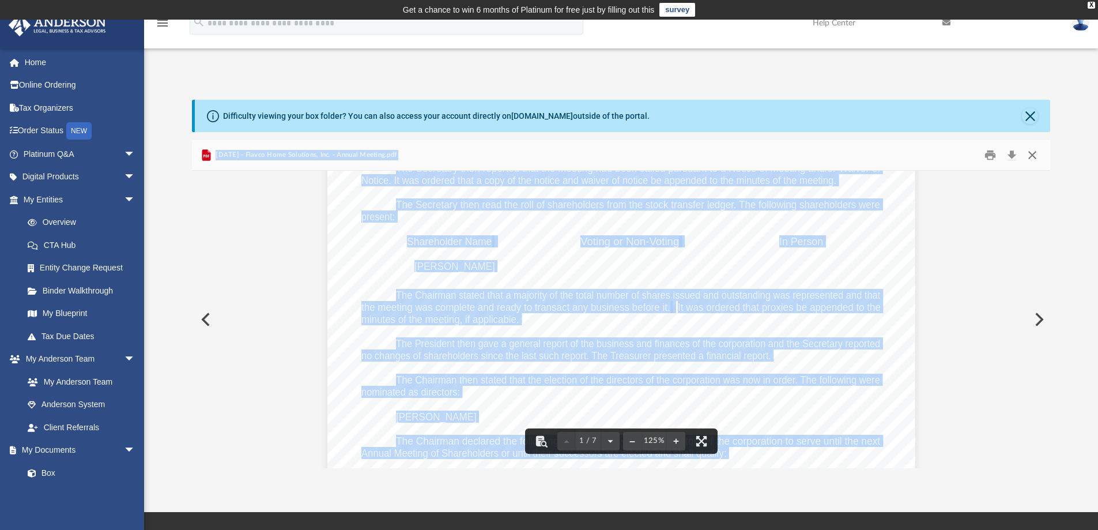
click at [1032, 153] on button "Close" at bounding box center [1032, 155] width 21 height 18
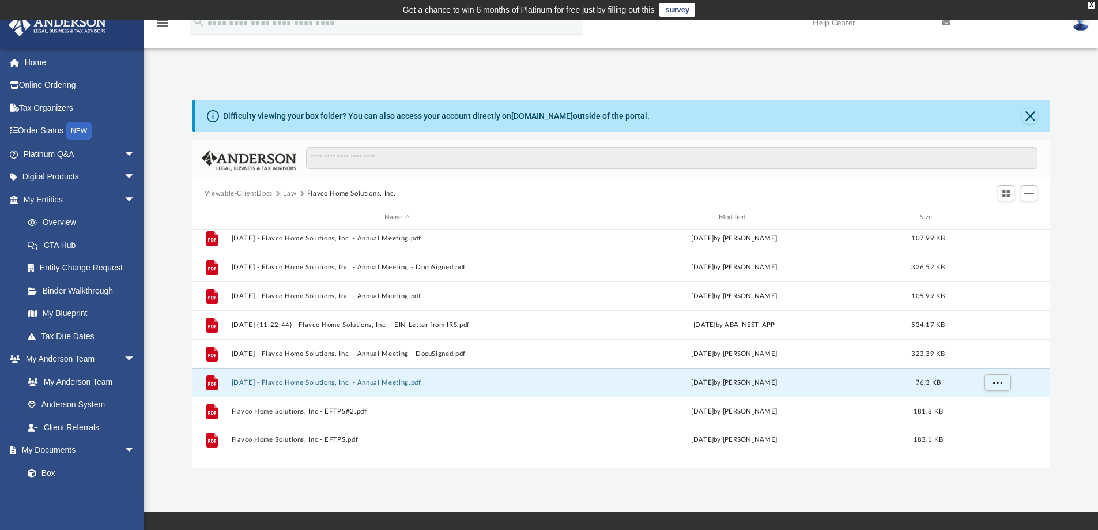
scroll to position [107, 0]
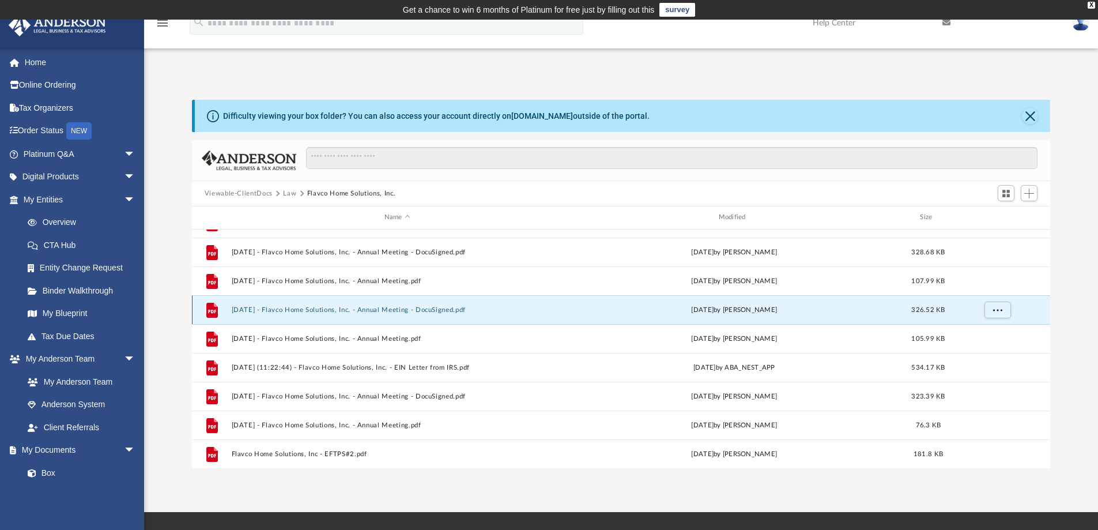
click at [305, 308] on button "2023.06.23 - Flavco Home Solutions, Inc. - Annual Meeting - DocuSigned.pdf" at bounding box center [397, 309] width 332 height 7
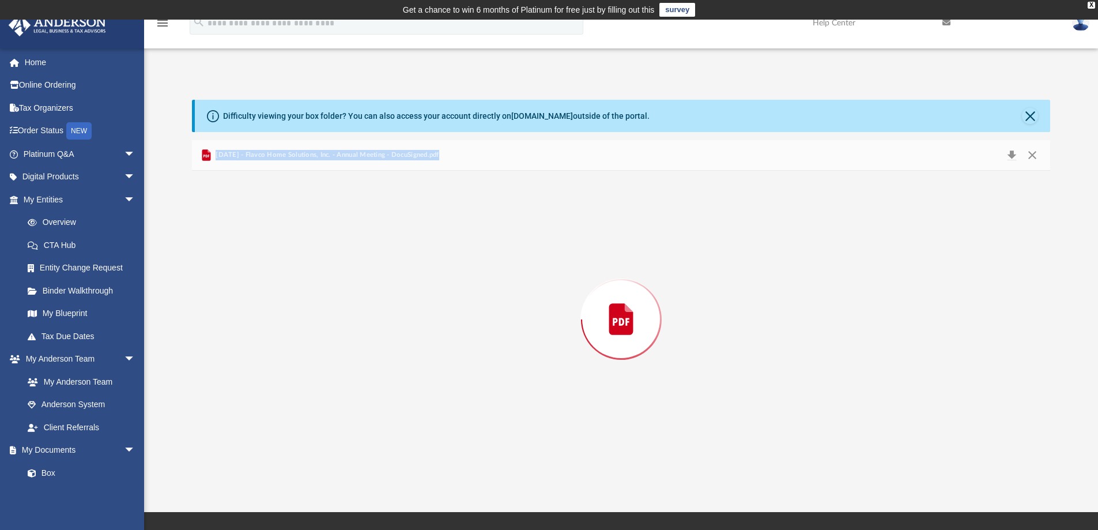
click at [305, 308] on div "Preview" at bounding box center [621, 319] width 859 height 297
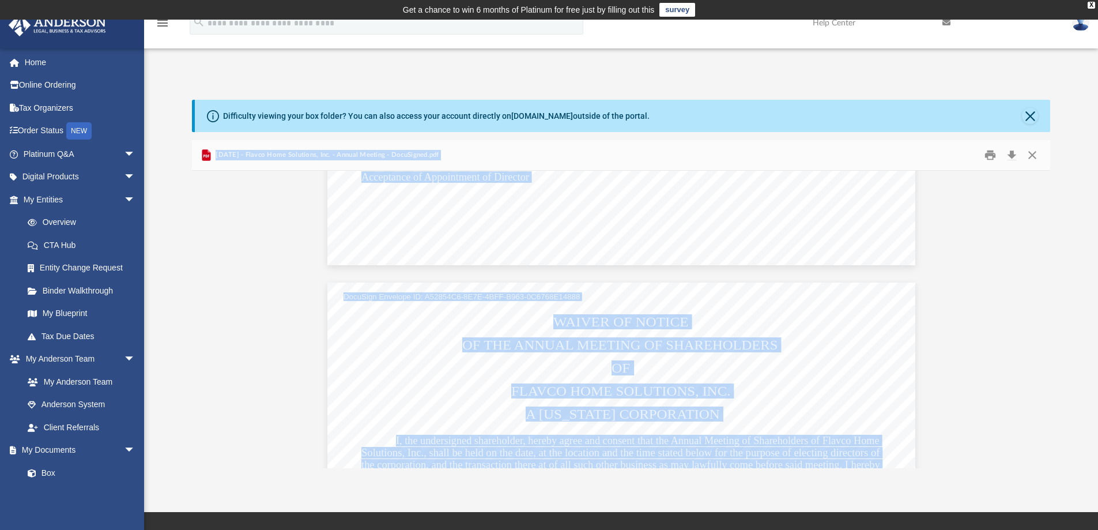
scroll to position [576, 0]
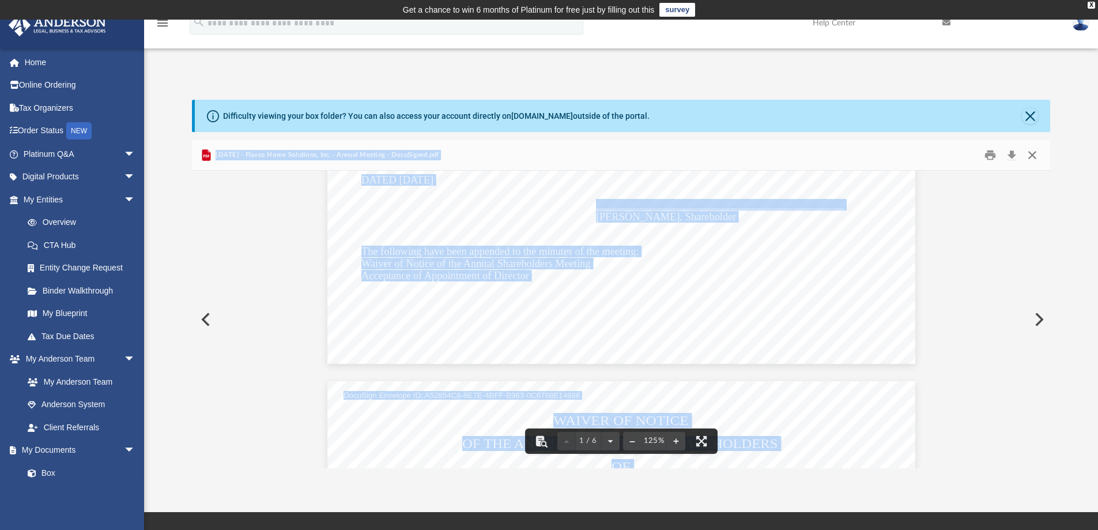
click at [1034, 152] on button "Close" at bounding box center [1032, 155] width 21 height 18
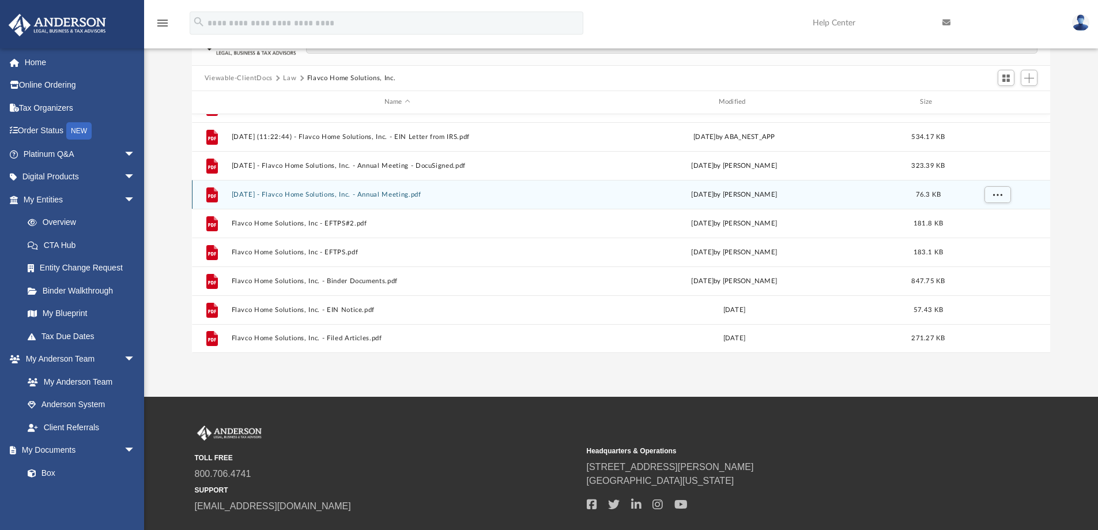
scroll to position [0, 0]
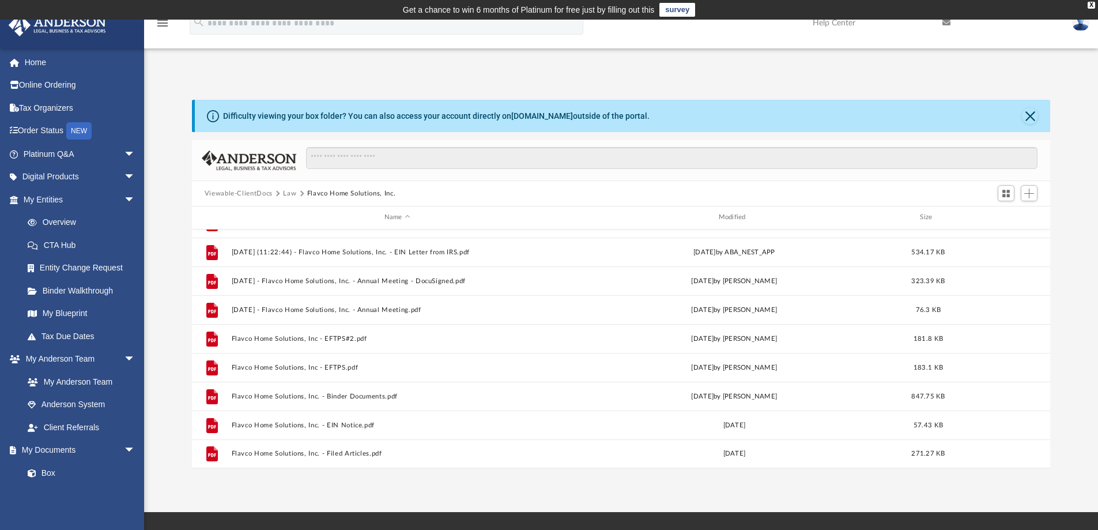
click at [285, 192] on button "Law" at bounding box center [289, 193] width 13 height 10
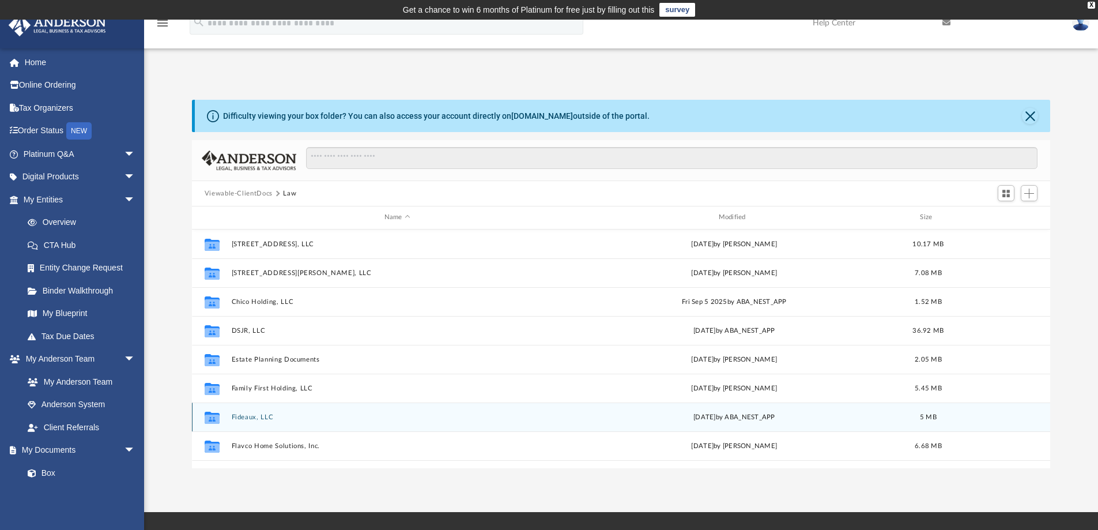
click at [247, 415] on button "Fideaux, LLC" at bounding box center [397, 416] width 332 height 7
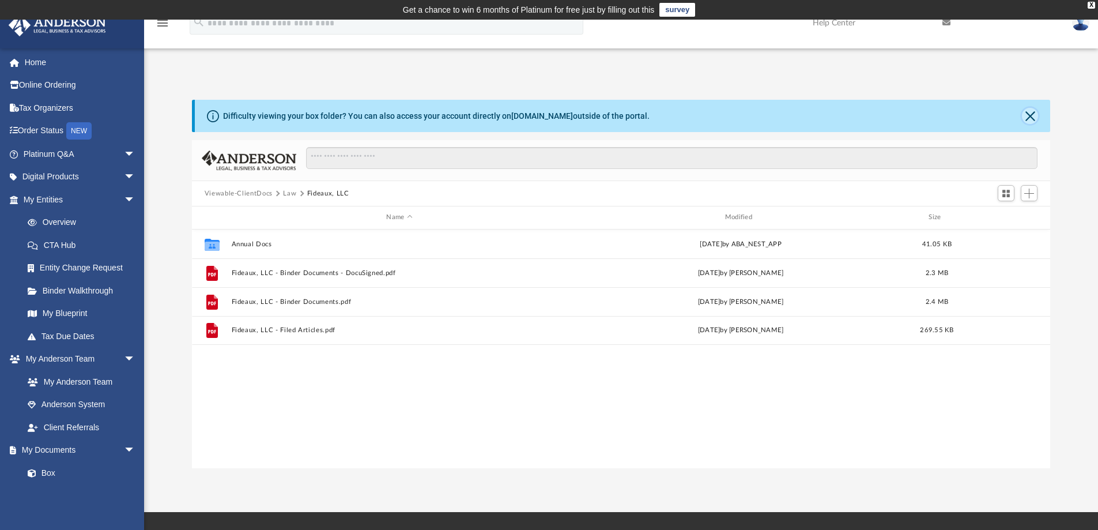
click at [1031, 117] on button "Close" at bounding box center [1030, 116] width 16 height 16
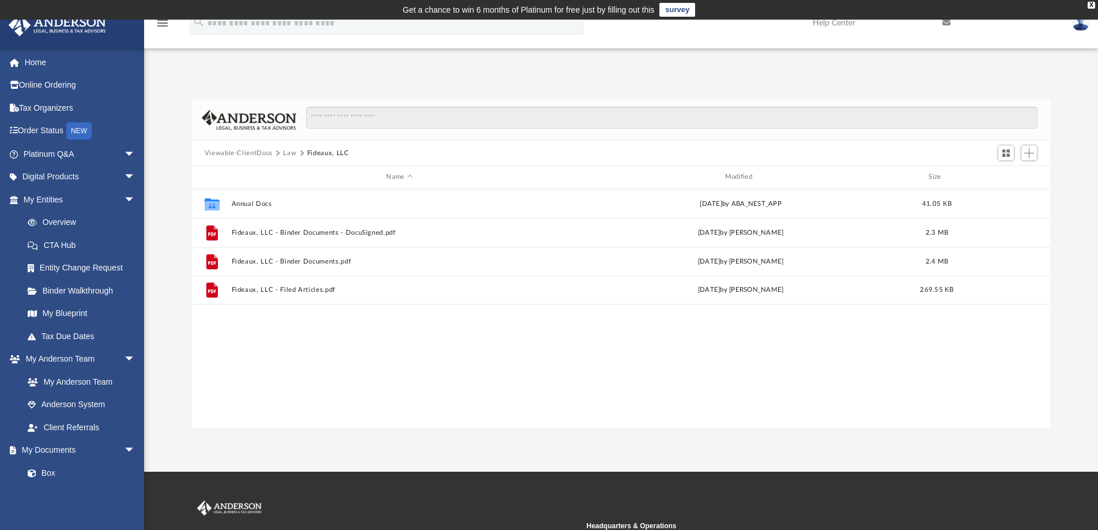
click at [287, 155] on button "Law" at bounding box center [289, 153] width 13 height 10
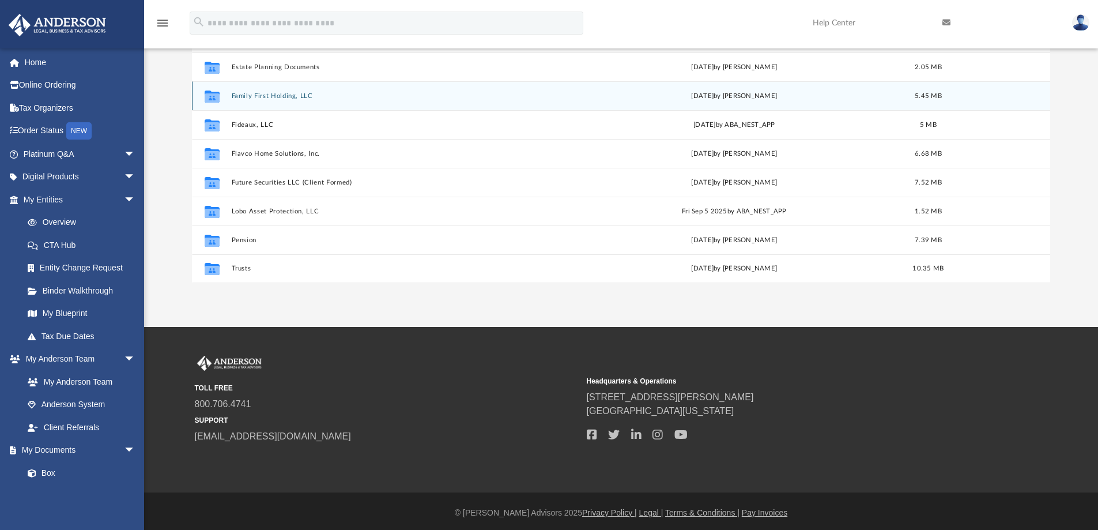
scroll to position [148, 0]
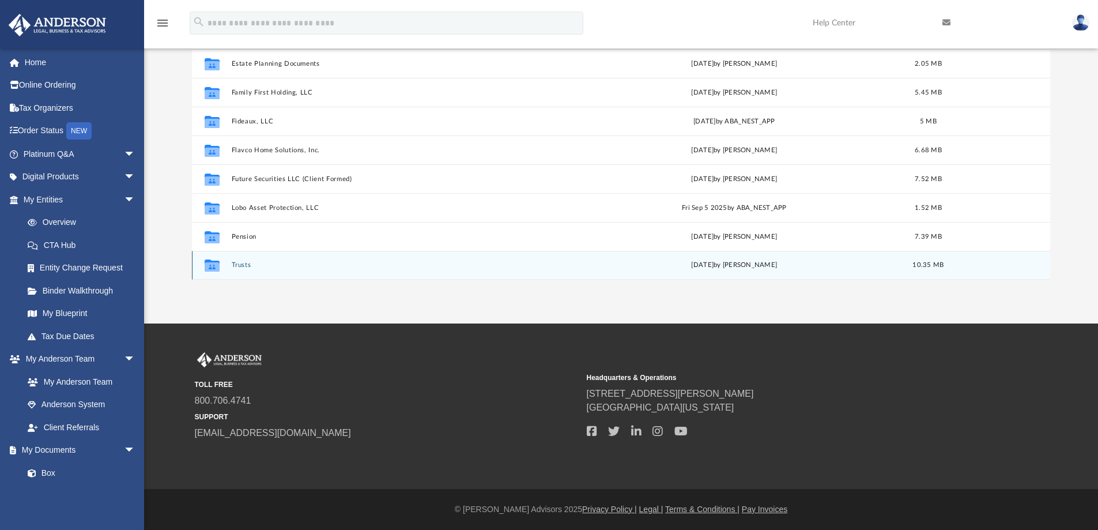
click at [237, 265] on button "Trusts" at bounding box center [397, 264] width 332 height 7
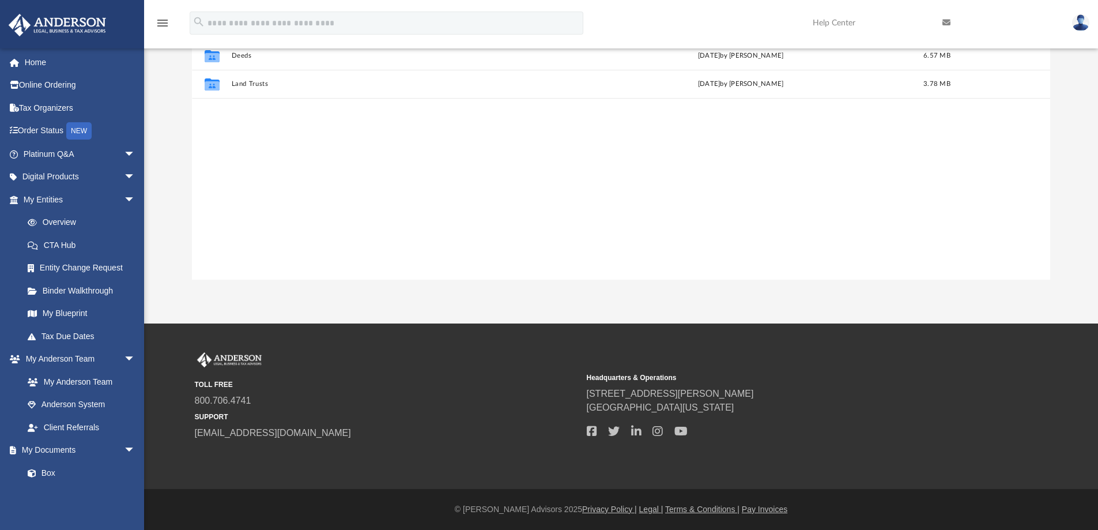
scroll to position [33, 0]
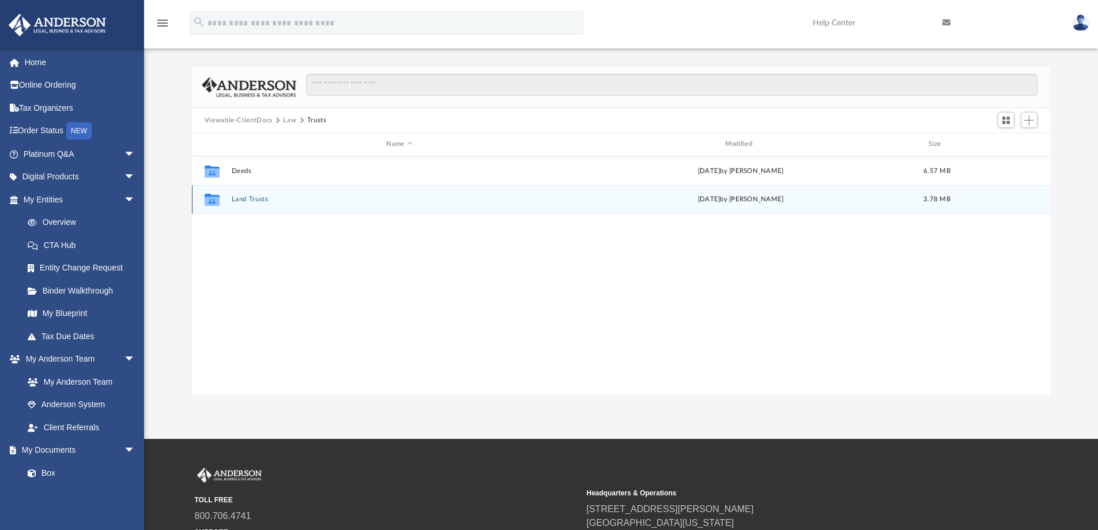
click at [252, 201] on button "Land Trusts" at bounding box center [399, 198] width 336 height 7
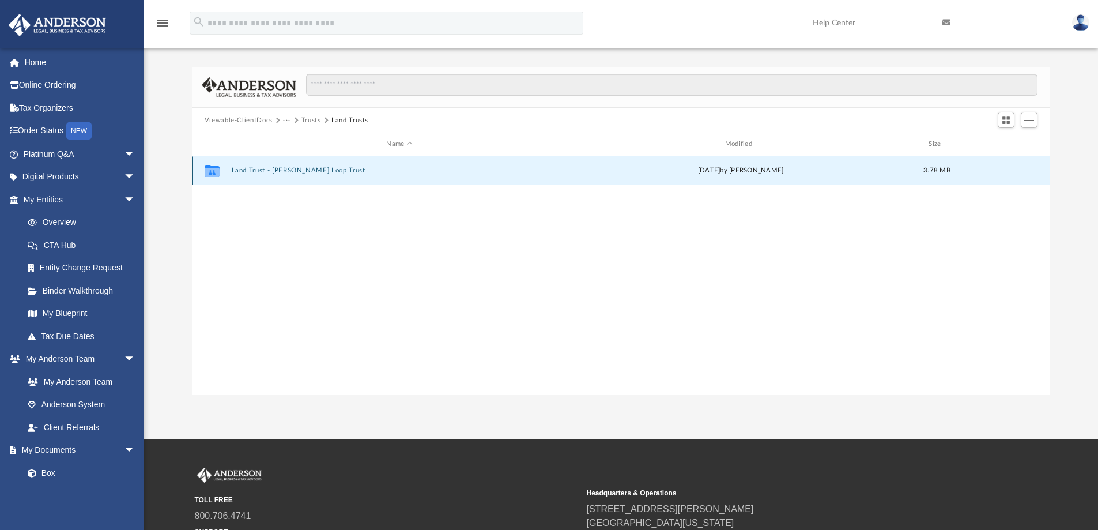
click at [271, 169] on button "Land Trust - [PERSON_NAME] Loop Trust" at bounding box center [399, 170] width 336 height 7
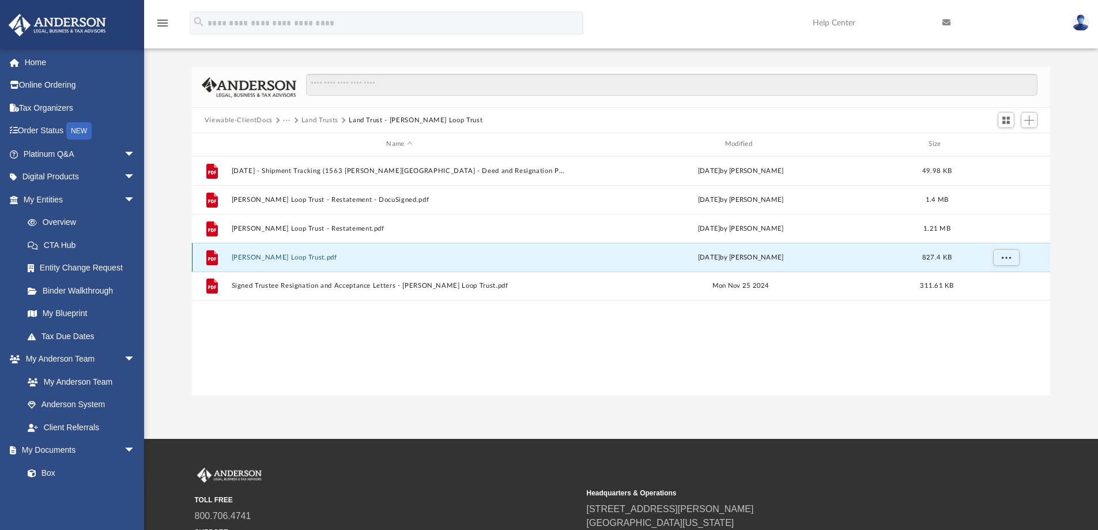
click at [278, 257] on button "[PERSON_NAME] Loop Trust.pdf" at bounding box center [399, 257] width 336 height 7
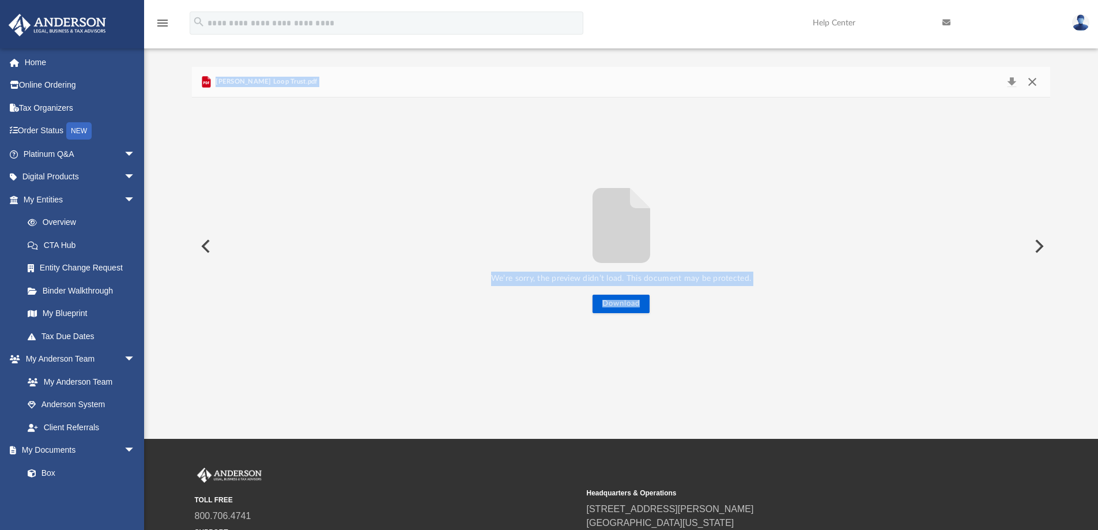
click at [1032, 81] on button "Close" at bounding box center [1032, 82] width 21 height 16
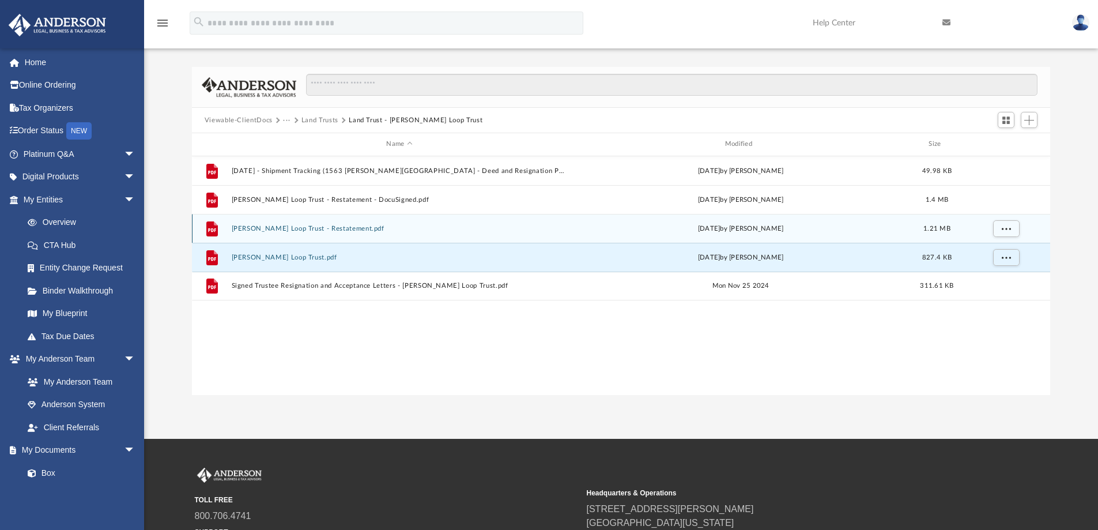
click at [278, 228] on button "[PERSON_NAME] Loop Trust - Restatement.pdf" at bounding box center [399, 228] width 336 height 7
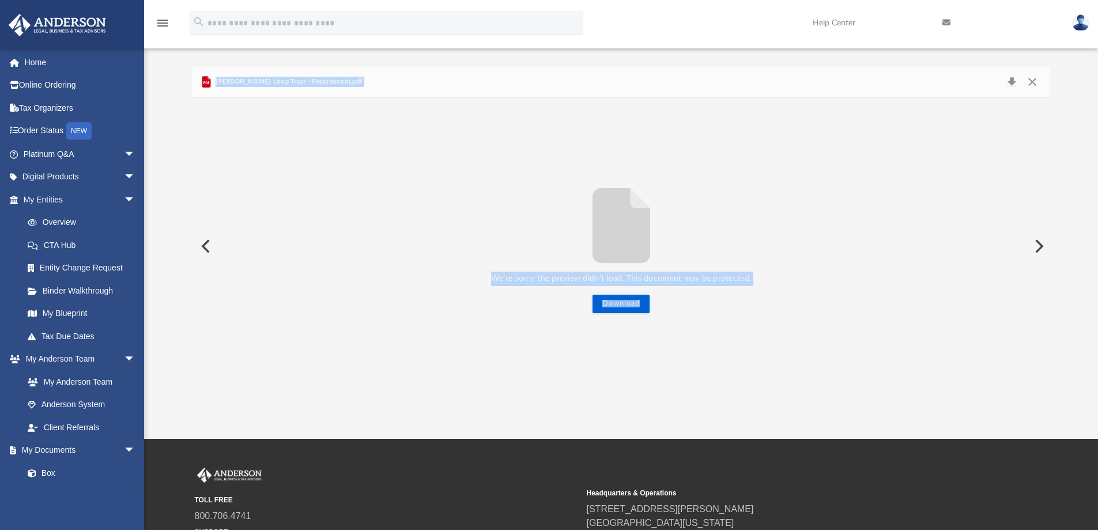
click at [204, 247] on button "Preview" at bounding box center [204, 246] width 25 height 32
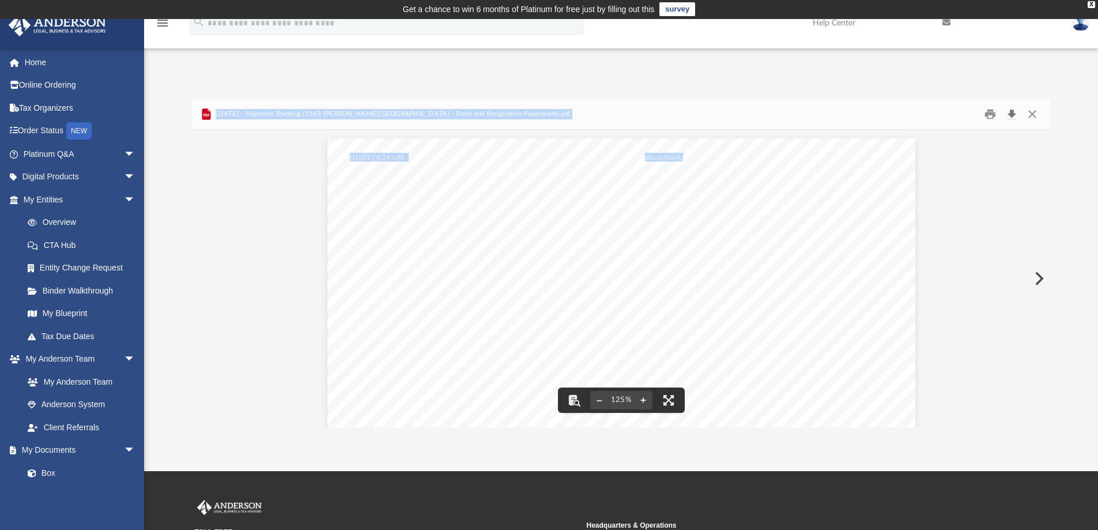
scroll to position [0, 0]
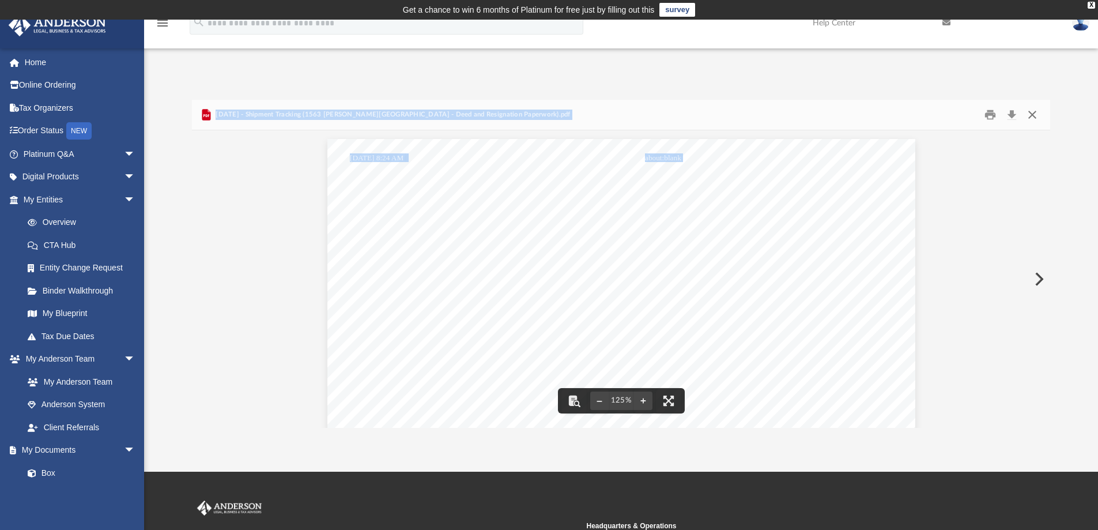
click at [1030, 116] on button "Close" at bounding box center [1032, 115] width 21 height 18
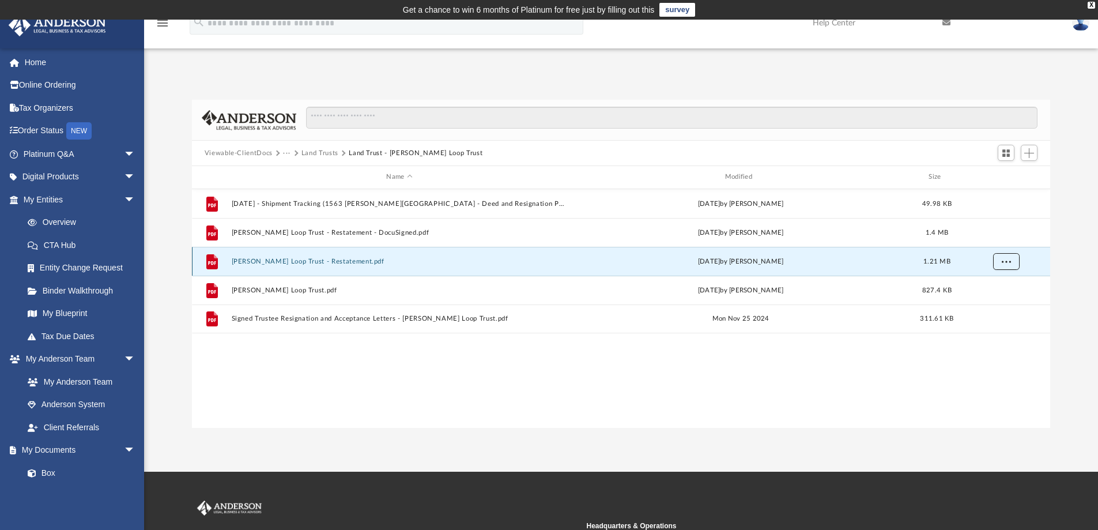
click at [1006, 262] on span "More options" at bounding box center [1005, 261] width 9 height 6
click at [989, 283] on li "Preview" at bounding box center [995, 285] width 33 height 12
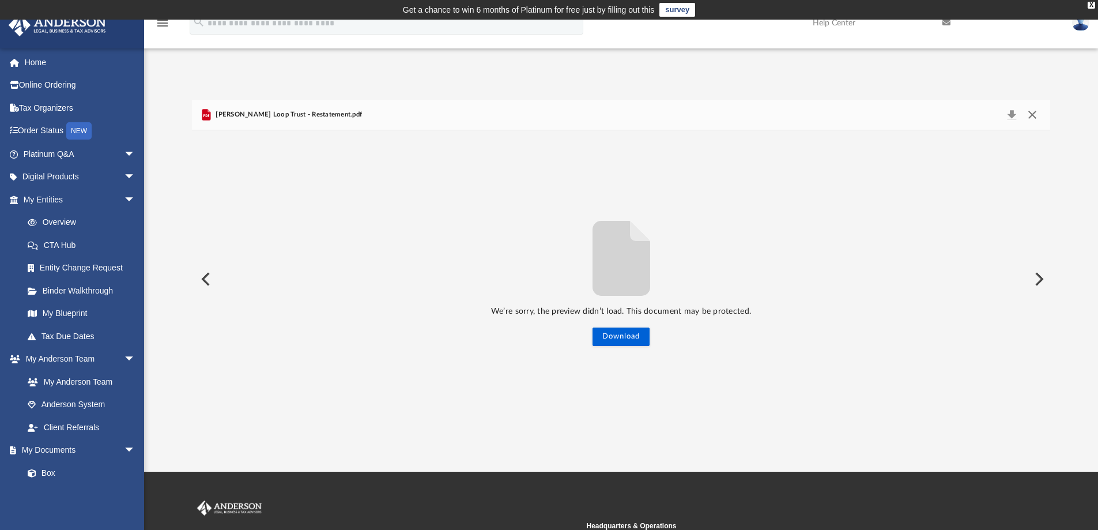
click at [1031, 115] on button "Close" at bounding box center [1032, 115] width 21 height 16
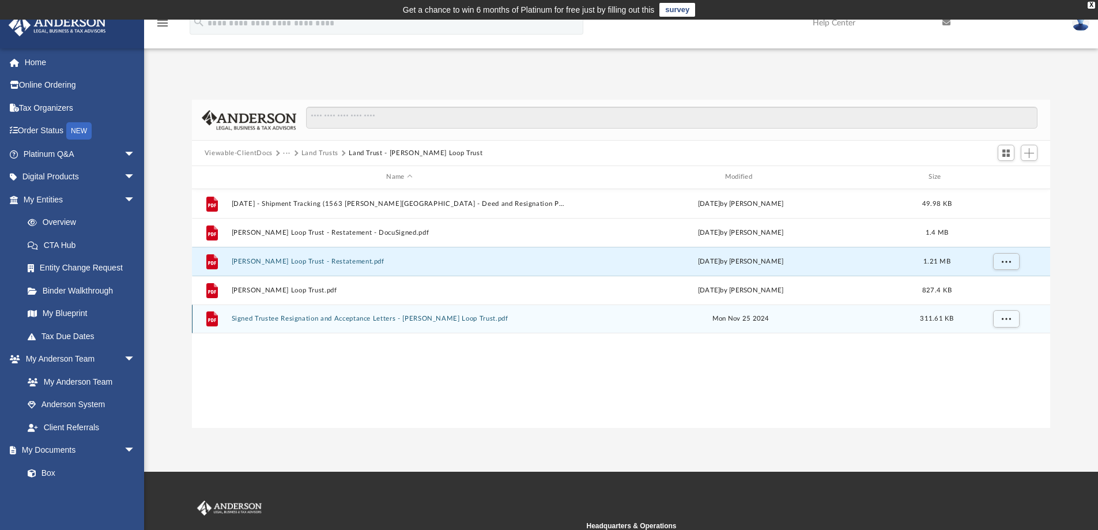
click at [259, 318] on button "Signed Trustee Resignation and Acceptance Letters - [PERSON_NAME] Loop Trust.pdf" at bounding box center [399, 318] width 336 height 7
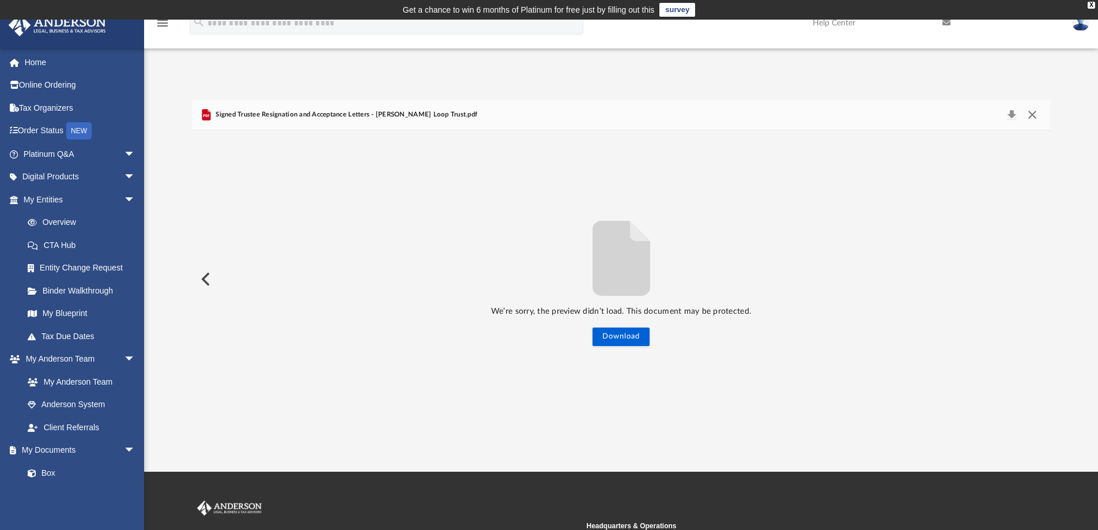
click at [1035, 116] on button "Close" at bounding box center [1032, 115] width 21 height 16
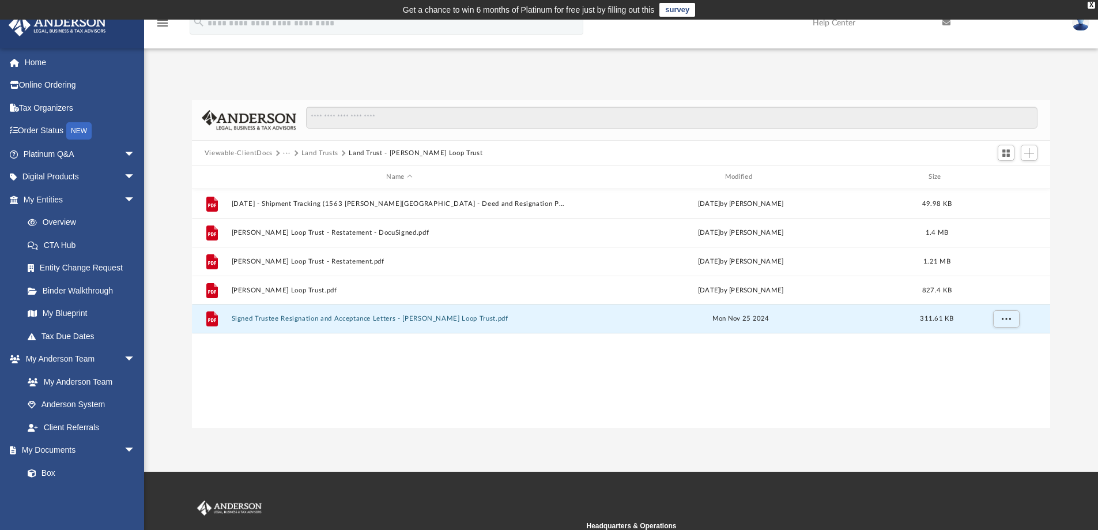
click at [237, 151] on button "Viewable-ClientDocs" at bounding box center [239, 153] width 68 height 10
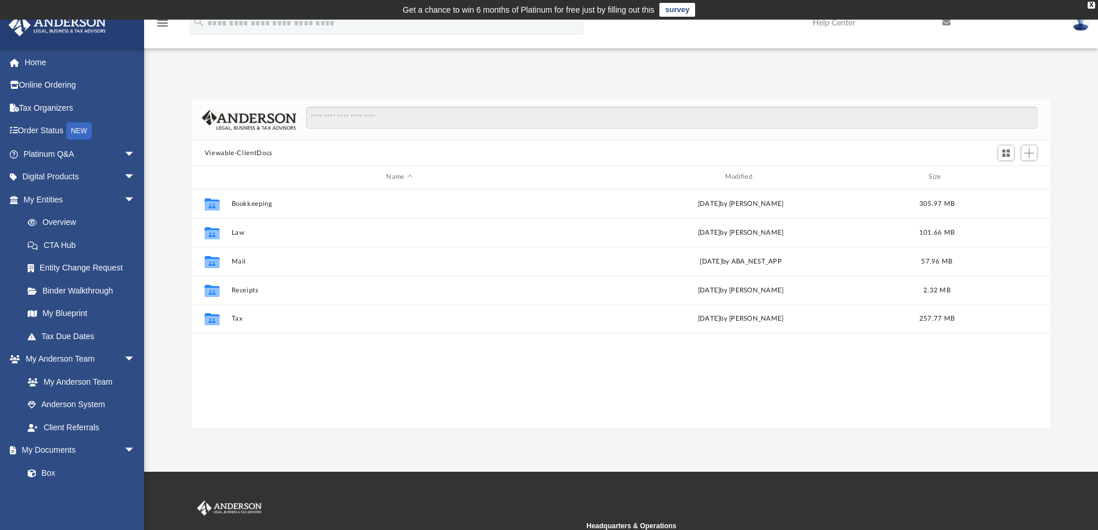
click at [1082, 26] on img at bounding box center [1080, 22] width 17 height 17
click at [881, 97] on link "Logout" at bounding box center [907, 101] width 115 height 24
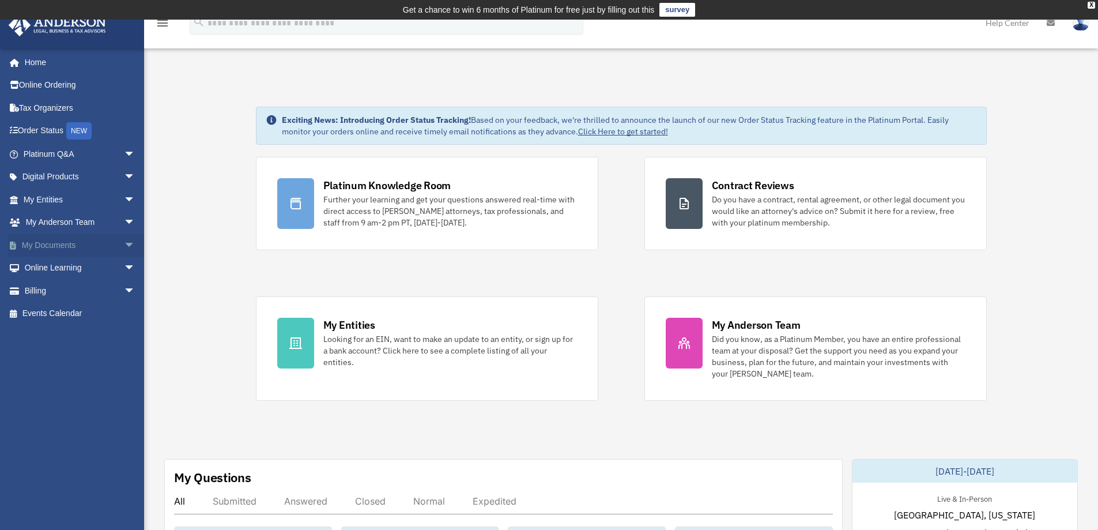
click at [124, 247] on span "arrow_drop_down" at bounding box center [135, 245] width 23 height 24
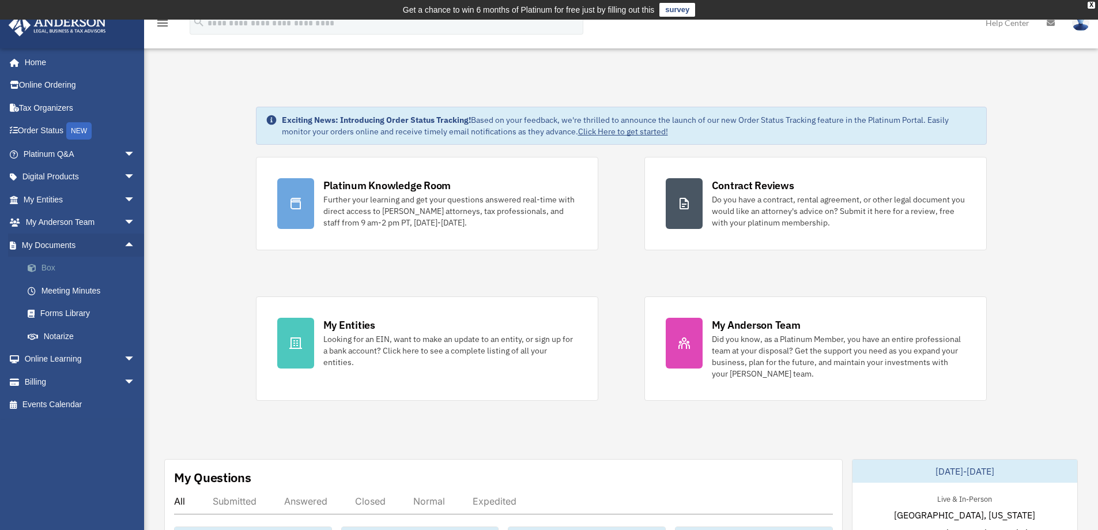
click at [49, 268] on link "Box" at bounding box center [84, 267] width 137 height 23
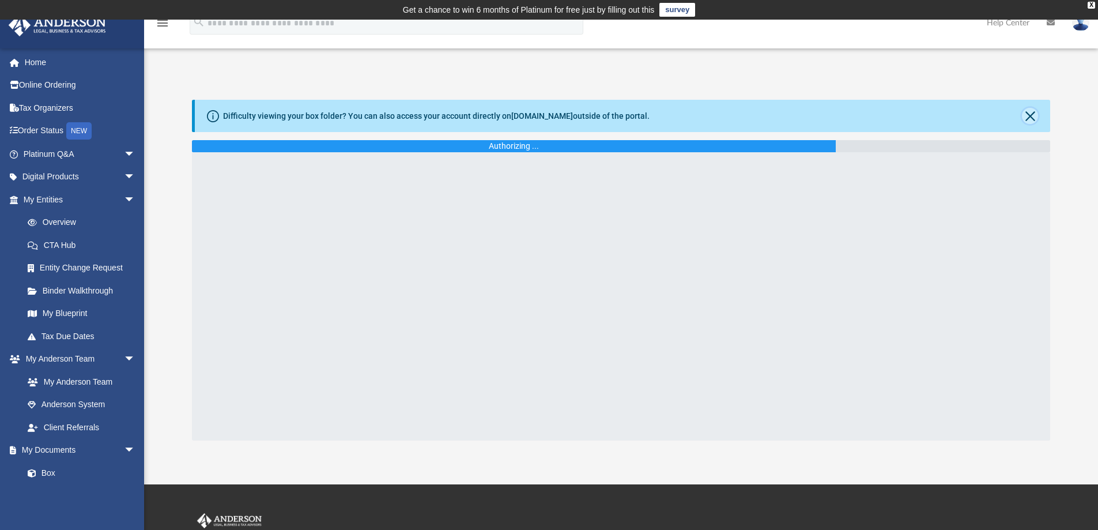
click at [1030, 118] on button "Close" at bounding box center [1030, 116] width 16 height 16
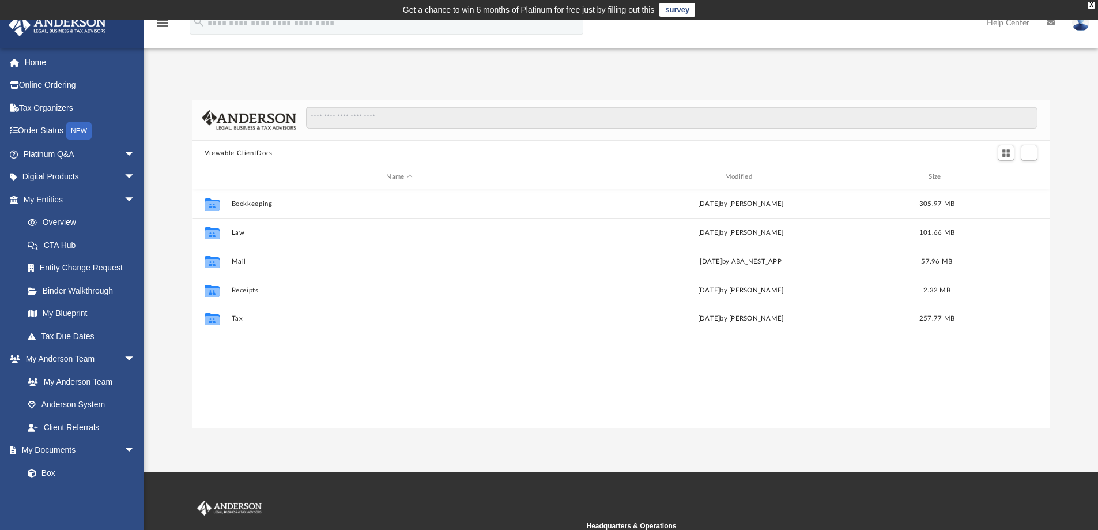
scroll to position [254, 849]
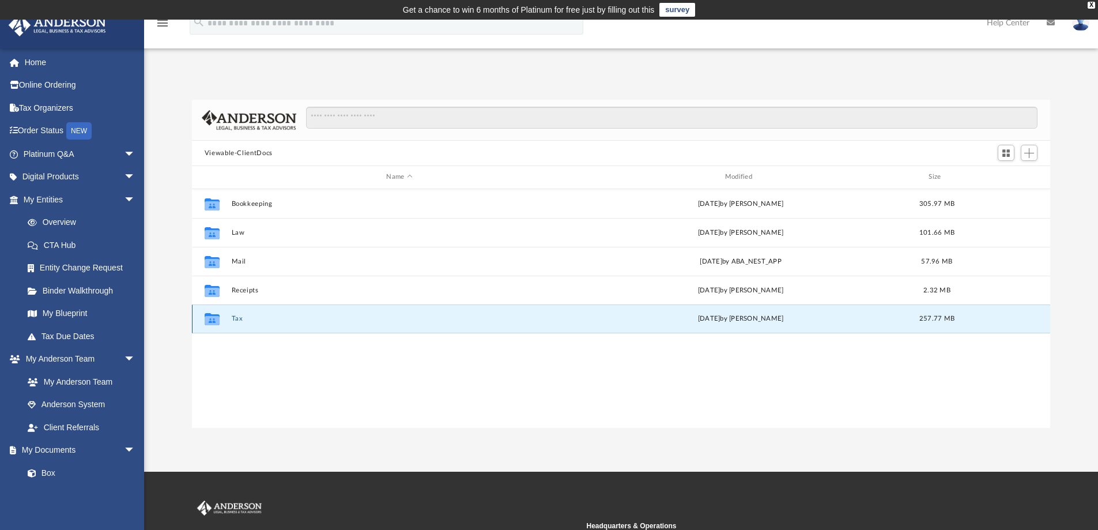
click at [236, 320] on button "Tax" at bounding box center [399, 318] width 336 height 7
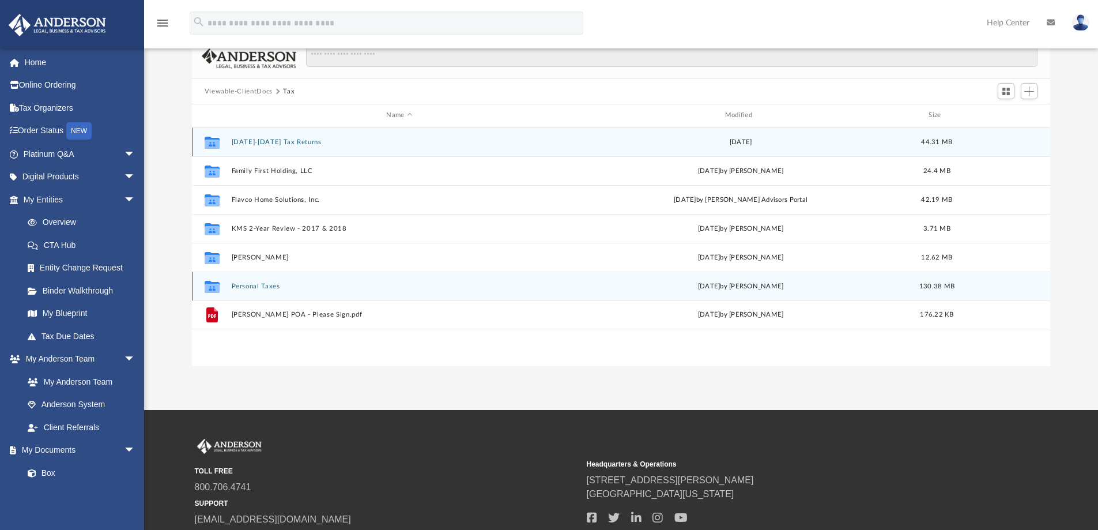
scroll to position [0, 0]
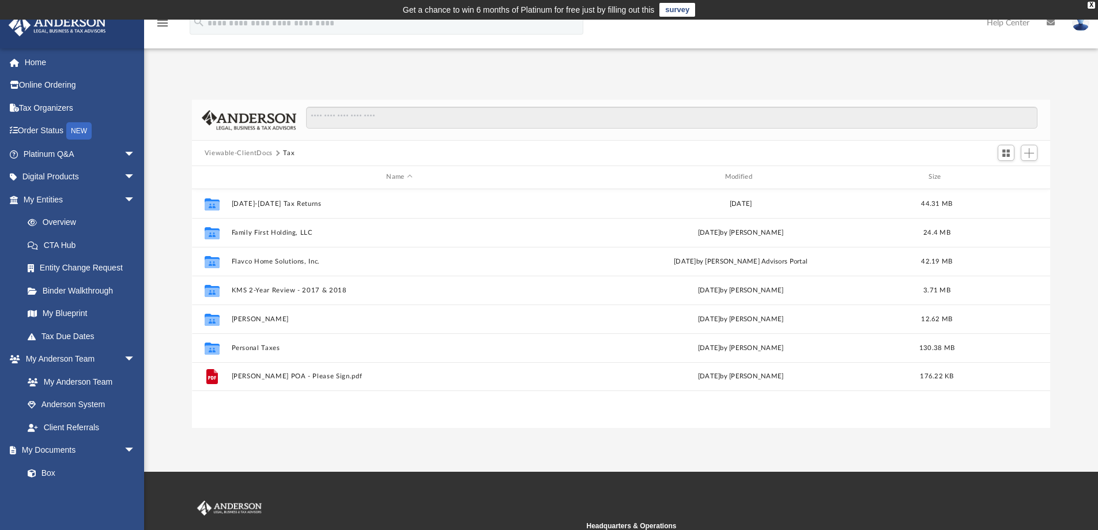
click at [260, 155] on button "Viewable-ClientDocs" at bounding box center [239, 153] width 68 height 10
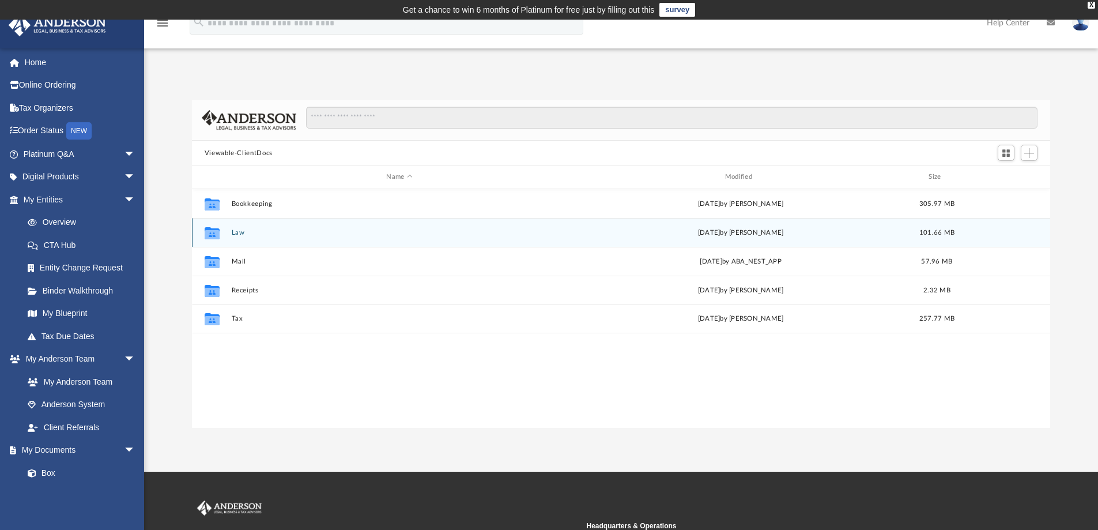
click at [237, 231] on button "Law" at bounding box center [399, 232] width 336 height 7
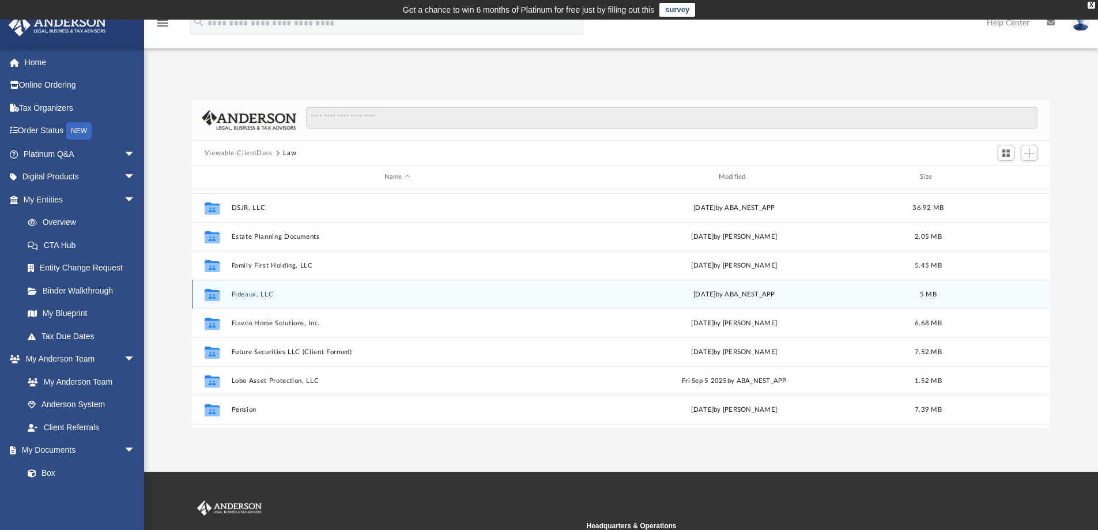
scroll to position [107, 0]
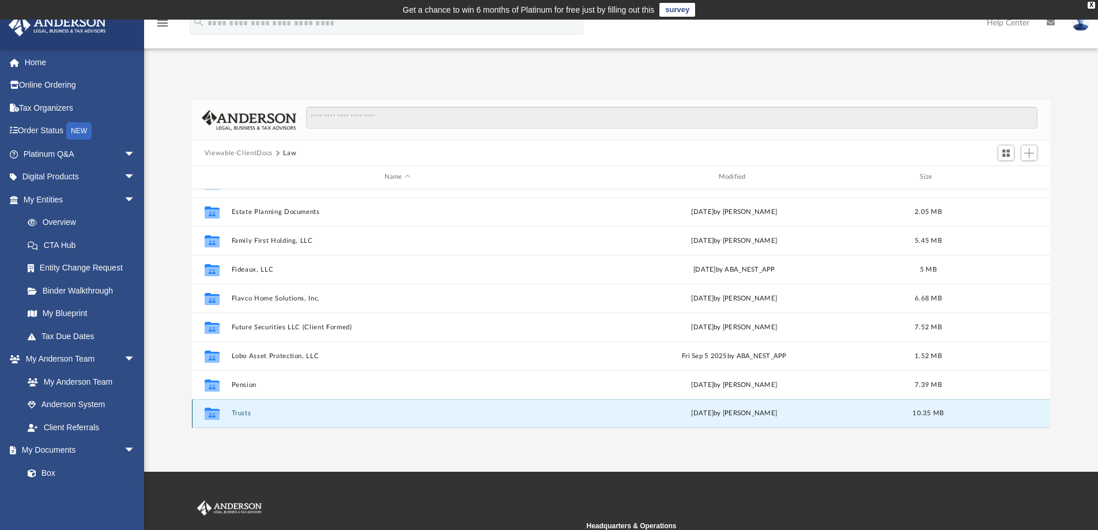
click at [248, 411] on button "Trusts" at bounding box center [397, 412] width 332 height 7
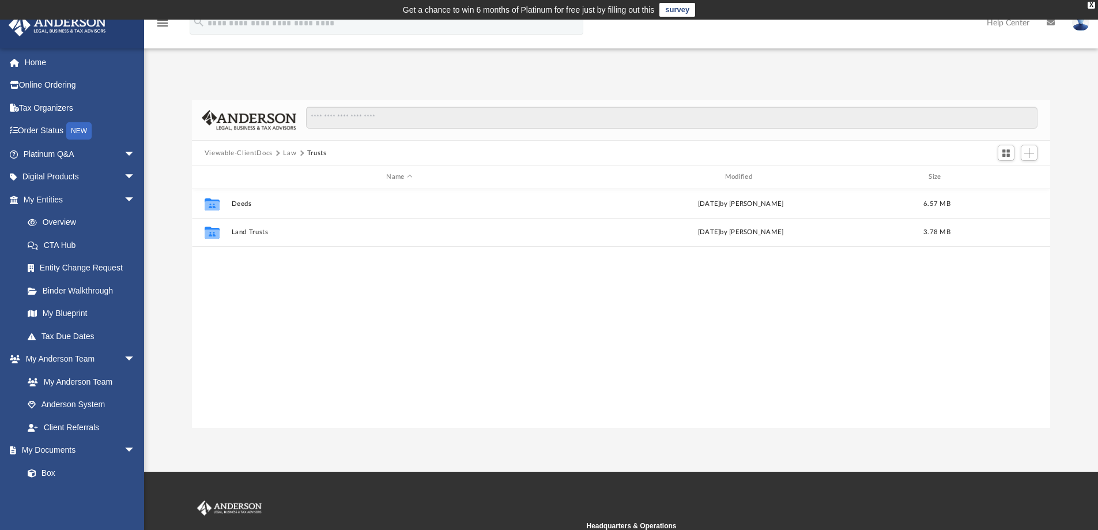
scroll to position [0, 0]
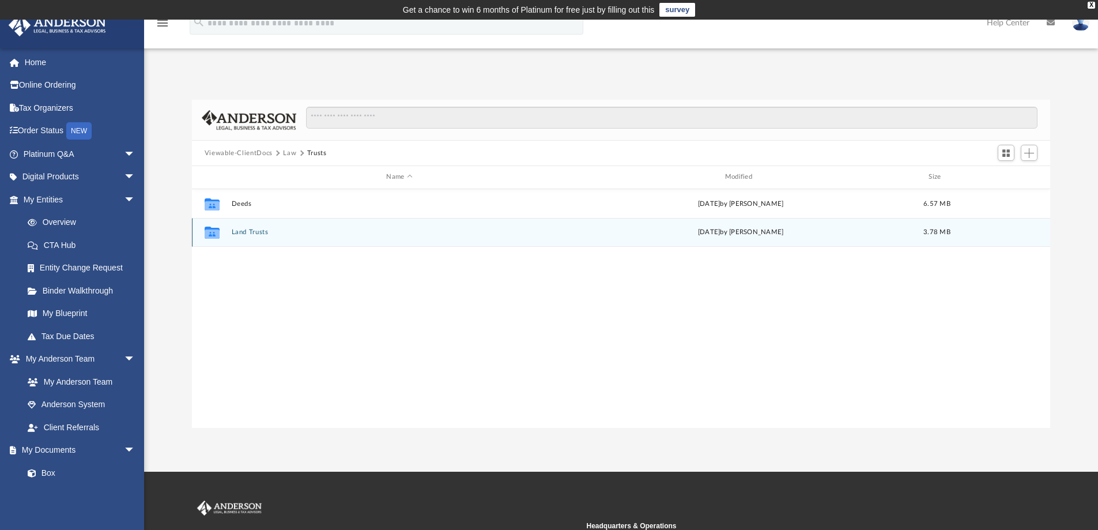
click at [258, 232] on button "Land Trusts" at bounding box center [399, 231] width 336 height 7
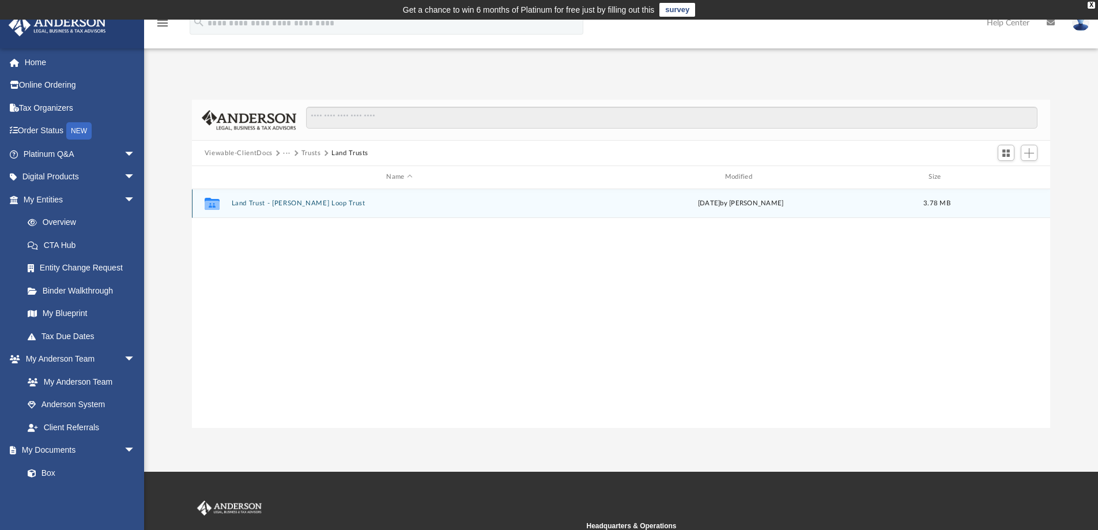
click at [293, 202] on button "Land Trust - [PERSON_NAME] Loop Trust" at bounding box center [399, 202] width 336 height 7
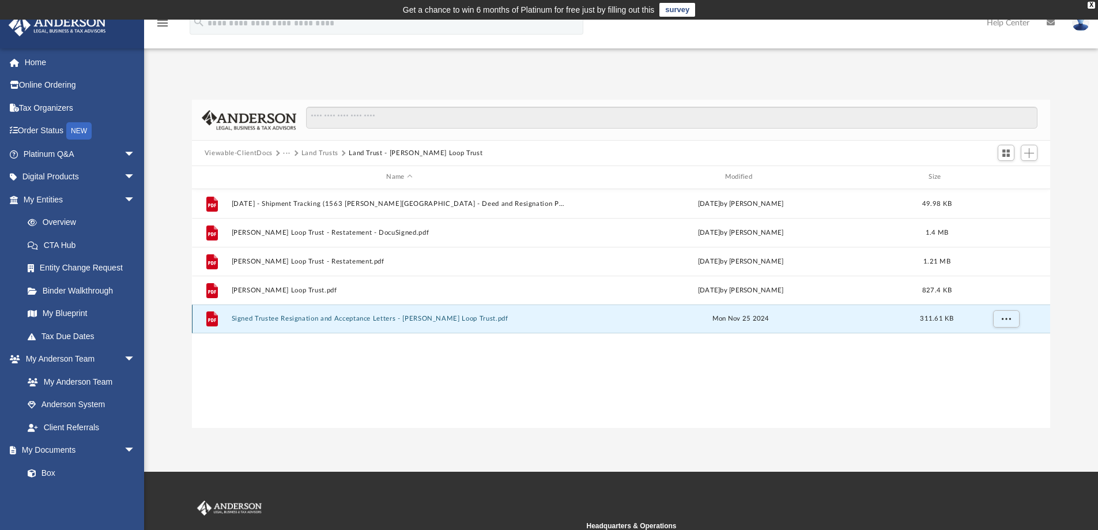
click at [335, 319] on button "Signed Trustee Resignation and Acceptance Letters - [PERSON_NAME] Loop Trust.pdf" at bounding box center [399, 318] width 336 height 7
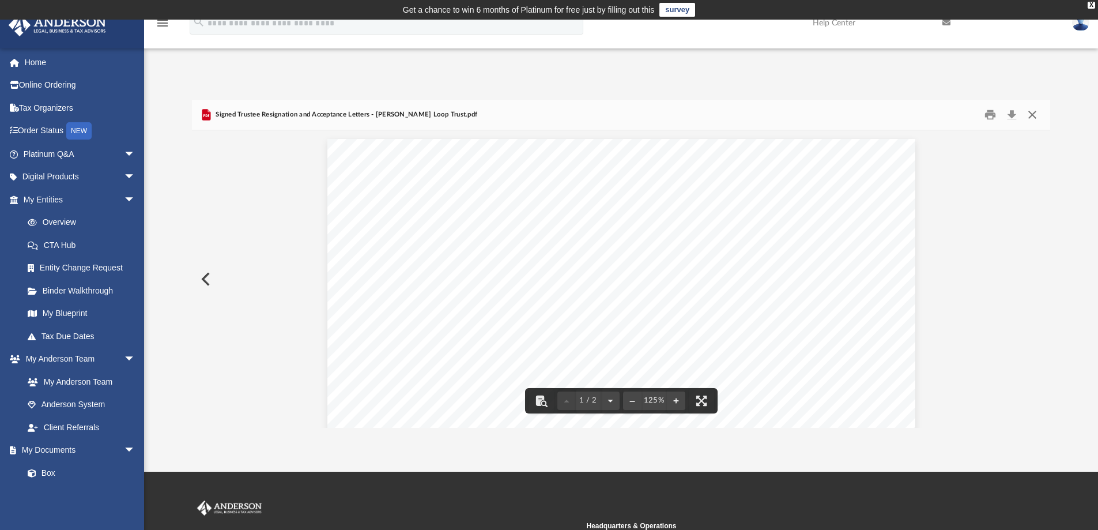
click at [1036, 112] on button "Close" at bounding box center [1032, 115] width 21 height 18
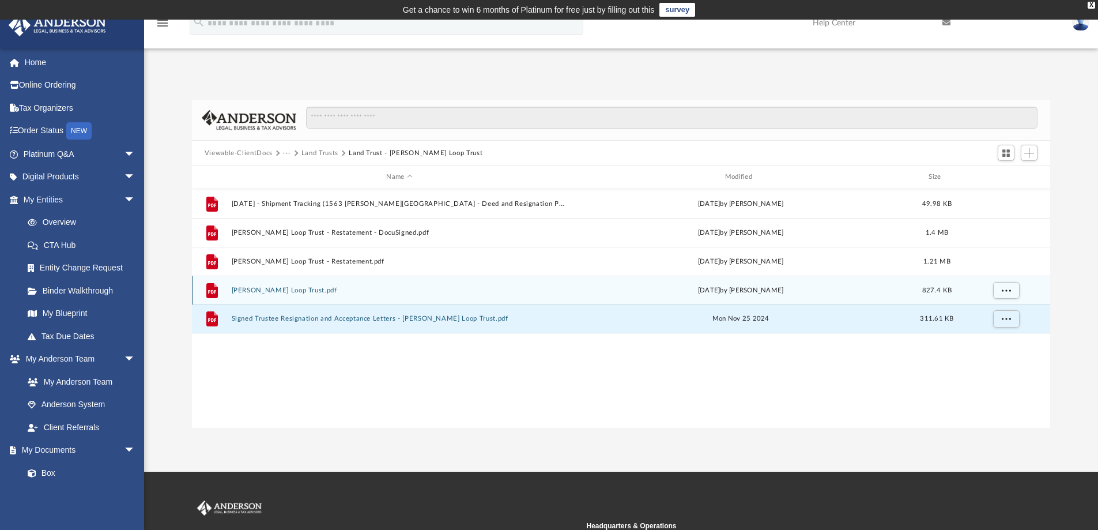
click at [260, 288] on button "[PERSON_NAME] Loop Trust.pdf" at bounding box center [399, 289] width 336 height 7
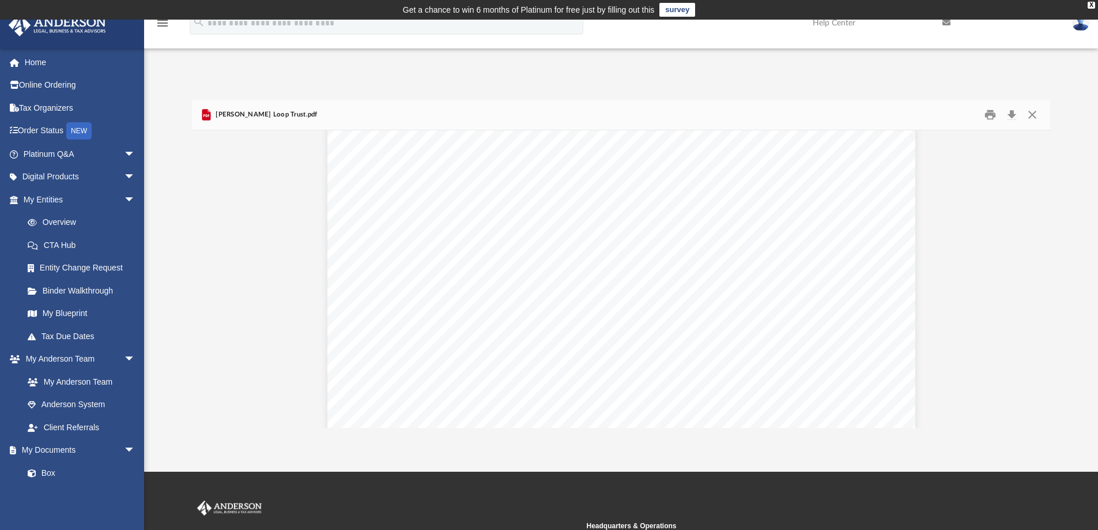
scroll to position [5532, 0]
click at [988, 112] on button "Print" at bounding box center [990, 115] width 23 height 18
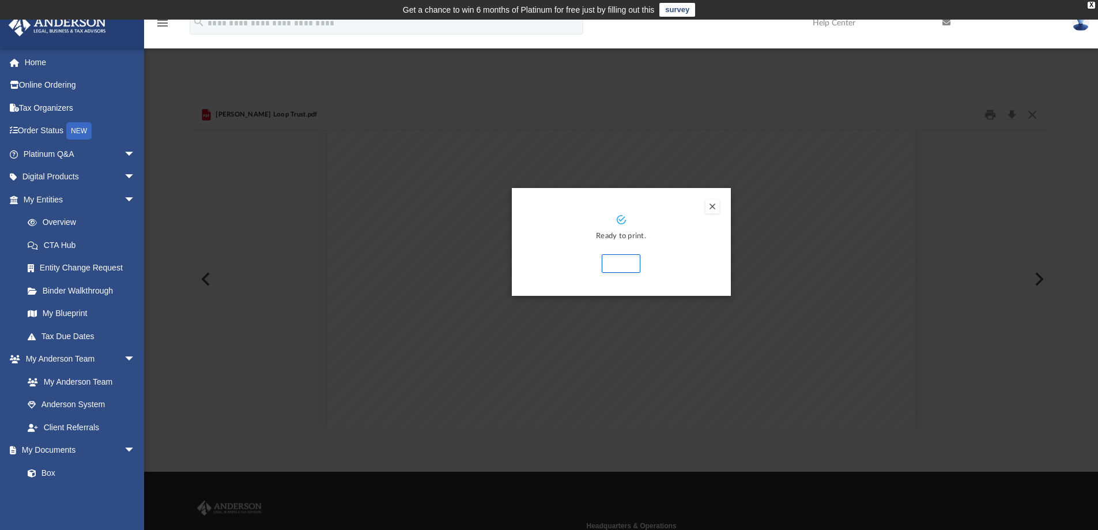
click at [711, 204] on button "Preview" at bounding box center [712, 206] width 14 height 14
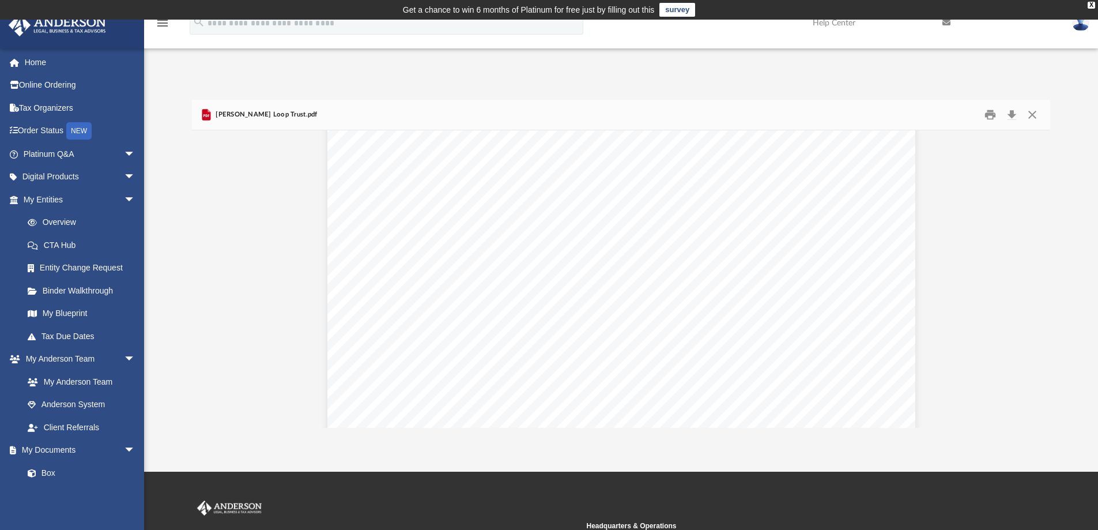
scroll to position [9019, 0]
